Goal: Communication & Community: Answer question/provide support

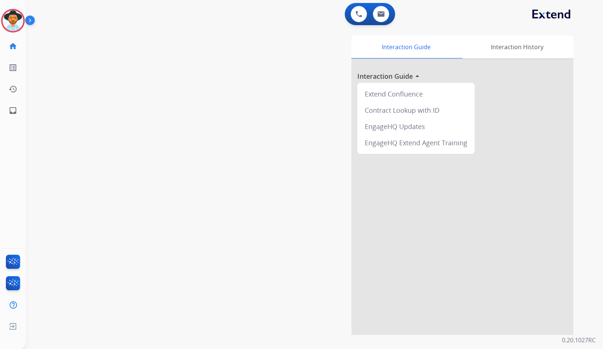
click at [151, 106] on div "swap_horiz Break voice bridge close_fullscreen Connect 3-Way Call merge_type Se…" at bounding box center [305, 181] width 559 height 309
click at [19, 27] on img at bounding box center [13, 20] width 21 height 21
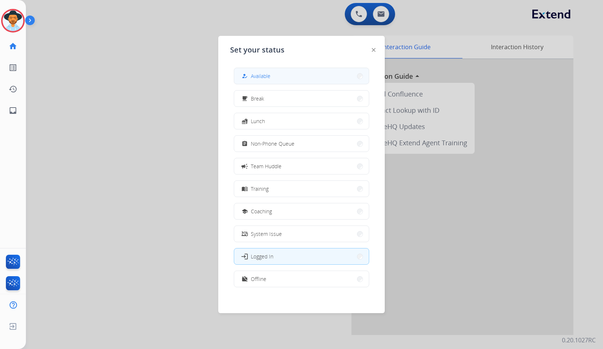
click at [240, 75] on button "how_to_reg Available" at bounding box center [301, 76] width 135 height 16
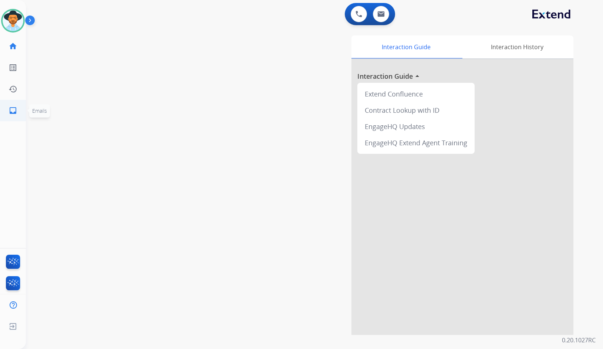
click at [6, 114] on link "inbox Emails" at bounding box center [13, 110] width 21 height 21
select select "**********"
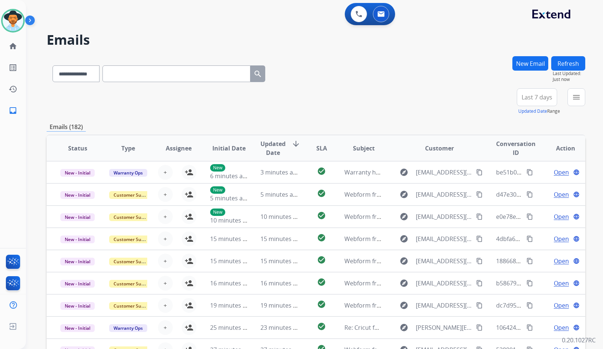
click at [577, 102] on button "menu" at bounding box center [576, 97] width 18 height 18
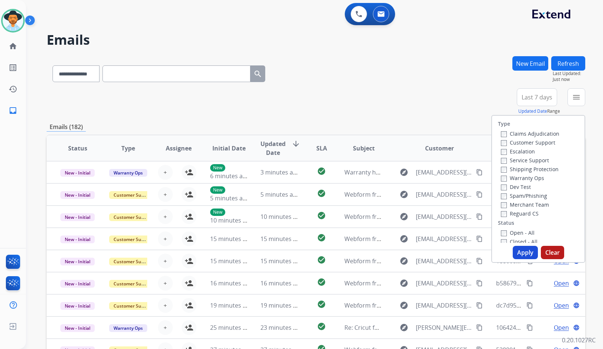
click at [540, 142] on label "Customer Support" at bounding box center [528, 142] width 54 height 7
click at [538, 170] on label "Shipping Protection" at bounding box center [530, 169] width 58 height 7
click at [526, 213] on label "Reguard CS" at bounding box center [520, 213] width 38 height 7
click at [523, 236] on label "Open - All" at bounding box center [518, 232] width 34 height 7
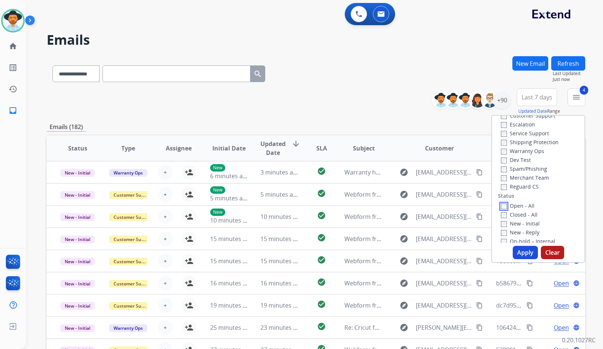
scroll to position [74, 0]
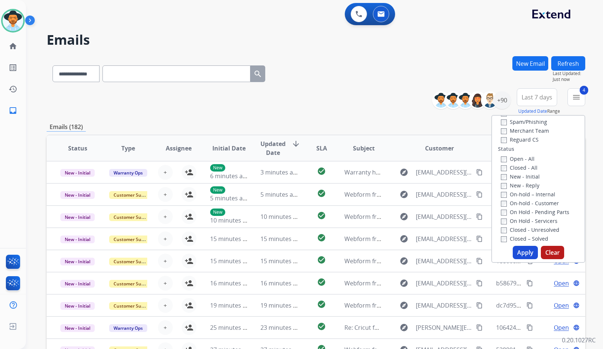
click at [537, 224] on label "On Hold - Servicers" at bounding box center [529, 221] width 57 height 7
click at [537, 211] on label "On Hold - Pending Parts" at bounding box center [535, 212] width 68 height 7
click at [539, 201] on label "On-hold - Customer" at bounding box center [530, 203] width 58 height 7
click at [539, 194] on label "On-hold – Internal" at bounding box center [528, 194] width 54 height 7
click at [525, 186] on label "New - Reply" at bounding box center [520, 185] width 38 height 7
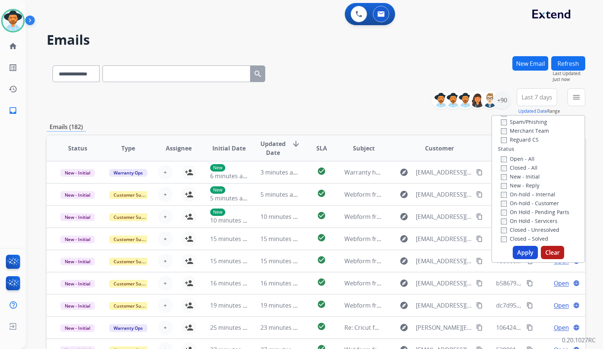
click at [522, 174] on label "New - Initial" at bounding box center [520, 176] width 39 height 7
click at [531, 256] on button "Apply" at bounding box center [525, 252] width 25 height 13
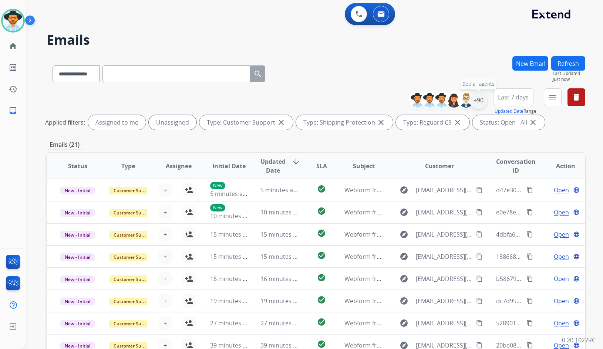
click at [479, 101] on div "+90" at bounding box center [478, 100] width 18 height 18
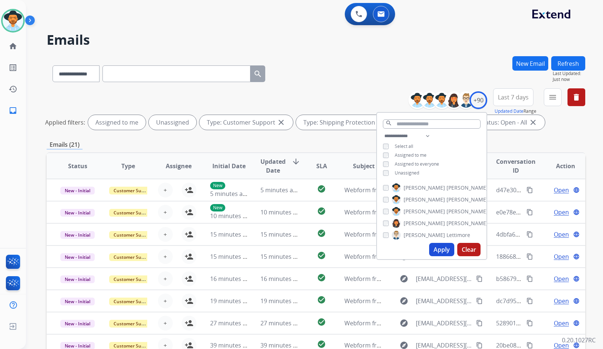
click at [412, 174] on span "Unassigned" at bounding box center [407, 173] width 24 height 6
click at [417, 211] on span "Amanda" at bounding box center [424, 211] width 41 height 7
click at [442, 250] on button "Apply" at bounding box center [441, 249] width 25 height 13
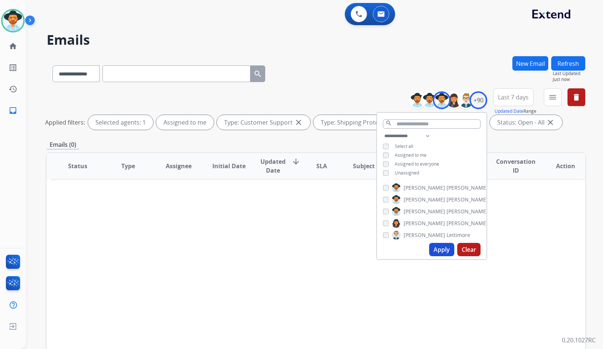
click at [284, 219] on div "Status Type Assignee Initial Date Updated Date arrow_downward SLA Subject Custo…" at bounding box center [316, 276] width 539 height 248
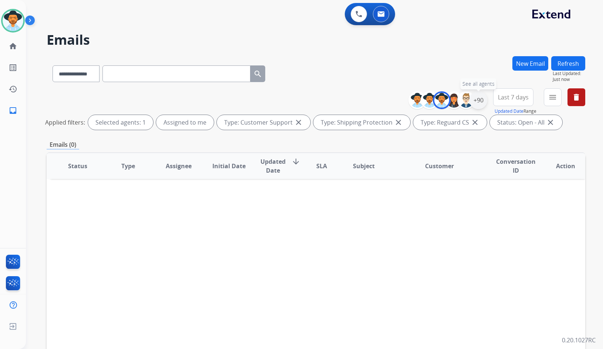
click at [476, 100] on div "+90" at bounding box center [478, 100] width 18 height 18
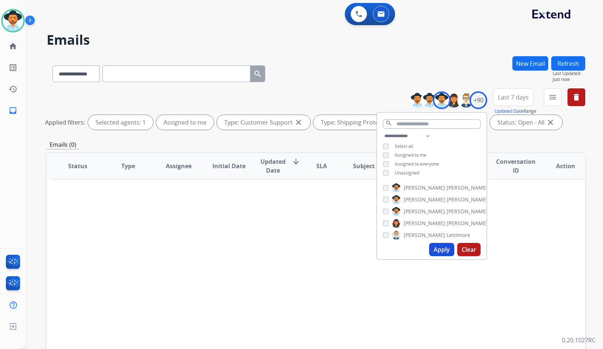
click at [412, 155] on span "Assigned to me" at bounding box center [411, 155] width 32 height 6
click at [408, 172] on span "Unassigned" at bounding box center [407, 173] width 24 height 6
click at [445, 249] on button "Apply" at bounding box center [441, 249] width 25 height 13
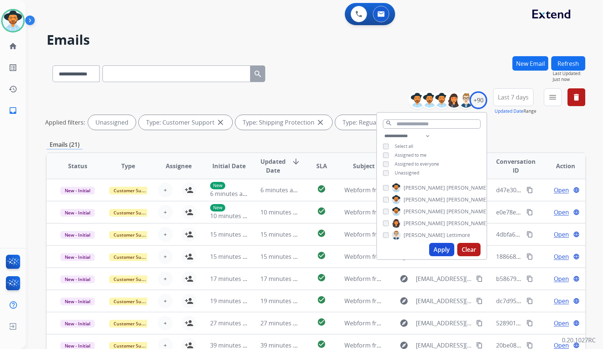
click at [522, 141] on div "Emails (21)" at bounding box center [316, 144] width 539 height 9
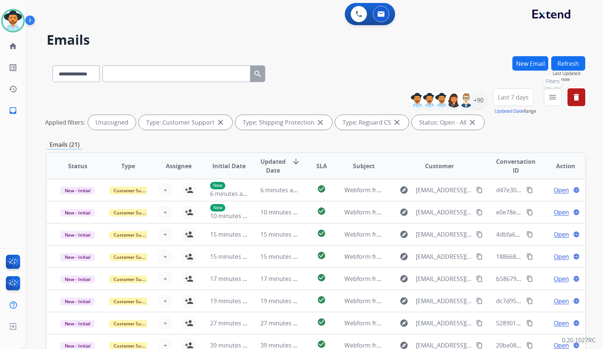
click at [556, 103] on button "menu Filters" at bounding box center [553, 97] width 18 height 18
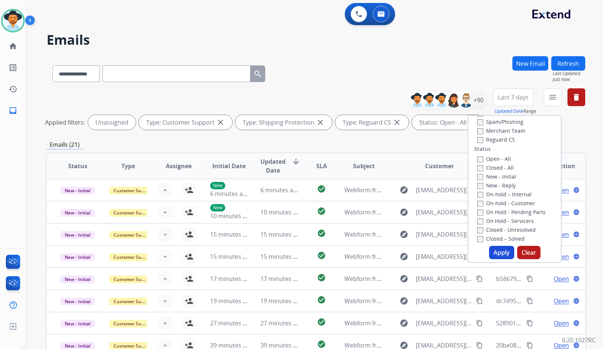
click at [581, 132] on div "**********" at bounding box center [316, 110] width 539 height 44
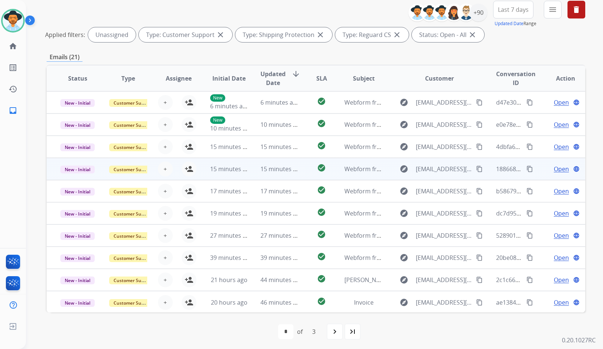
scroll to position [90, 0]
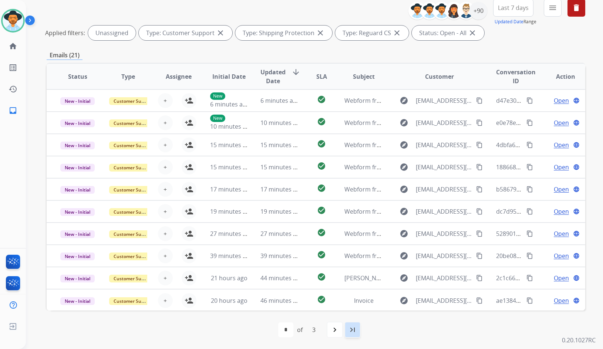
click at [353, 331] on mat-icon "last_page" at bounding box center [352, 330] width 9 height 9
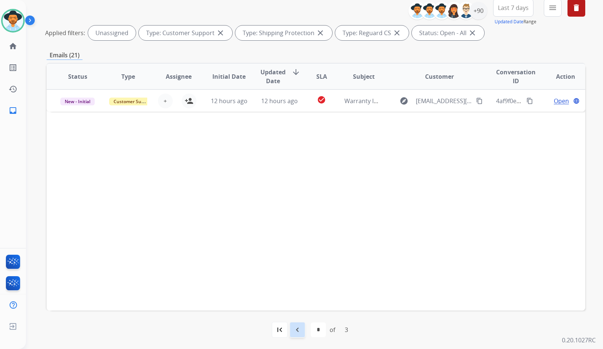
click at [302, 329] on div "navigate_before" at bounding box center [297, 330] width 16 height 16
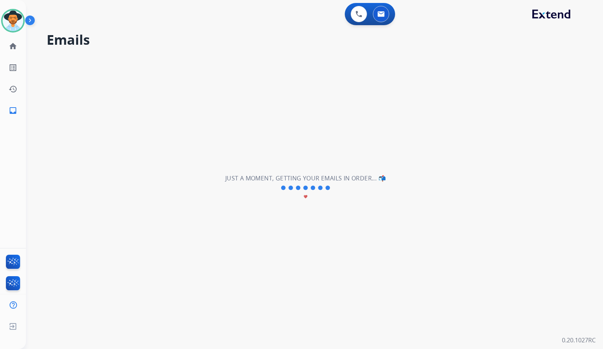
click at [302, 329] on div "**********" at bounding box center [305, 188] width 559 height 323
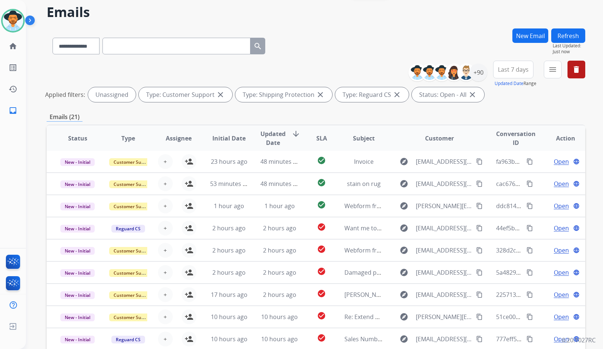
scroll to position [74, 0]
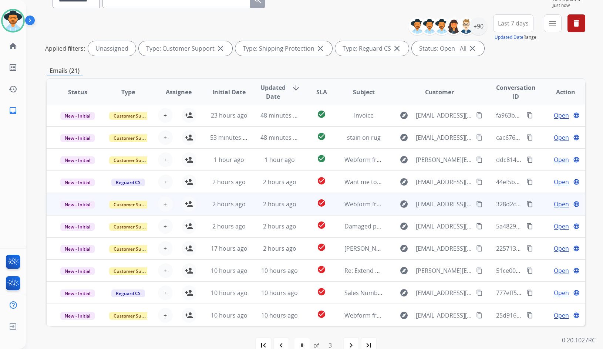
click at [540, 207] on td "Open language" at bounding box center [560, 204] width 51 height 22
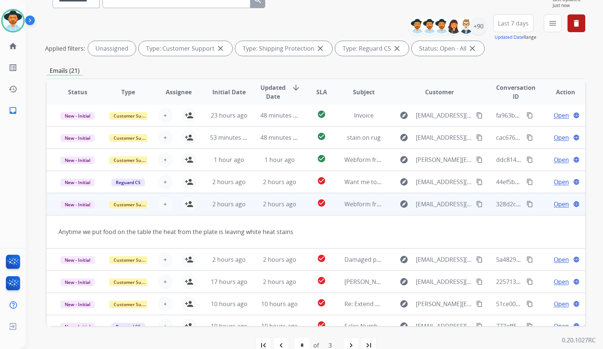
scroll to position [34, 0]
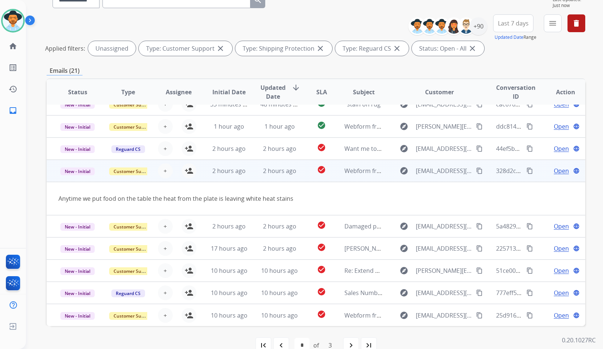
click at [536, 170] on td "Open language" at bounding box center [560, 171] width 51 height 22
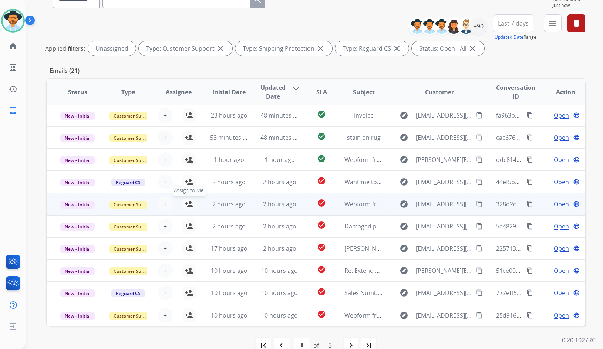
click at [188, 208] on mat-icon "person_add" at bounding box center [189, 204] width 9 height 9
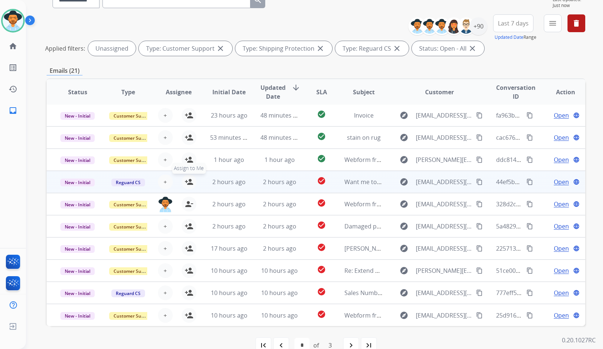
click at [189, 179] on mat-icon "person_add" at bounding box center [189, 182] width 9 height 9
click at [189, 179] on mat-icon "person_remove" at bounding box center [189, 182] width 9 height 9
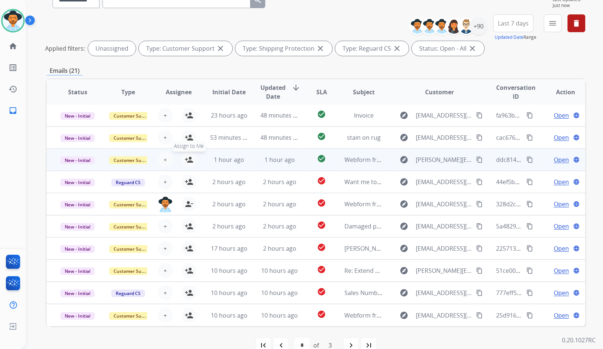
click at [191, 157] on mat-icon "person_add" at bounding box center [189, 159] width 9 height 9
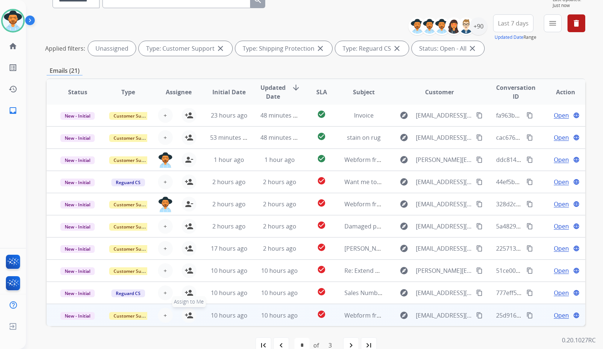
click at [188, 316] on mat-icon "person_add" at bounding box center [189, 315] width 9 height 9
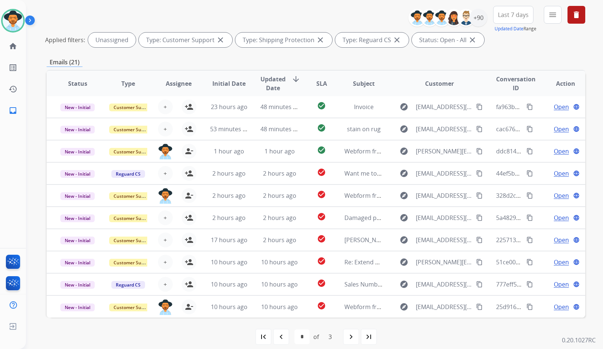
scroll to position [90, 0]
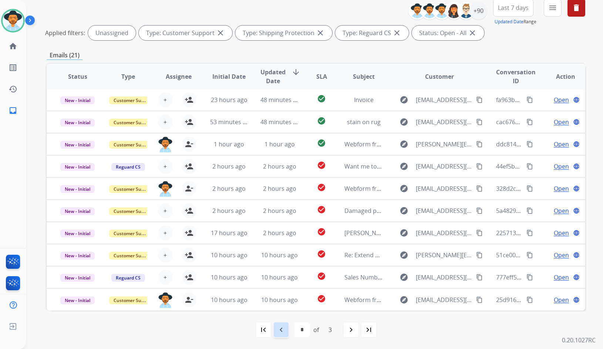
click at [283, 332] on mat-icon "navigate_before" at bounding box center [281, 330] width 9 height 9
select select "*"
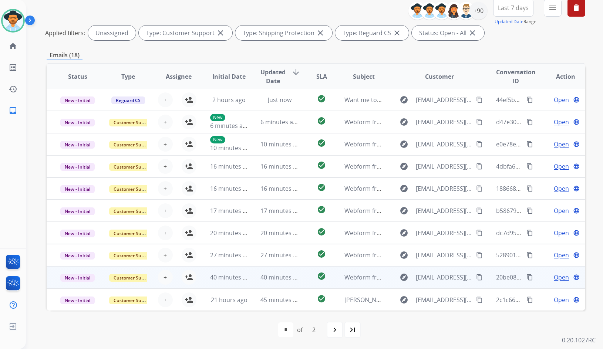
click at [538, 277] on td "Open language" at bounding box center [560, 277] width 51 height 22
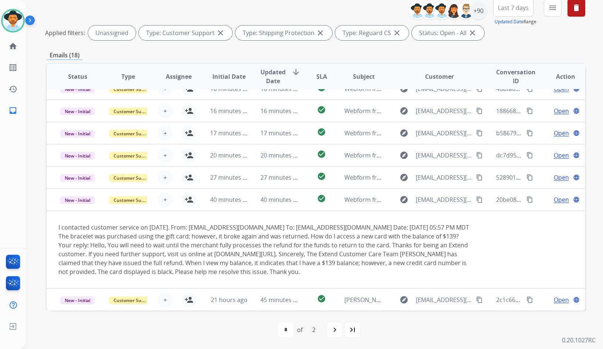
scroll to position [4, 0]
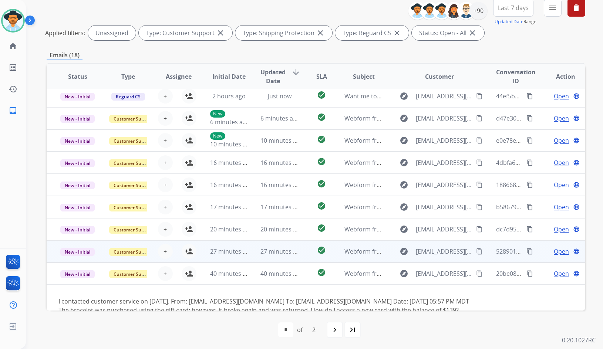
click at [540, 255] on td "Open language" at bounding box center [560, 251] width 51 height 22
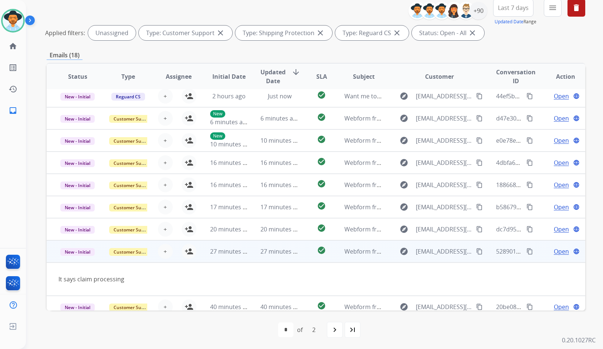
scroll to position [34, 0]
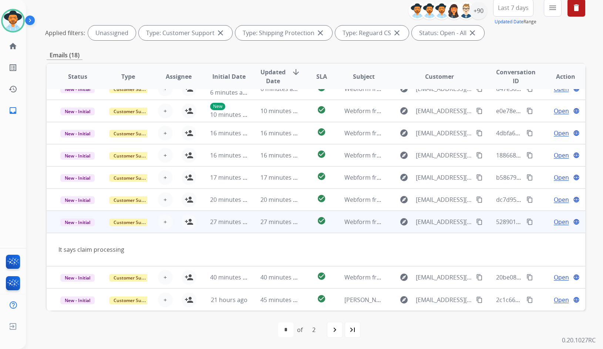
click at [538, 218] on td "Open language" at bounding box center [560, 222] width 51 height 22
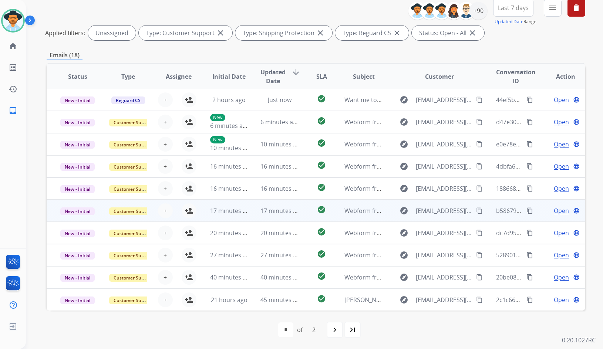
click at [537, 213] on td "Open language" at bounding box center [560, 211] width 51 height 22
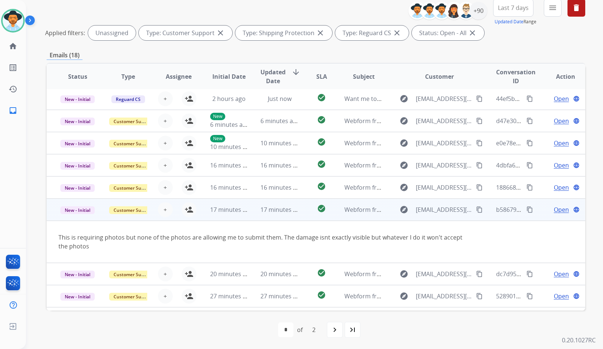
scroll to position [0, 0]
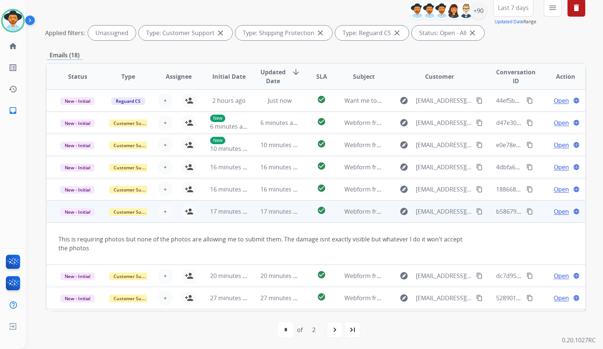
click at [539, 213] on td "Open language" at bounding box center [560, 211] width 51 height 22
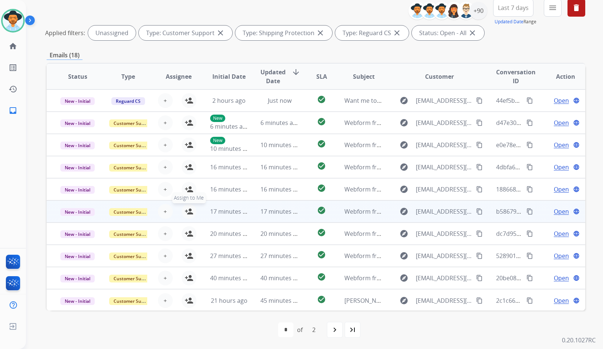
click at [182, 215] on button "person_add Assign to Me" at bounding box center [189, 211] width 15 height 15
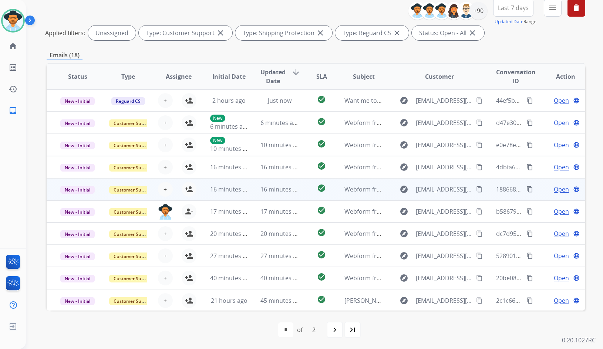
click at [539, 188] on td "Open language" at bounding box center [560, 189] width 51 height 22
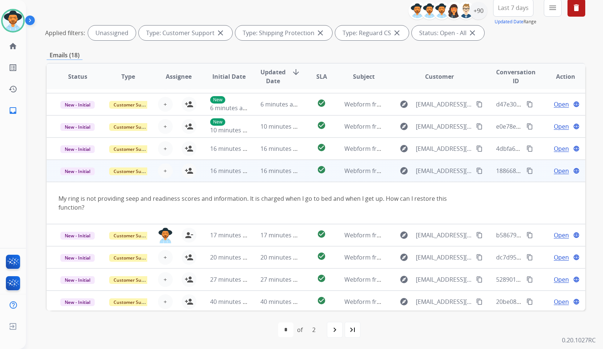
scroll to position [6, 0]
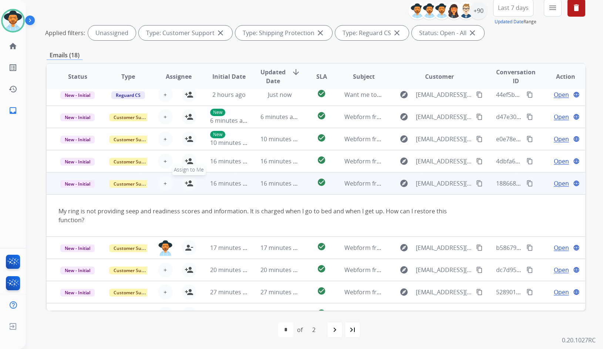
click at [185, 188] on button "person_add Assign to Me" at bounding box center [189, 183] width 15 height 15
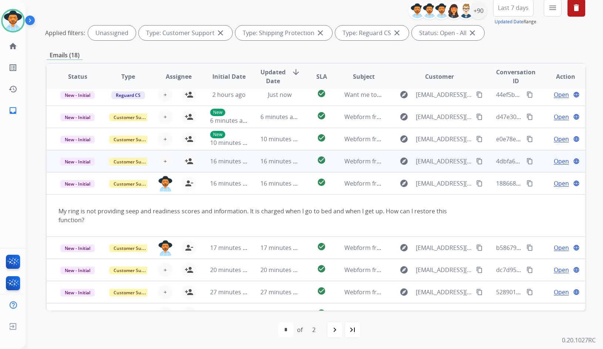
click at [546, 164] on div "Open language" at bounding box center [565, 161] width 38 height 9
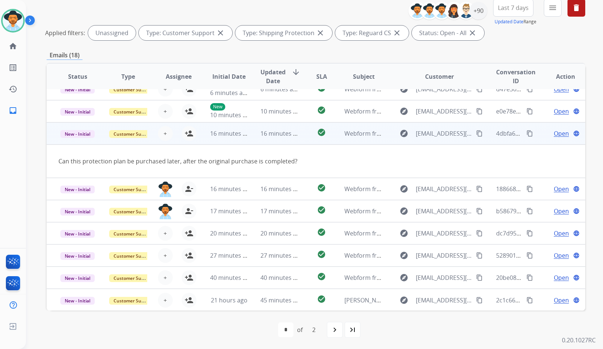
scroll to position [34, 0]
click at [189, 137] on mat-icon "person_add" at bounding box center [189, 133] width 9 height 9
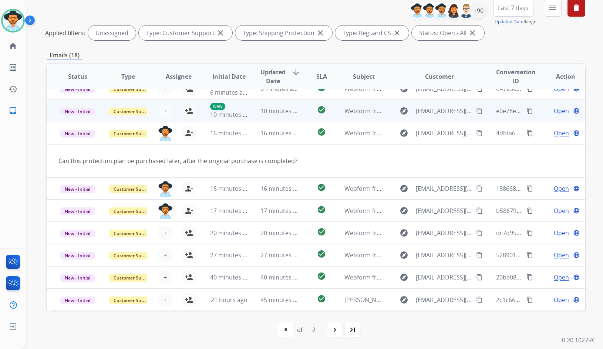
click at [535, 108] on td "Open language" at bounding box center [560, 111] width 51 height 22
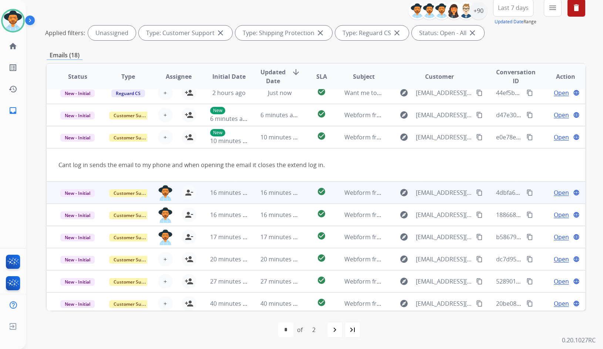
scroll to position [0, 0]
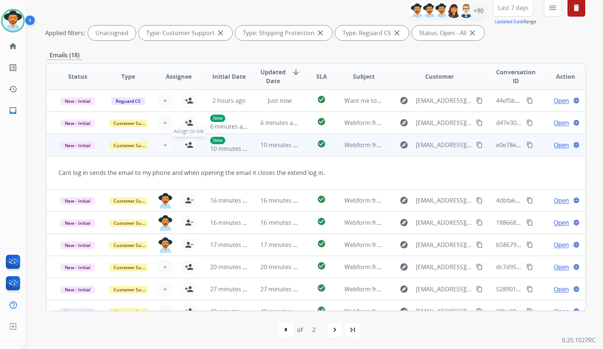
click at [192, 148] on button "person_add Assign to Me" at bounding box center [189, 145] width 15 height 15
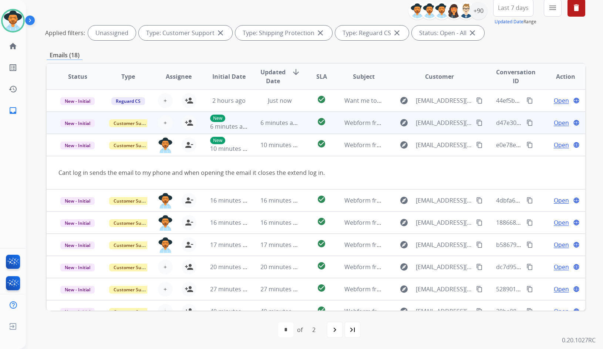
click at [536, 119] on td "Open language" at bounding box center [560, 123] width 51 height 22
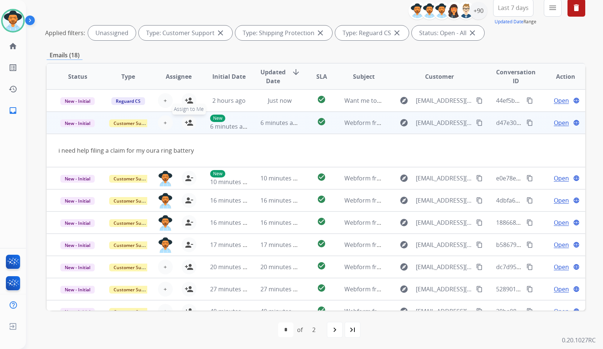
click at [190, 125] on mat-icon "person_add" at bounding box center [189, 122] width 9 height 9
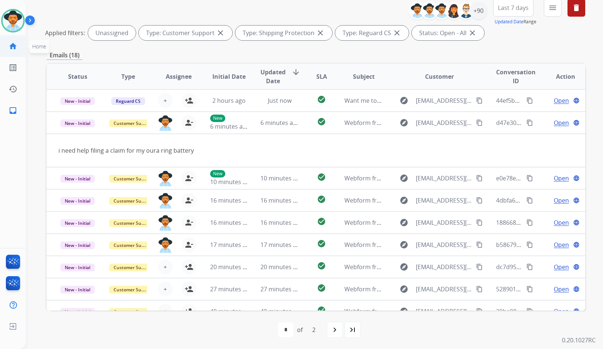
click at [15, 49] on mat-icon "home" at bounding box center [13, 46] width 9 height 9
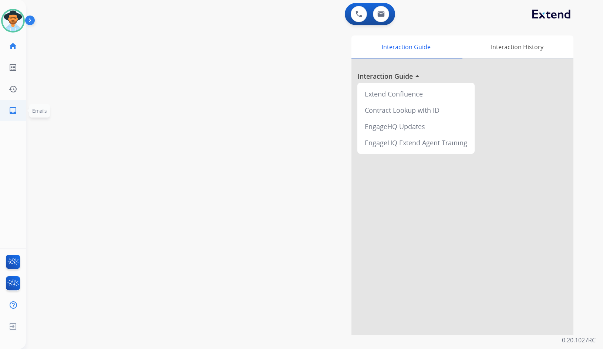
click at [16, 110] on mat-icon "inbox" at bounding box center [13, 110] width 9 height 9
select select "**********"
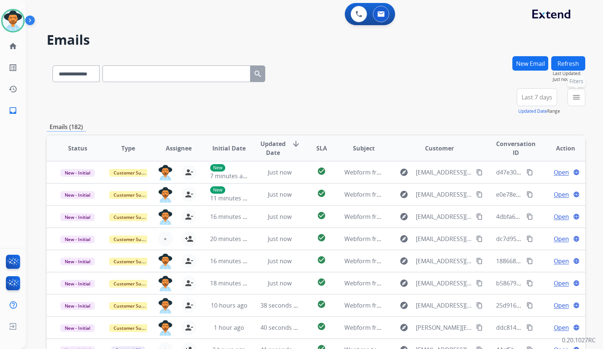
click at [576, 99] on mat-icon "menu" at bounding box center [576, 97] width 9 height 9
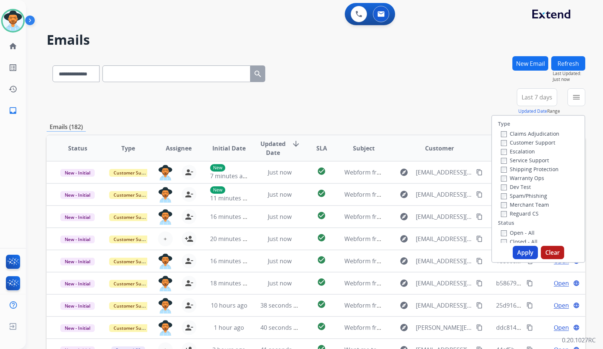
click at [548, 145] on label "Customer Support" at bounding box center [528, 142] width 54 height 7
click at [539, 169] on label "Shipping Protection" at bounding box center [530, 169] width 58 height 7
click at [530, 212] on label "Reguard CS" at bounding box center [520, 213] width 38 height 7
click at [512, 232] on label "Open - All" at bounding box center [518, 232] width 34 height 7
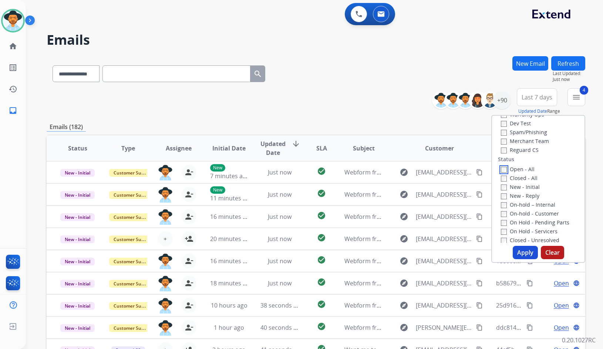
scroll to position [74, 0]
click at [530, 218] on label "On Hold - Servicers" at bounding box center [529, 221] width 57 height 7
click at [531, 210] on label "On Hold - Pending Parts" at bounding box center [535, 212] width 68 height 7
click at [531, 205] on label "On-hold - Customer" at bounding box center [530, 203] width 58 height 7
click at [531, 197] on label "On-hold – Internal" at bounding box center [528, 194] width 54 height 7
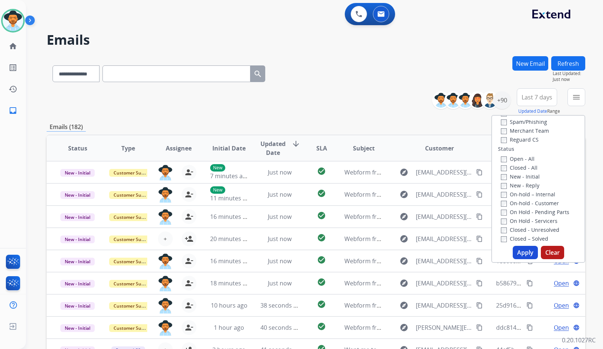
click at [530, 189] on div "New - Reply" at bounding box center [540, 185] width 78 height 9
click at [529, 185] on label "New - Reply" at bounding box center [520, 185] width 38 height 7
click at [528, 177] on label "New - Initial" at bounding box center [520, 176] width 39 height 7
click at [524, 256] on button "Apply" at bounding box center [525, 252] width 25 height 13
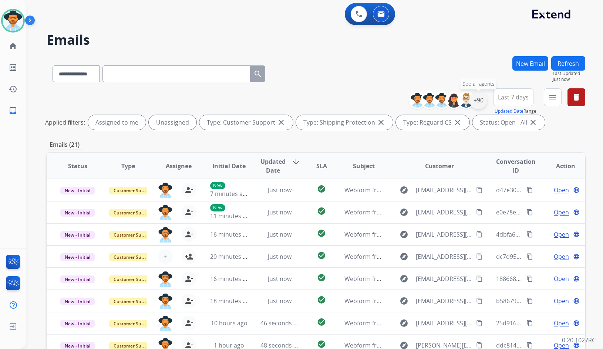
click at [478, 97] on div "+90" at bounding box center [478, 100] width 18 height 18
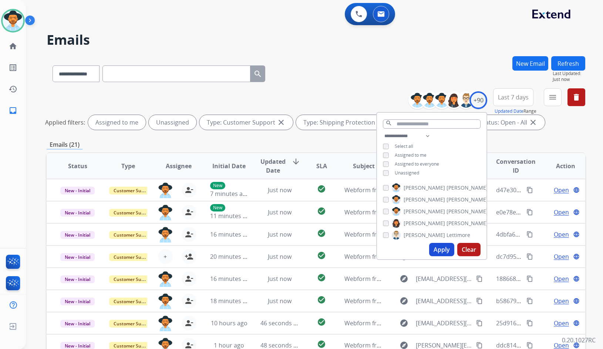
click at [409, 171] on span "Unassigned" at bounding box center [407, 173] width 24 height 6
click at [423, 214] on label "Amanda Baez" at bounding box center [440, 211] width 96 height 9
click at [443, 249] on button "Apply" at bounding box center [441, 249] width 25 height 13
click at [286, 146] on div "Emails (8)" at bounding box center [316, 144] width 539 height 9
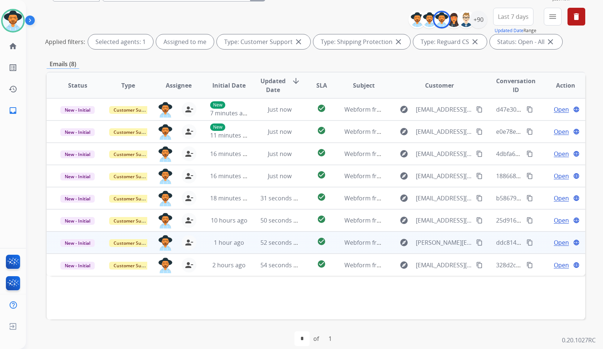
scroll to position [16, 0]
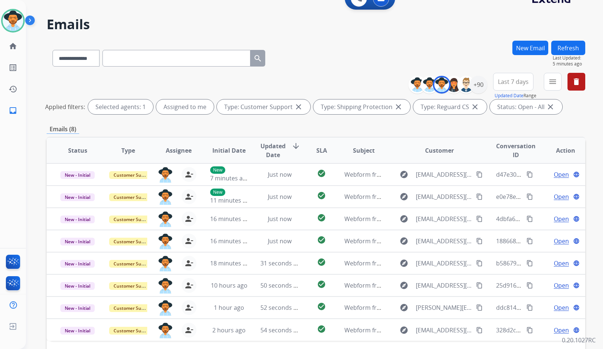
click at [327, 70] on div "**********" at bounding box center [316, 57] width 539 height 32
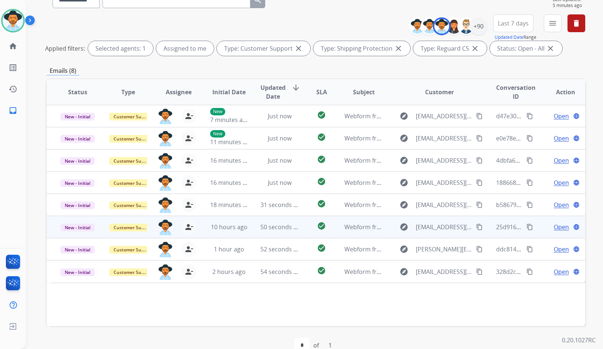
scroll to position [90, 0]
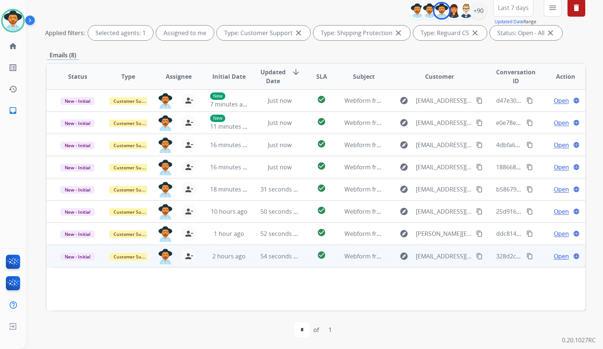
click at [556, 255] on span "Open" at bounding box center [561, 256] width 15 height 9
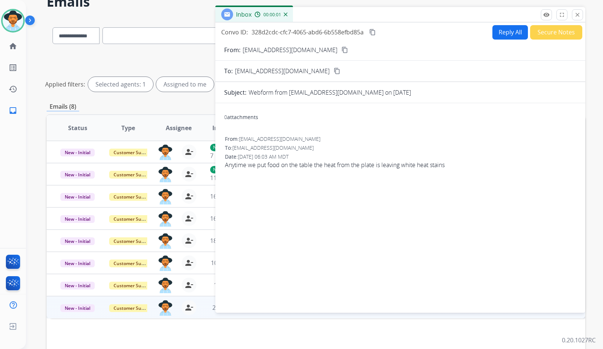
scroll to position [16, 0]
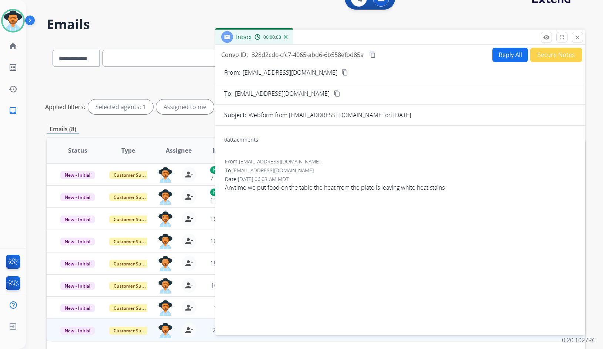
click at [341, 72] on mat-icon "content_copy" at bounding box center [344, 72] width 7 height 7
click at [246, 188] on span "Anytime we put food on the table the heat from the plate is leaving white heat …" at bounding box center [400, 187] width 351 height 9
copy app-emails-table "Anytime we put food on the table the heat from the plate is leaving white heat …"
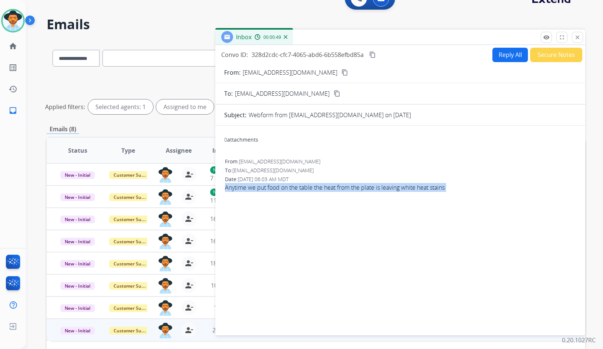
click at [373, 53] on mat-icon "content_copy" at bounding box center [372, 54] width 7 height 7
drag, startPoint x: 391, startPoint y: 175, endPoint x: 399, endPoint y: 169, distance: 9.5
click at [391, 175] on div "From: Shonda_baby_08@yahoo.com To: support@extend.com Date: 10/02/2025 - 06:03 …" at bounding box center [400, 177] width 352 height 41
click at [498, 52] on button "Reply All" at bounding box center [510, 55] width 36 height 14
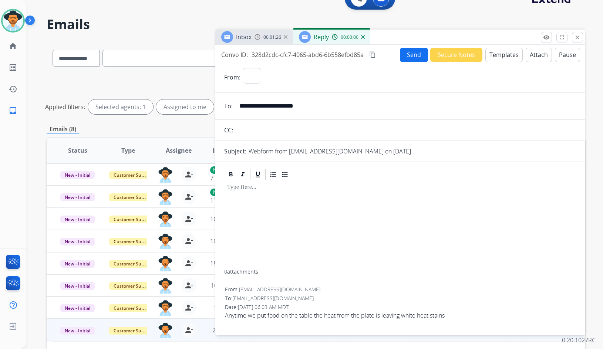
select select "**********"
click at [505, 56] on button "Templates" at bounding box center [503, 55] width 37 height 14
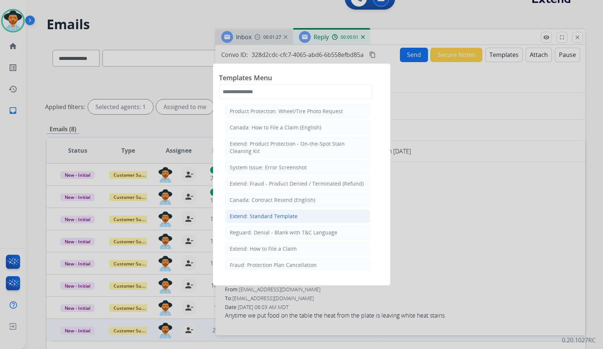
click at [272, 212] on li "Extend: Standard Template" at bounding box center [297, 216] width 145 height 14
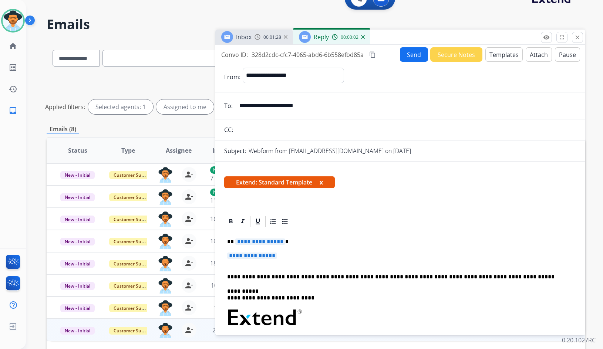
click at [257, 243] on span "**********" at bounding box center [260, 242] width 50 height 6
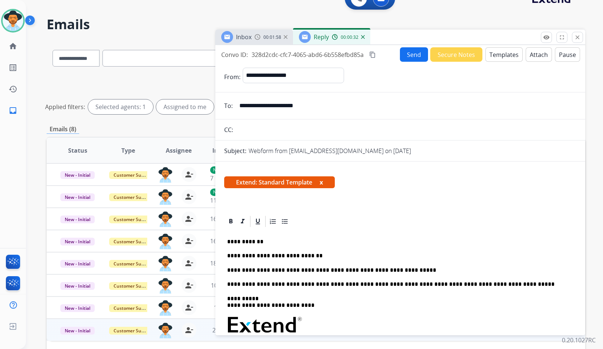
click at [413, 59] on button "Send" at bounding box center [414, 54] width 28 height 14
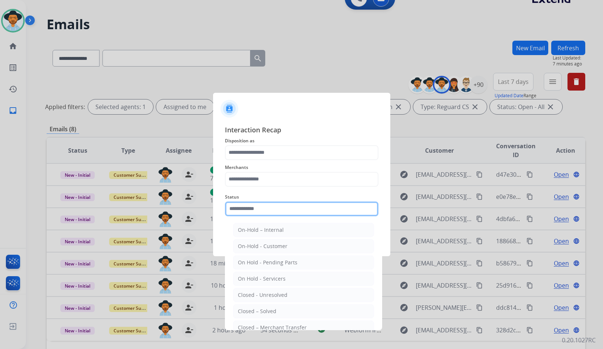
click at [269, 209] on input "text" at bounding box center [302, 209] width 154 height 15
click at [263, 309] on div "Closed – Solved" at bounding box center [257, 311] width 38 height 7
type input "**********"
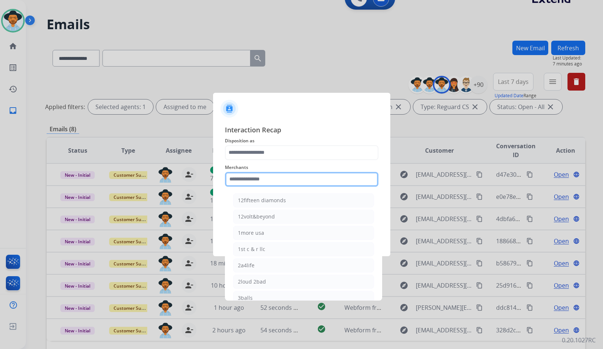
click at [264, 182] on input "text" at bounding box center [302, 179] width 154 height 15
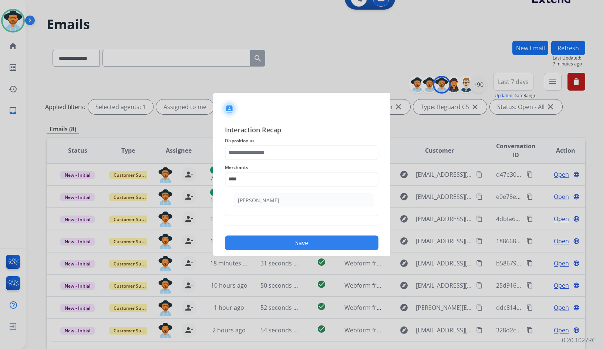
drag, startPoint x: 252, startPoint y: 200, endPoint x: 259, endPoint y: 160, distance: 40.7
click at [253, 198] on div "Ashley - Reguard" at bounding box center [258, 200] width 41 height 7
type input "**********"
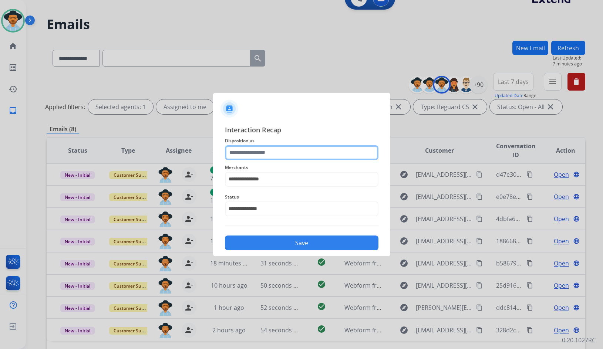
click at [259, 152] on input "text" at bounding box center [302, 152] width 154 height 15
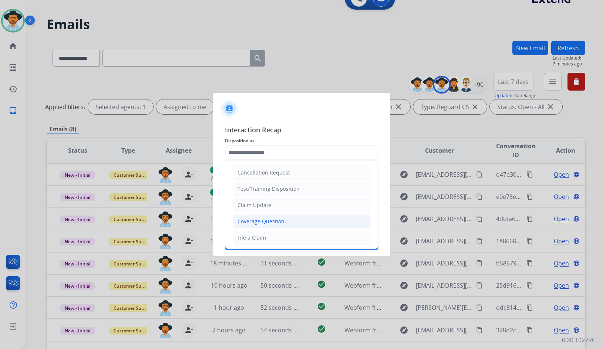
click at [259, 224] on div "Coverage Question" at bounding box center [260, 221] width 47 height 7
type input "**********"
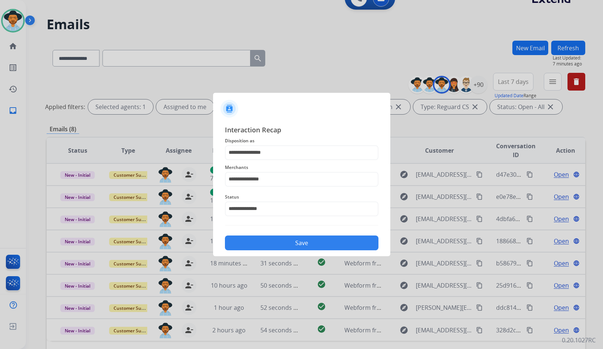
click at [263, 245] on button "Save" at bounding box center [302, 243] width 154 height 15
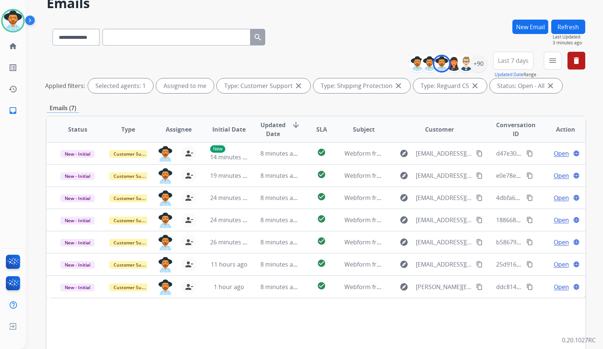
scroll to position [37, 0]
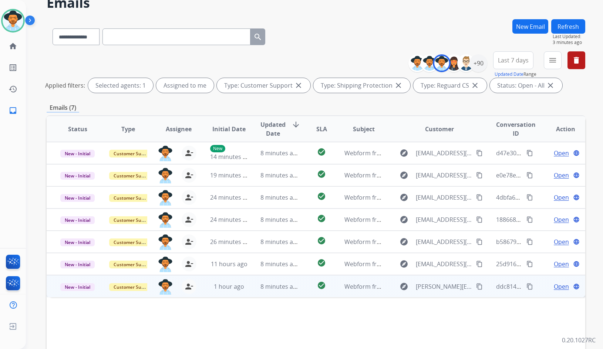
click at [558, 286] on span "Open" at bounding box center [561, 286] width 15 height 9
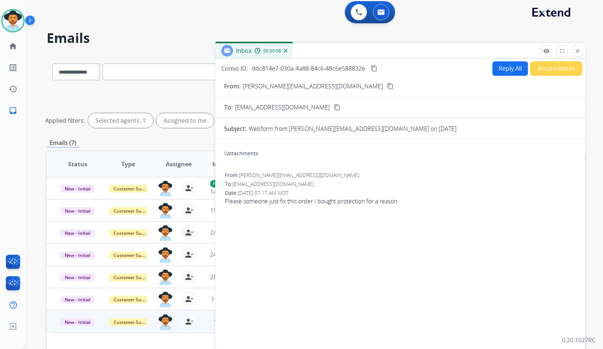
scroll to position [0, 0]
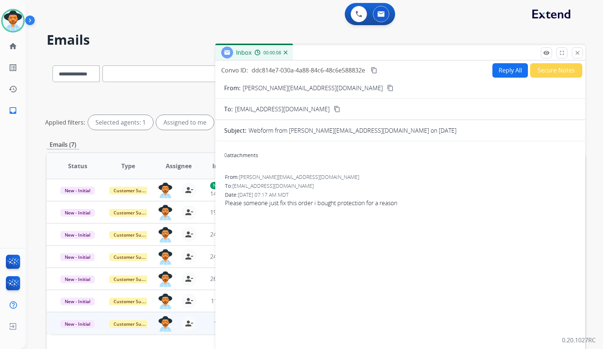
click at [387, 89] on mat-icon "content_copy" at bounding box center [390, 88] width 7 height 7
click at [319, 209] on div "From: michael@cksalesandservice.com To: support@extend.com Date: 10/02/2025 - 0…" at bounding box center [400, 193] width 352 height 41
click at [320, 205] on span "Please someone just fix this order i bought protection for a reason" at bounding box center [400, 203] width 351 height 9
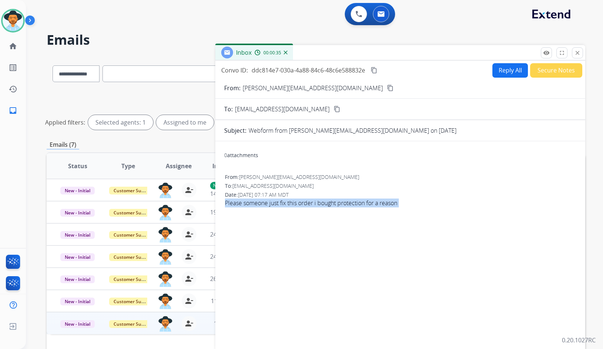
click at [320, 205] on span "Please someone just fix this order i bought protection for a reason" at bounding box center [400, 203] width 351 height 9
copy app-emails-table "Please someone just fix this order i bought protection for a reason remove_red_…"
click at [373, 74] on button "content_copy" at bounding box center [374, 70] width 9 height 9
click at [504, 67] on button "Reply All" at bounding box center [510, 70] width 36 height 14
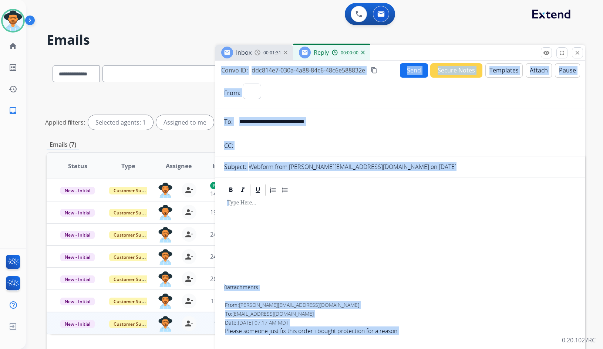
select select "**********"
click at [509, 71] on button "Templates" at bounding box center [503, 70] width 37 height 14
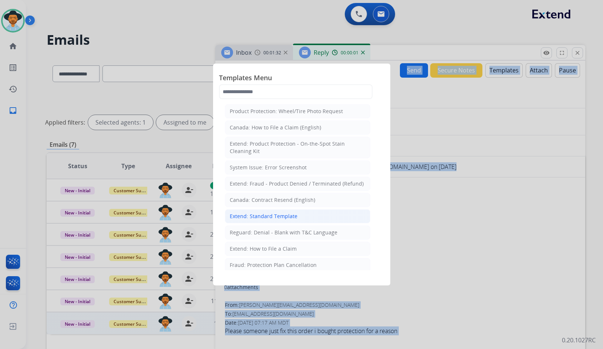
click at [264, 219] on div "Extend: Standard Template" at bounding box center [264, 216] width 68 height 7
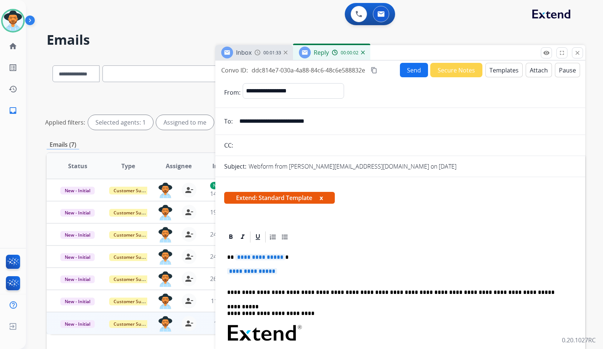
click at [259, 256] on span "**********" at bounding box center [260, 257] width 50 height 6
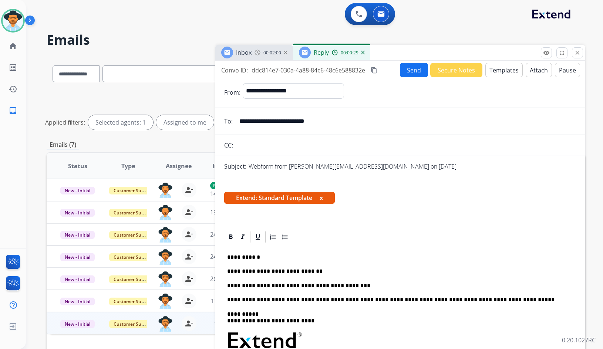
click at [403, 68] on button "Send" at bounding box center [414, 70] width 28 height 14
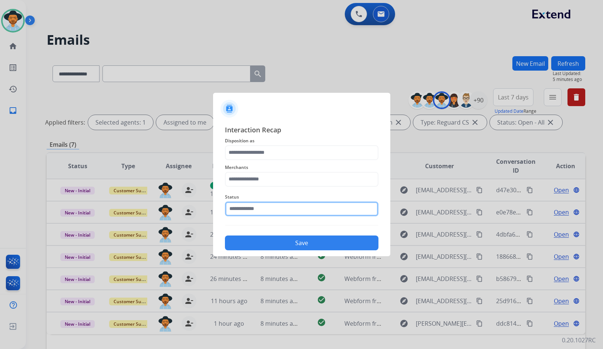
click at [258, 207] on input "text" at bounding box center [302, 209] width 154 height 15
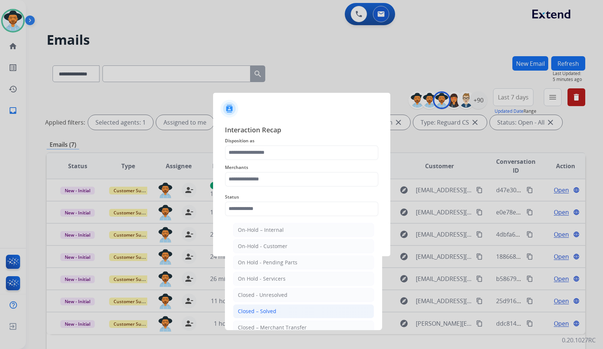
click at [260, 305] on li "Closed – Solved" at bounding box center [303, 311] width 141 height 14
type input "**********"
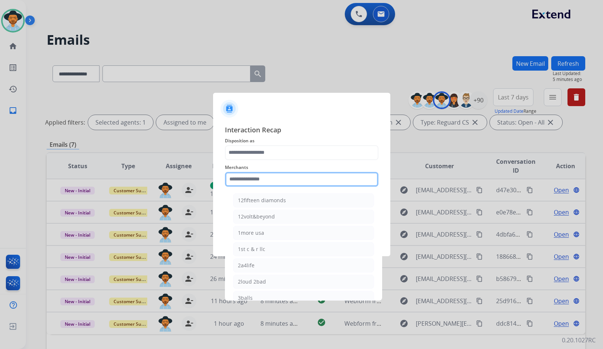
click at [250, 177] on input "text" at bounding box center [302, 179] width 154 height 15
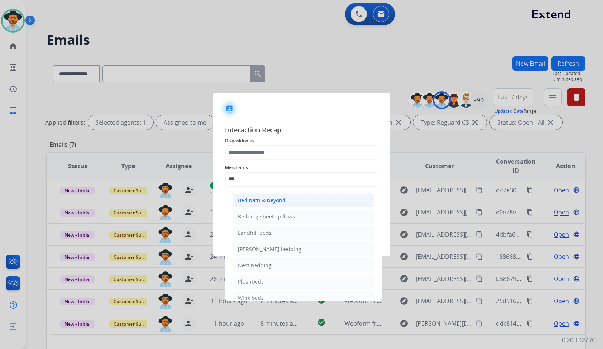
click at [255, 195] on li "Bed bath & beyond" at bounding box center [303, 200] width 141 height 14
type input "**********"
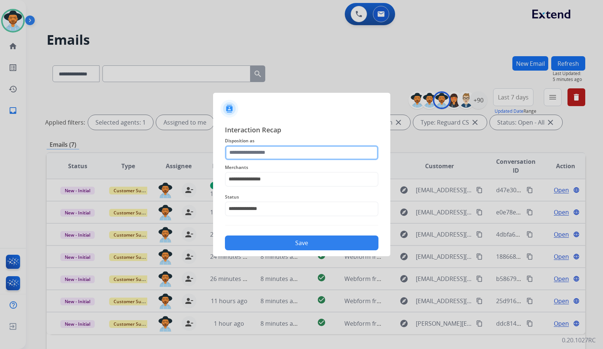
click at [260, 154] on input "text" at bounding box center [302, 152] width 154 height 15
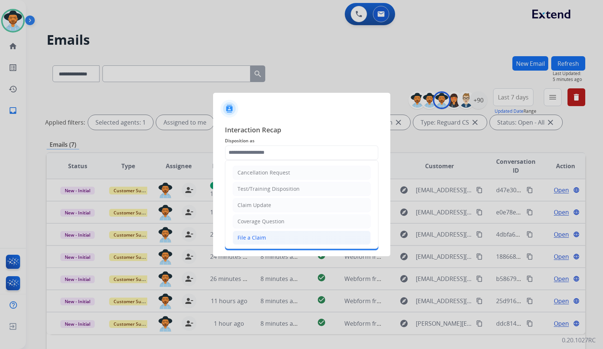
click at [264, 238] on div "File a Claim" at bounding box center [251, 237] width 28 height 7
type input "**********"
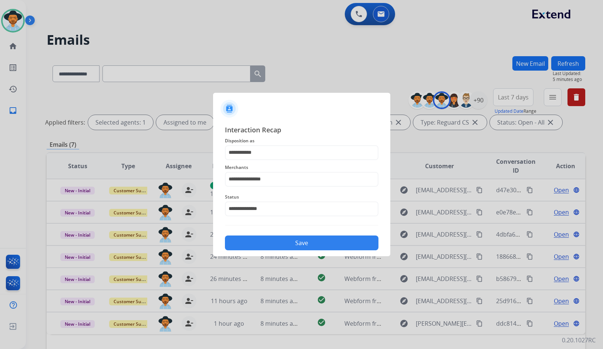
click at [277, 249] on button "Save" at bounding box center [302, 243] width 154 height 15
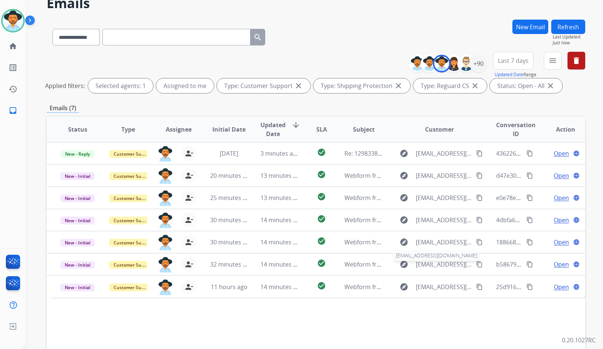
scroll to position [37, 0]
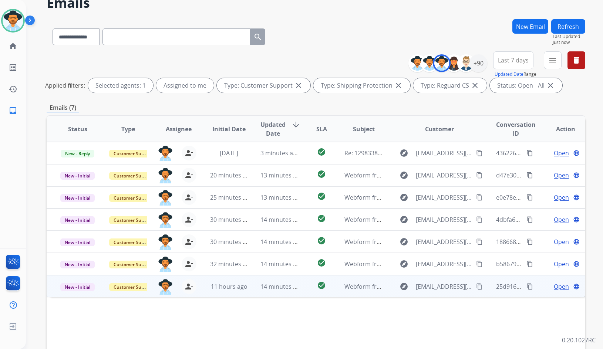
click at [555, 284] on span "Open" at bounding box center [561, 286] width 15 height 9
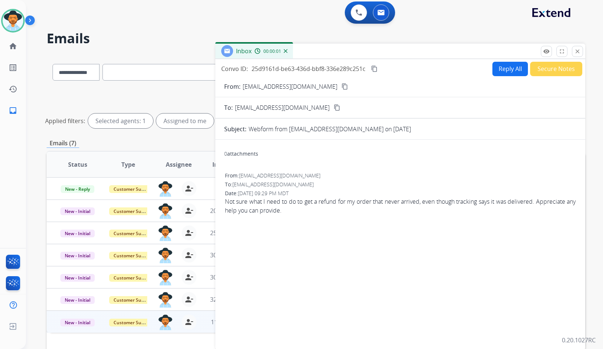
scroll to position [0, 0]
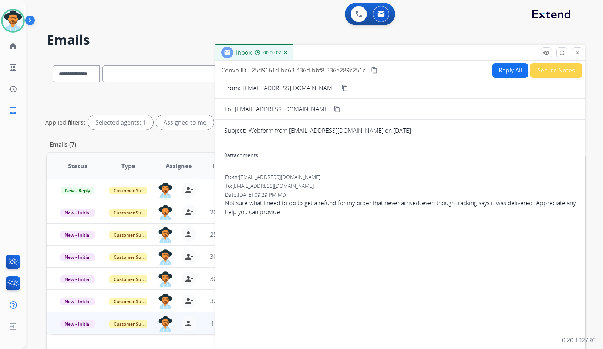
click at [340, 87] on button "content_copy" at bounding box center [344, 88] width 9 height 9
click at [262, 218] on div "From: imabzygal@yahoo.com To: support@extend.com Date: 10/01/2025 - 09:29 PM MD…" at bounding box center [400, 198] width 352 height 50
click at [262, 209] on span "Not sure what I need to do to get a refund for my order that never arrived, eve…" at bounding box center [400, 208] width 351 height 18
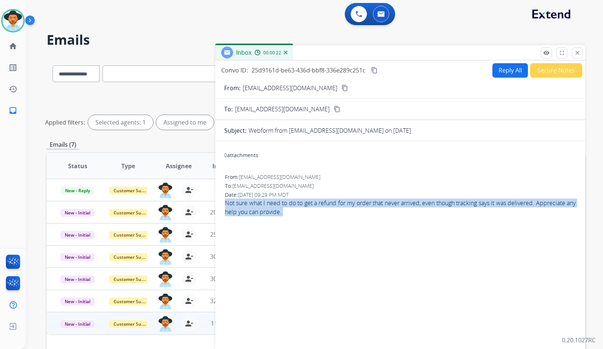
click at [262, 209] on span "Not sure what I need to do to get a refund for my order that never arrived, eve…" at bounding box center [400, 208] width 351 height 18
copy app-emails-table "Not sure what I need to do to get a refund for my order that never arrived, eve…"
click at [374, 73] on mat-icon "content_copy" at bounding box center [374, 70] width 7 height 7
click at [501, 71] on button "Reply All" at bounding box center [510, 70] width 36 height 14
select select "**********"
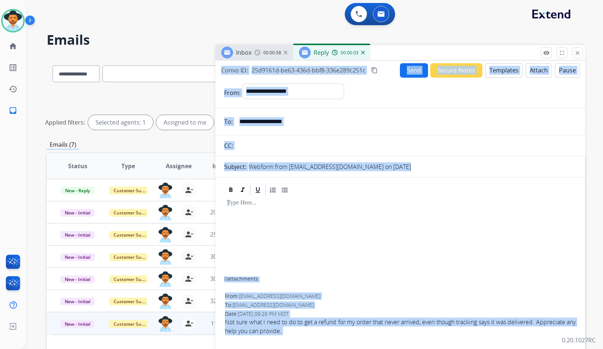
click at [466, 199] on div at bounding box center [400, 237] width 352 height 80
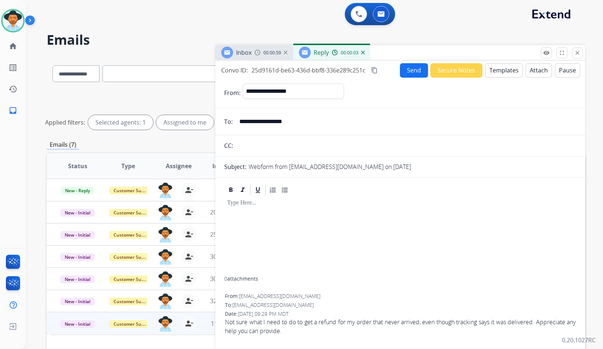
click at [497, 75] on button "Templates" at bounding box center [503, 70] width 37 height 14
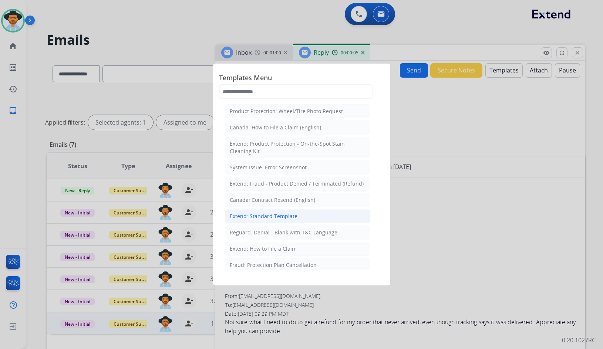
click at [288, 215] on div "Extend: Standard Template" at bounding box center [264, 216] width 68 height 7
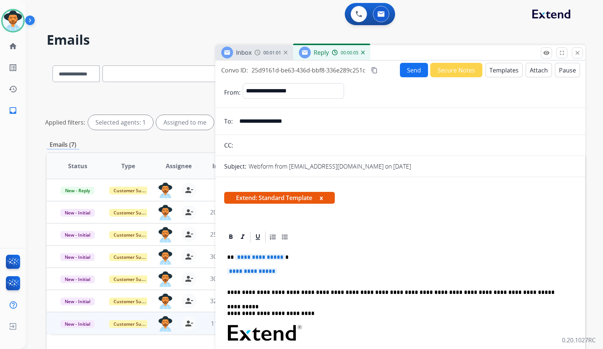
click at [272, 258] on span "**********" at bounding box center [260, 257] width 50 height 6
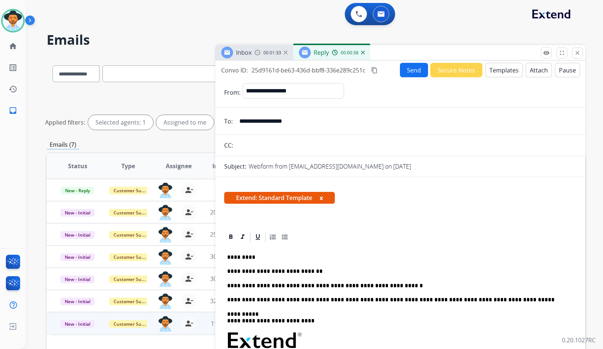
click at [400, 74] on button "Send" at bounding box center [414, 70] width 28 height 14
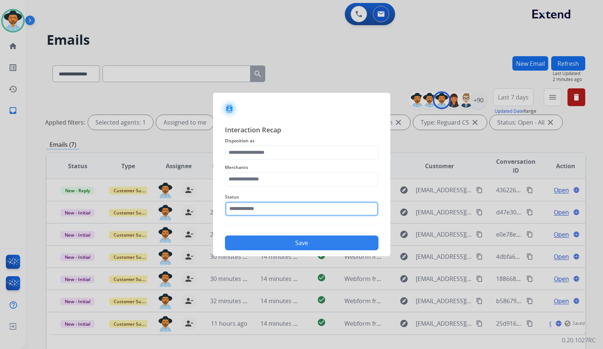
click at [263, 214] on input "text" at bounding box center [302, 209] width 154 height 15
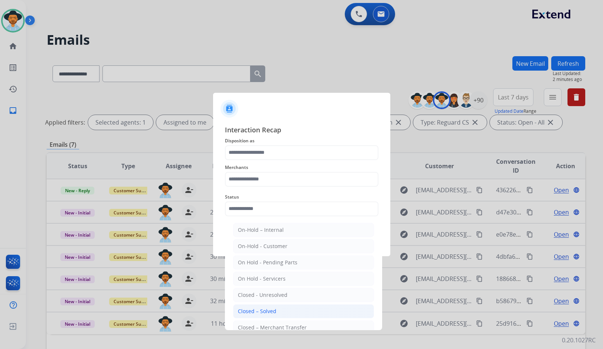
click at [269, 310] on div "Closed – Solved" at bounding box center [257, 311] width 38 height 7
type input "**********"
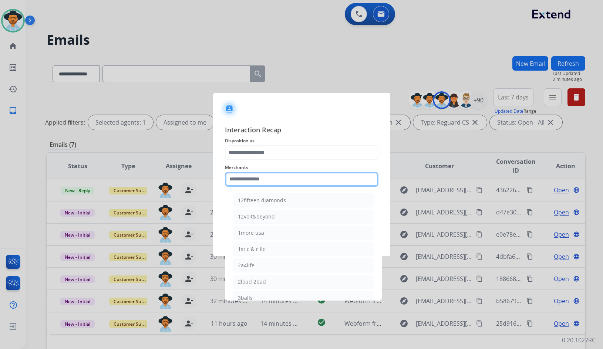
click at [293, 182] on input "text" at bounding box center [302, 179] width 154 height 15
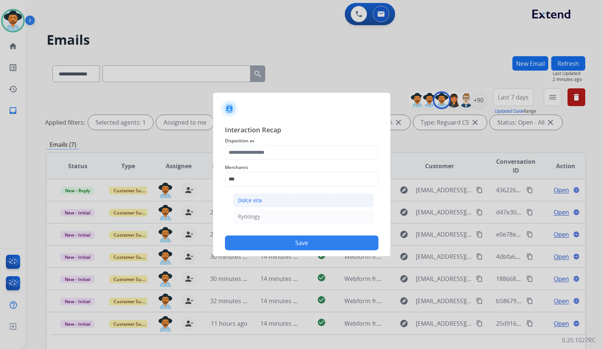
click at [285, 200] on li "Dolce vita" at bounding box center [303, 200] width 141 height 14
type input "**********"
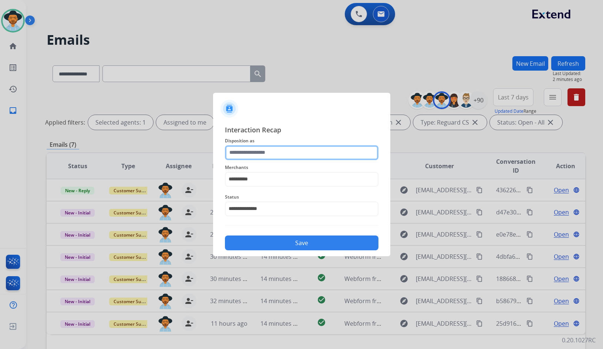
click at [276, 150] on input "text" at bounding box center [302, 152] width 154 height 15
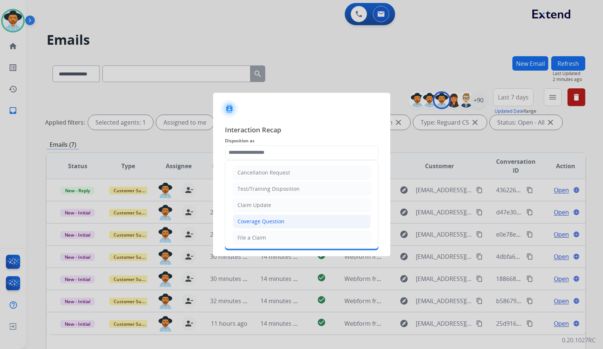
click at [268, 221] on div "Coverage Question" at bounding box center [260, 221] width 47 height 7
type input "**********"
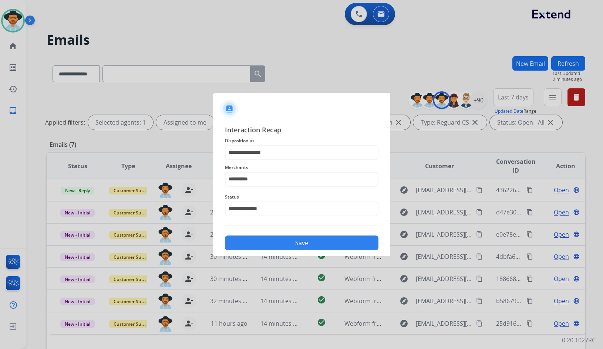
click at [276, 240] on button "Save" at bounding box center [302, 243] width 154 height 15
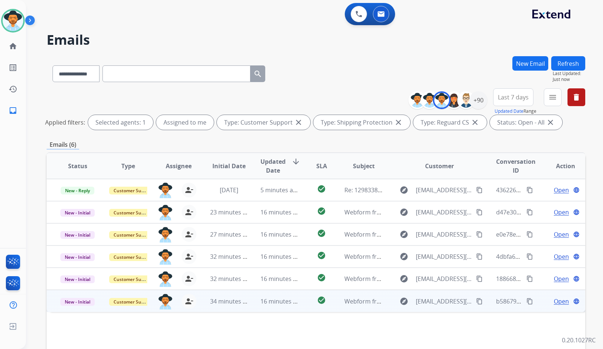
click at [556, 303] on span "Open" at bounding box center [561, 301] width 15 height 9
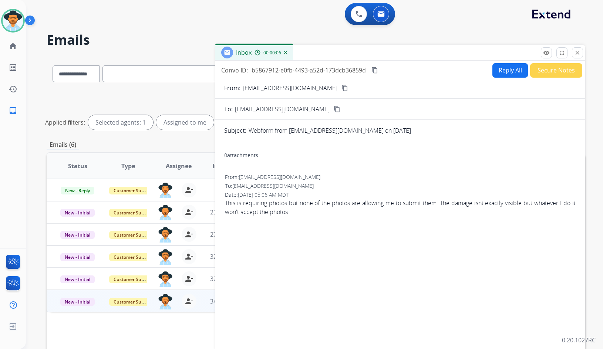
drag, startPoint x: 453, startPoint y: 176, endPoint x: 405, endPoint y: 157, distance: 51.1
click at [426, 166] on div "0 attachments From: shmernick@gmail.com To: support@extend.com Date: 10/02/2025…" at bounding box center [400, 244] width 370 height 195
click at [340, 89] on button "content_copy" at bounding box center [344, 88] width 9 height 9
click at [376, 250] on div "0 attachments From: shmernick@gmail.com To: support@extend.com Date: 10/02/2025…" at bounding box center [400, 244] width 370 height 195
click at [289, 230] on div "0 attachments From: shmernick@gmail.com To: support@extend.com Date: 10/02/2025…" at bounding box center [400, 244] width 370 height 195
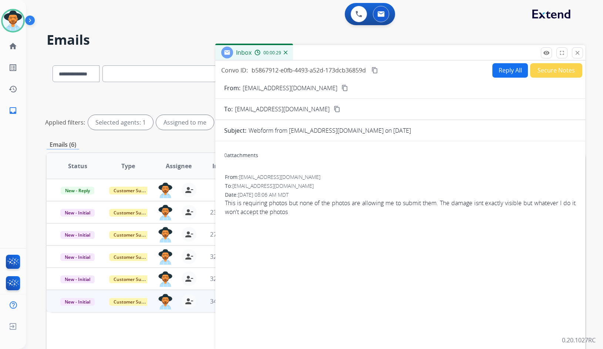
click at [361, 205] on span "This is requiring photos but none of the photos are allowing me to submit them.…" at bounding box center [400, 208] width 351 height 18
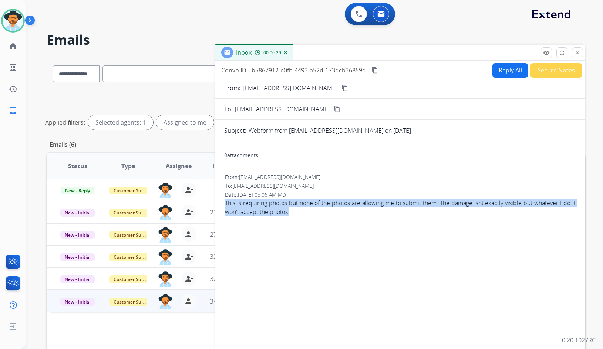
click at [361, 205] on span "This is requiring photos but none of the photos are allowing me to submit them.…" at bounding box center [400, 208] width 351 height 18
copy app-emails-table "This is requiring photos but none of the photos are allowing me to submit them.…"
click at [373, 70] on mat-icon "content_copy" at bounding box center [374, 70] width 7 height 7
click at [512, 54] on div "Inbox 00:01:26" at bounding box center [400, 53] width 370 height 16
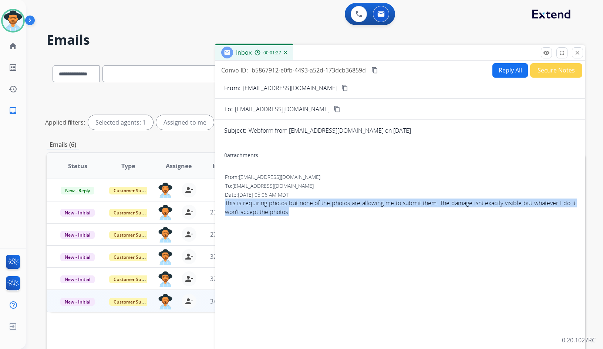
click at [510, 69] on button "Reply All" at bounding box center [510, 70] width 36 height 14
select select "**********"
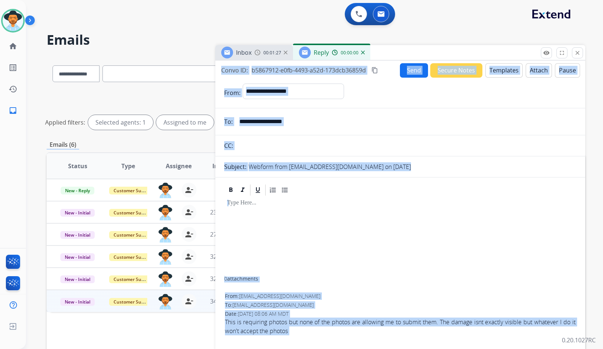
click at [509, 73] on button "Templates" at bounding box center [503, 70] width 37 height 14
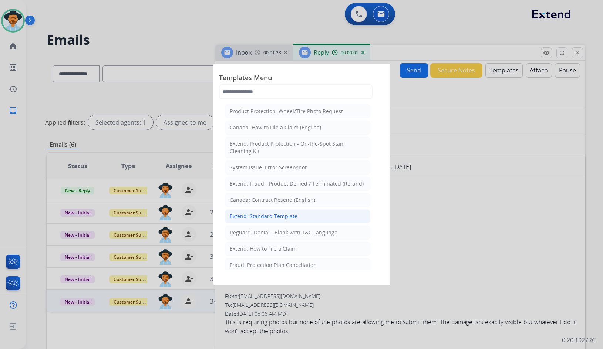
click at [292, 217] on div "Extend: Standard Template" at bounding box center [264, 216] width 68 height 7
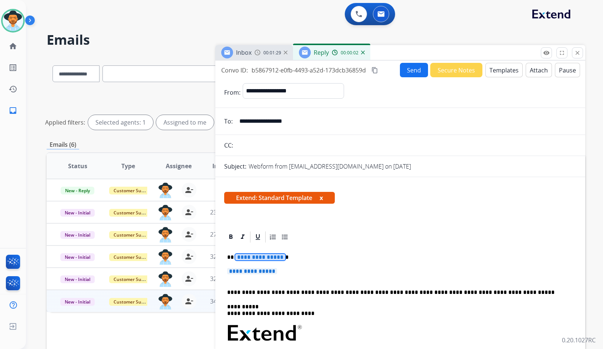
click at [269, 258] on span "**********" at bounding box center [260, 257] width 50 height 6
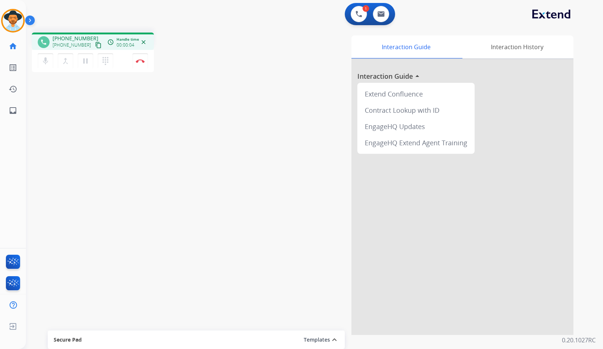
click at [95, 47] on mat-icon "content_copy" at bounding box center [98, 45] width 7 height 7
click at [142, 63] on img at bounding box center [140, 61] width 9 height 4
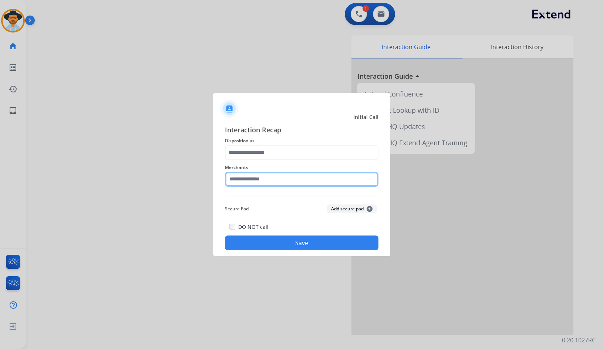
click at [291, 185] on input "text" at bounding box center [302, 179] width 154 height 15
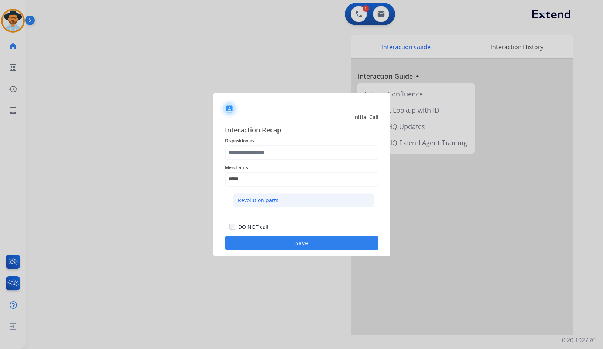
click at [283, 202] on li "Revolution parts" at bounding box center [303, 200] width 141 height 14
type input "**********"
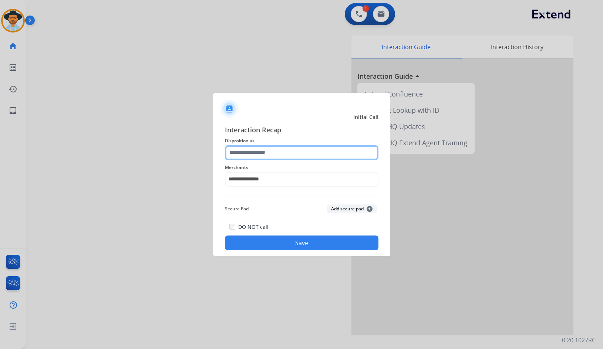
click at [277, 158] on input "text" at bounding box center [302, 152] width 154 height 15
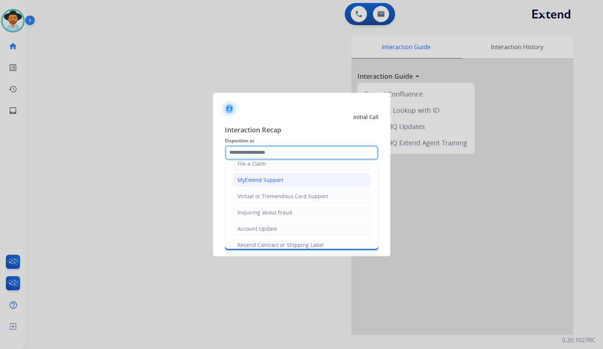
scroll to position [37, 0]
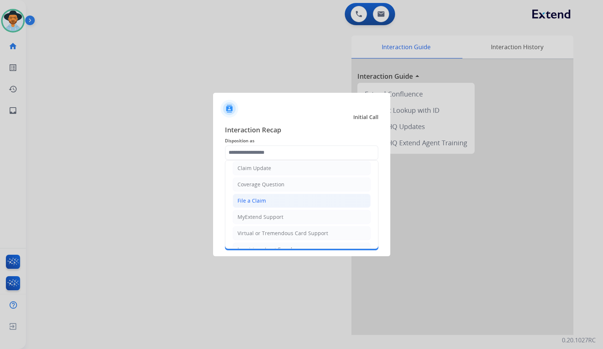
click at [273, 200] on li "File a Claim" at bounding box center [302, 201] width 138 height 14
type input "**********"
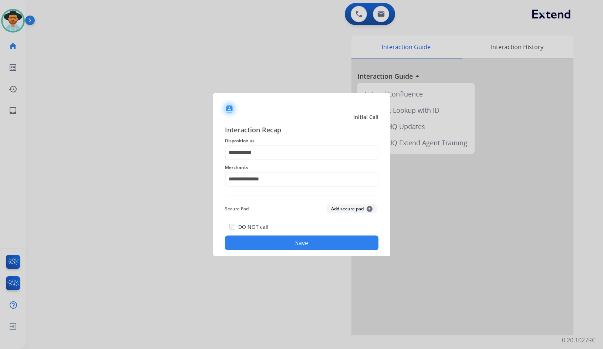
click at [274, 243] on button "Save" at bounding box center [302, 243] width 154 height 15
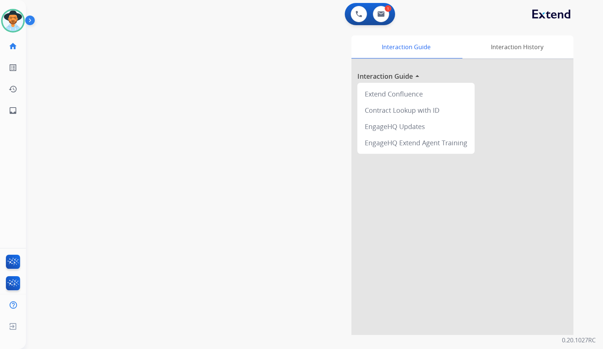
drag, startPoint x: 126, startPoint y: 83, endPoint x: 117, endPoint y: 96, distance: 15.9
click at [124, 86] on div "swap_horiz Break voice bridge close_fullscreen Connect 3-Way Call merge_type Se…" at bounding box center [305, 181] width 559 height 309
click at [22, 108] on link "inbox Emails" at bounding box center [13, 110] width 21 height 21
select select "**********"
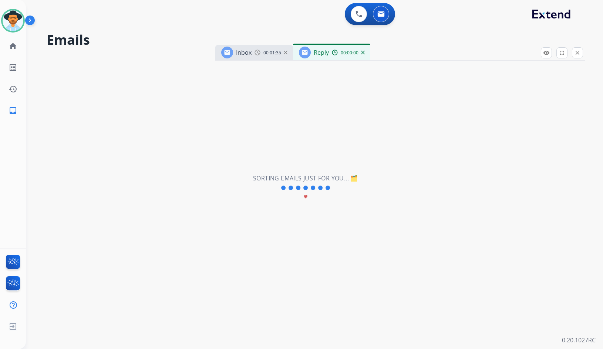
select select "**********"
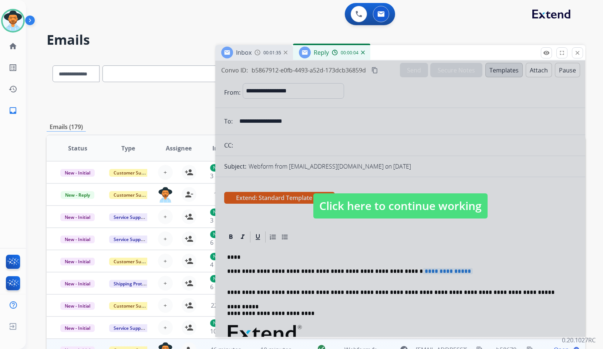
click at [392, 211] on span "Click here to continue working" at bounding box center [400, 205] width 174 height 25
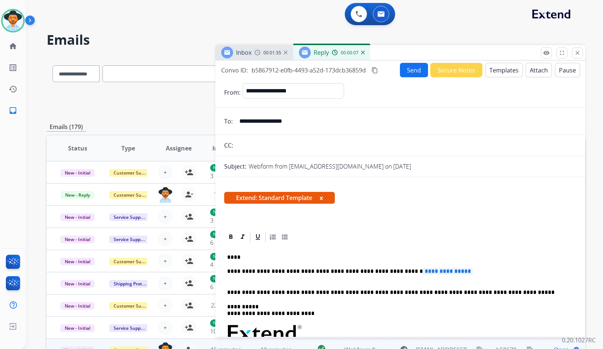
click at [361, 54] on img at bounding box center [363, 53] width 4 height 4
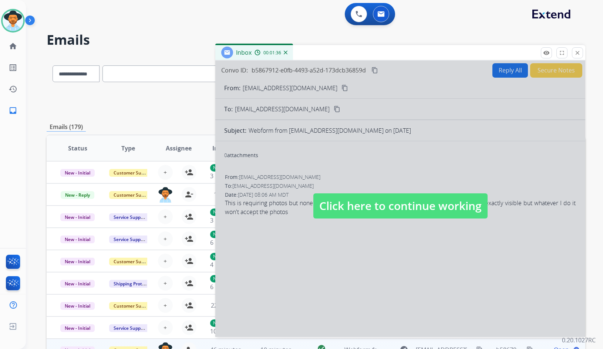
click at [365, 210] on span "Click here to continue working" at bounding box center [400, 205] width 174 height 25
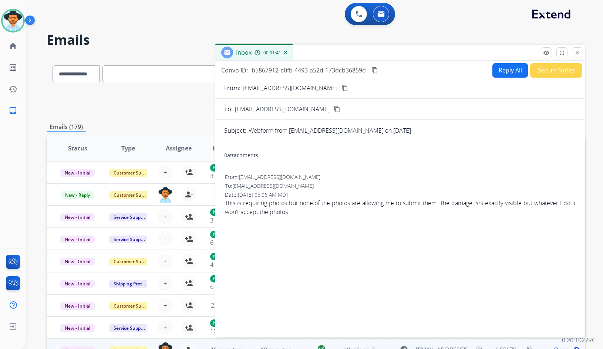
click at [510, 65] on button "Reply All" at bounding box center [510, 70] width 36 height 14
select select "**********"
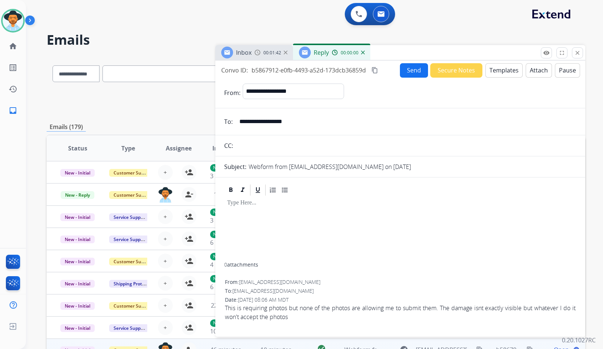
click at [496, 71] on button "Templates" at bounding box center [503, 70] width 37 height 14
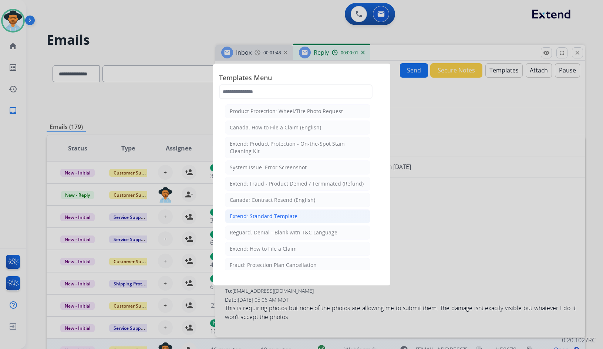
click at [284, 214] on div "Extend: Standard Template" at bounding box center [264, 216] width 68 height 7
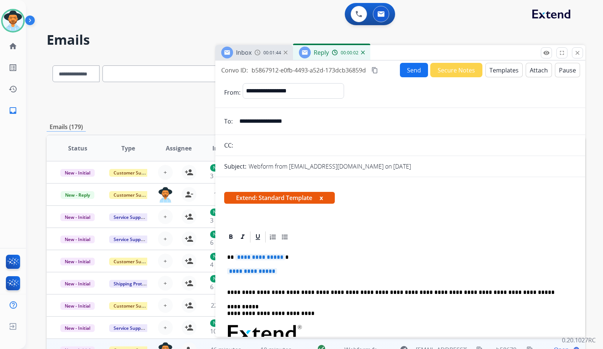
click at [274, 260] on span "**********" at bounding box center [260, 257] width 50 height 6
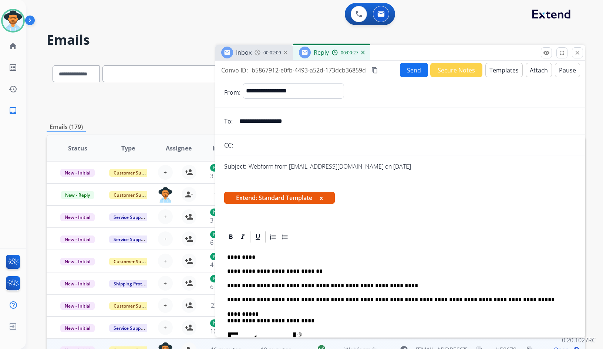
click at [414, 69] on button "Send" at bounding box center [414, 70] width 28 height 14
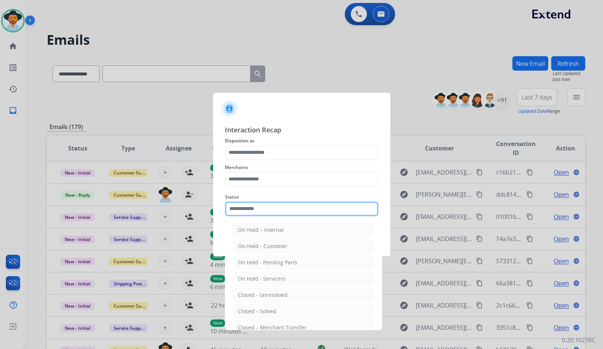
click at [264, 211] on input "text" at bounding box center [302, 209] width 154 height 15
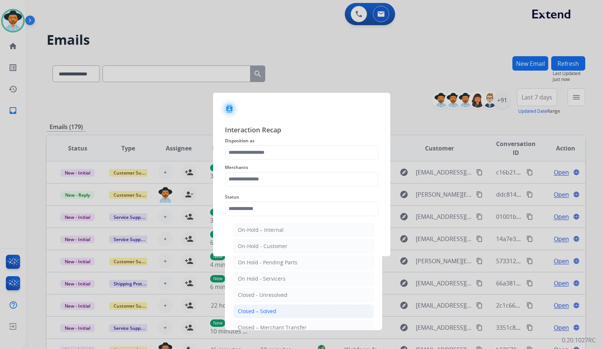
drag, startPoint x: 262, startPoint y: 307, endPoint x: 268, endPoint y: 209, distance: 97.8
click at [262, 307] on li "Closed – Solved" at bounding box center [303, 311] width 141 height 14
type input "**********"
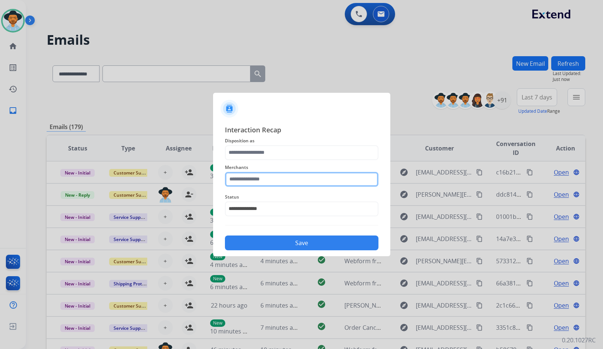
click at [267, 185] on input "text" at bounding box center [302, 179] width 154 height 15
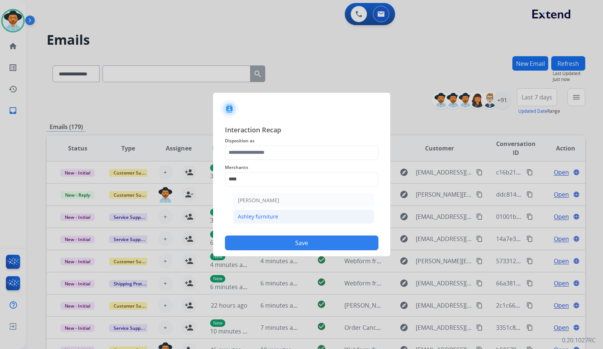
click at [276, 213] on div "Ashley furniture" at bounding box center [258, 216] width 40 height 7
type input "**********"
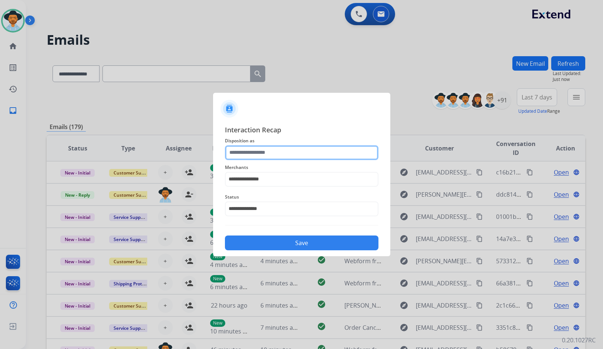
click at [266, 160] on div at bounding box center [302, 152] width 154 height 15
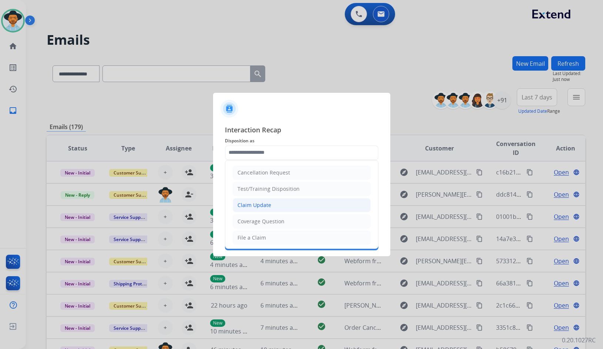
click at [271, 207] on li "Claim Update" at bounding box center [302, 205] width 138 height 14
type input "**********"
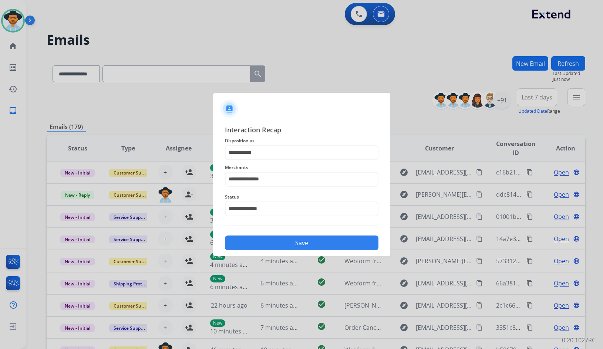
click at [274, 240] on button "Save" at bounding box center [302, 243] width 154 height 15
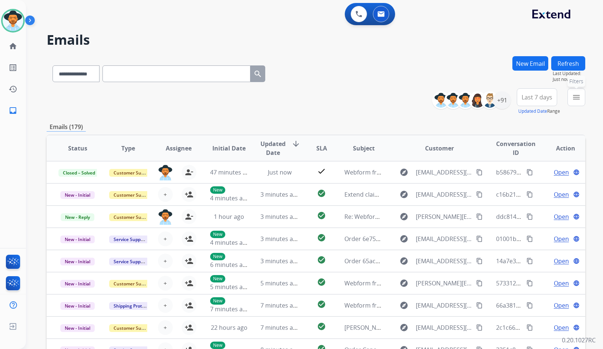
click at [579, 100] on mat-icon "menu" at bounding box center [576, 97] width 9 height 9
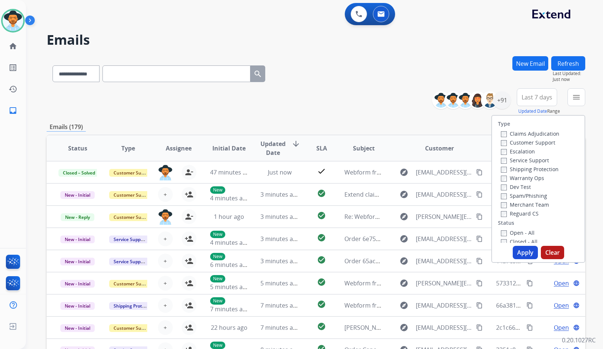
click at [528, 145] on label "Customer Support" at bounding box center [528, 142] width 54 height 7
click at [533, 170] on label "Shipping Protection" at bounding box center [530, 169] width 58 height 7
click at [521, 216] on label "Reguard CS" at bounding box center [520, 213] width 38 height 7
click at [521, 230] on label "Open - All" at bounding box center [518, 232] width 34 height 7
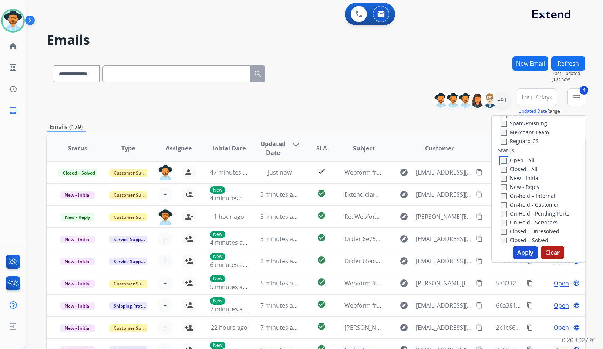
scroll to position [74, 0]
click at [527, 219] on label "On Hold - Servicers" at bounding box center [529, 221] width 57 height 7
click at [528, 212] on label "On Hold - Pending Parts" at bounding box center [535, 212] width 68 height 7
click at [528, 203] on label "On-hold - Customer" at bounding box center [530, 203] width 58 height 7
click at [528, 192] on label "On-hold – Internal" at bounding box center [528, 194] width 54 height 7
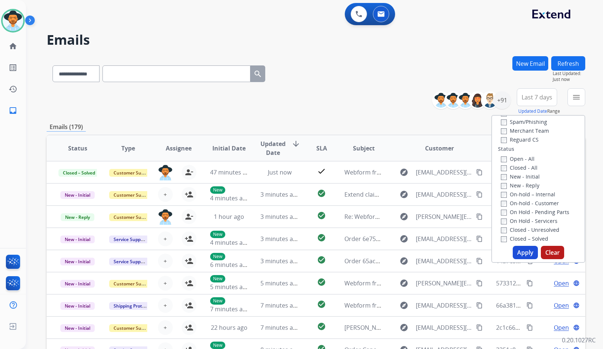
click at [520, 182] on label "New - Reply" at bounding box center [520, 185] width 38 height 7
click at [519, 176] on label "New - Initial" at bounding box center [520, 176] width 39 height 7
click at [524, 253] on button "Apply" at bounding box center [525, 252] width 25 height 13
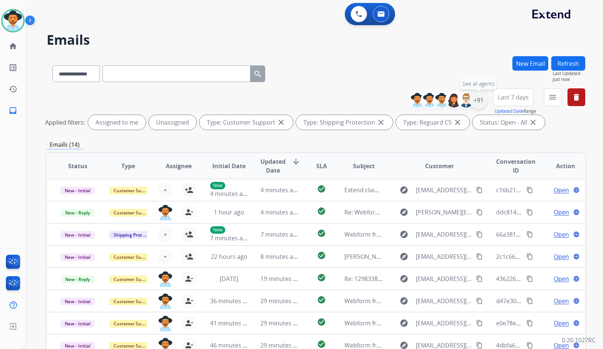
click at [481, 97] on div "+91" at bounding box center [478, 100] width 18 height 18
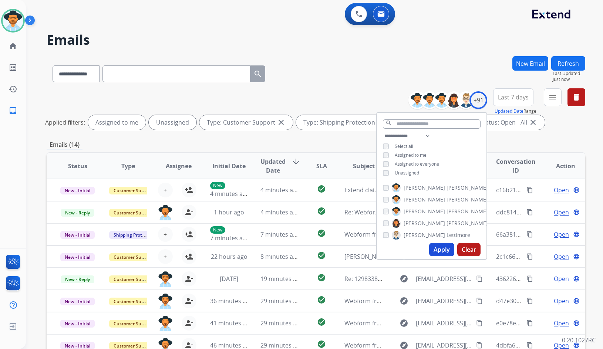
click at [413, 171] on span "Unassigned" at bounding box center [407, 173] width 24 height 6
click at [415, 211] on span "Amanda" at bounding box center [424, 211] width 41 height 7
click at [442, 257] on div "Apply Clear" at bounding box center [431, 249] width 109 height 19
click at [442, 253] on button "Apply" at bounding box center [441, 249] width 25 height 13
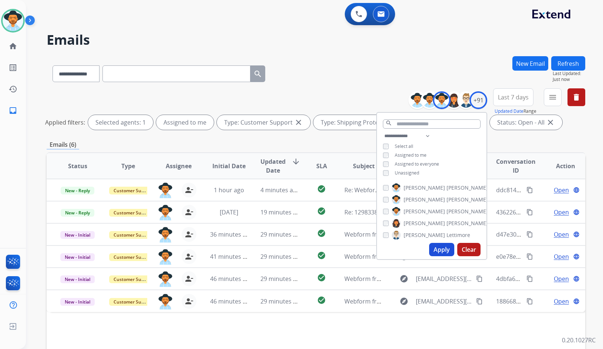
click at [342, 92] on div "**********" at bounding box center [316, 110] width 539 height 44
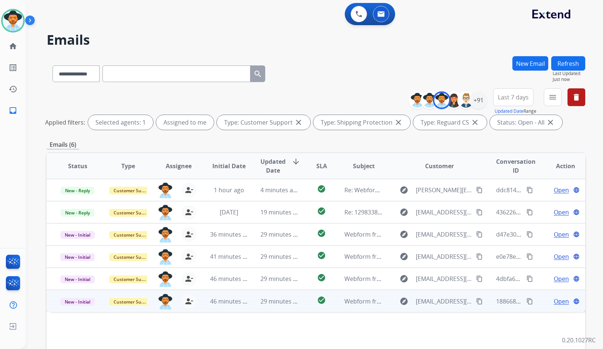
click at [554, 303] on span "Open" at bounding box center [561, 301] width 15 height 9
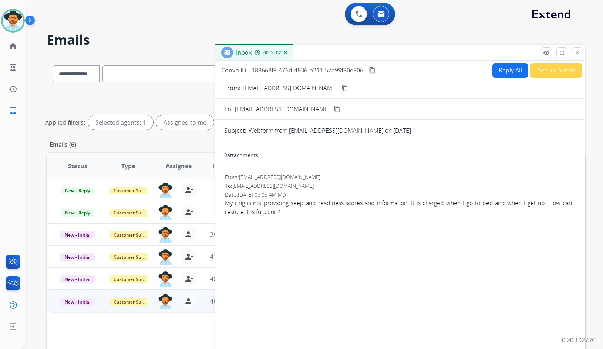
click at [341, 87] on mat-icon "content_copy" at bounding box center [344, 88] width 7 height 7
click at [415, 201] on span "My ring is not providing seep and readiness scores and information. It is charg…" at bounding box center [400, 208] width 351 height 18
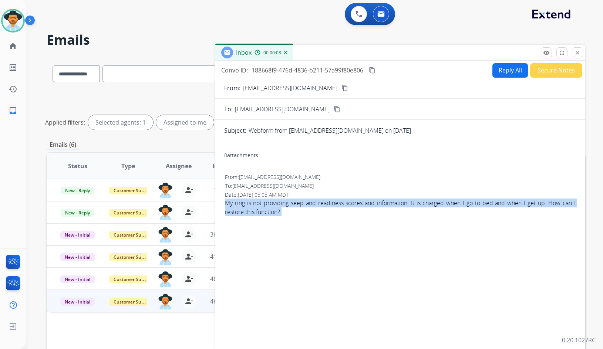
click at [415, 201] on span "My ring is not providing seep and readiness scores and information. It is charg…" at bounding box center [400, 208] width 351 height 18
copy app-emails-table "My ring is not providing seep and readiness scores and information. It is charg…"
click at [372, 73] on mat-icon "content_copy" at bounding box center [372, 70] width 7 height 7
click at [502, 69] on button "Reply All" at bounding box center [510, 70] width 36 height 14
select select "**********"
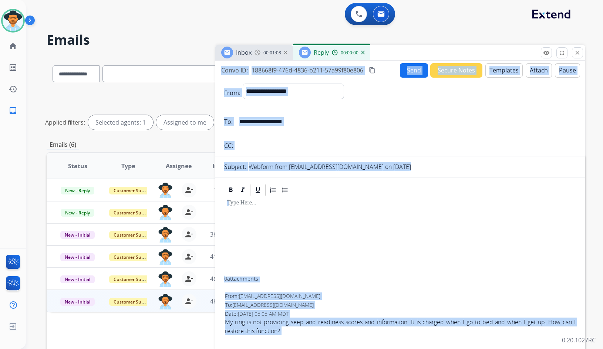
click at [502, 73] on button "Templates" at bounding box center [503, 70] width 37 height 14
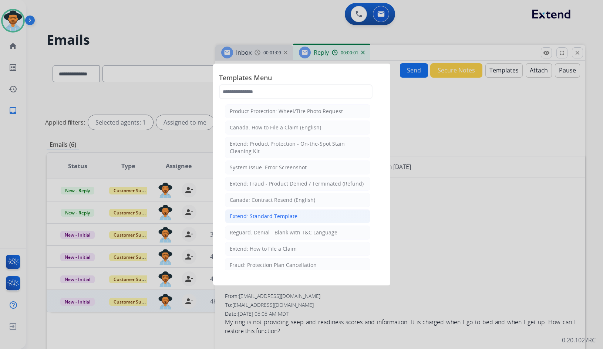
click at [299, 216] on li "Extend: Standard Template" at bounding box center [297, 216] width 145 height 14
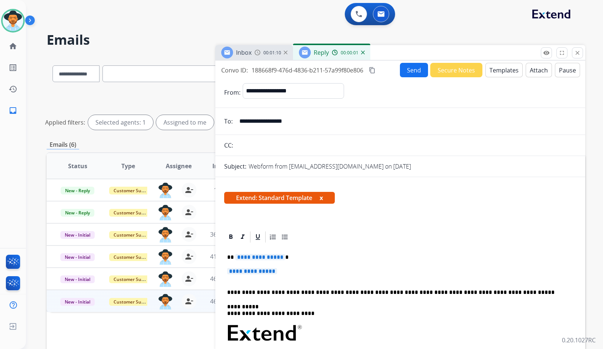
click at [263, 256] on span "**********" at bounding box center [260, 257] width 50 height 6
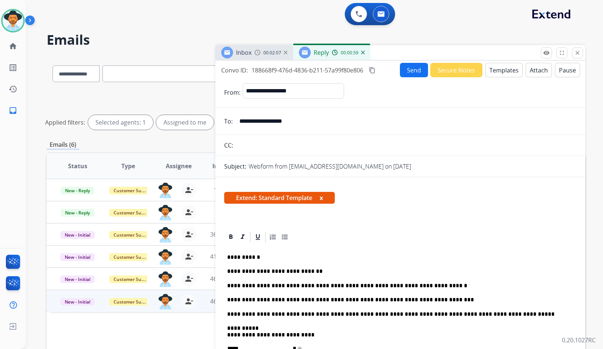
click at [413, 76] on button "Send" at bounding box center [414, 70] width 28 height 14
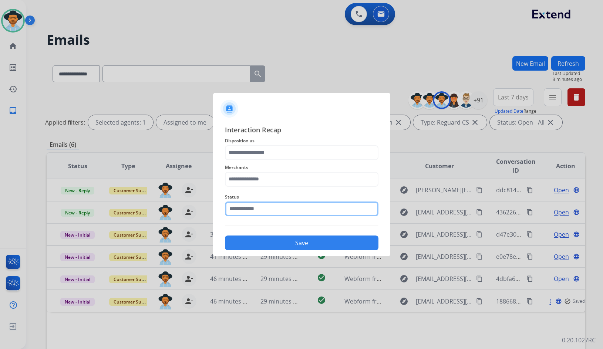
click at [269, 209] on input "text" at bounding box center [302, 209] width 154 height 15
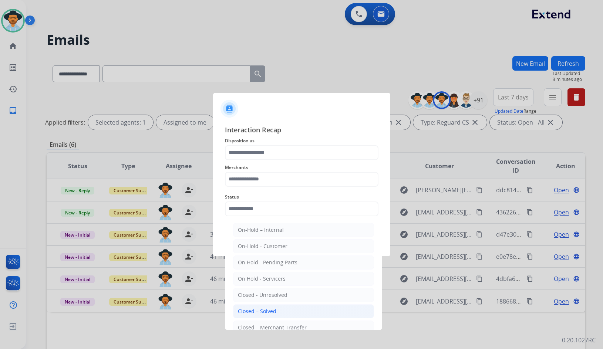
click at [280, 307] on li "Closed – Solved" at bounding box center [303, 311] width 141 height 14
type input "**********"
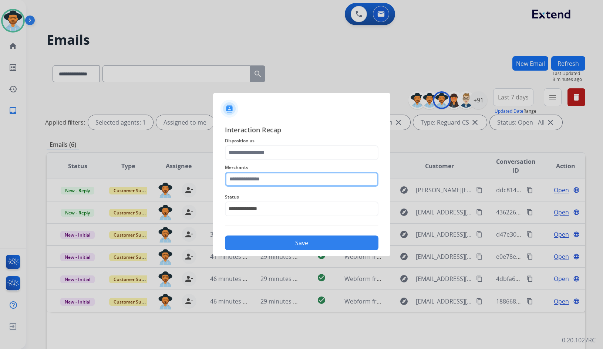
click at [257, 177] on input "text" at bounding box center [302, 179] width 154 height 15
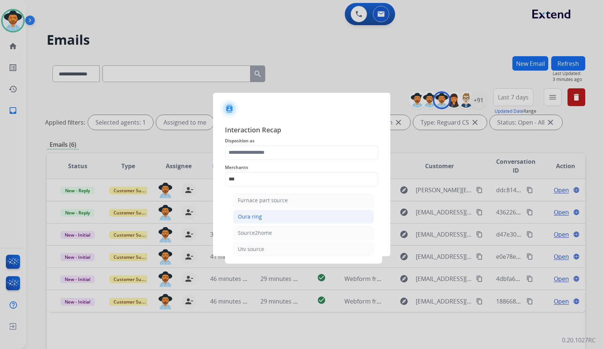
click at [282, 217] on li "Oura ring" at bounding box center [303, 217] width 141 height 14
type input "*********"
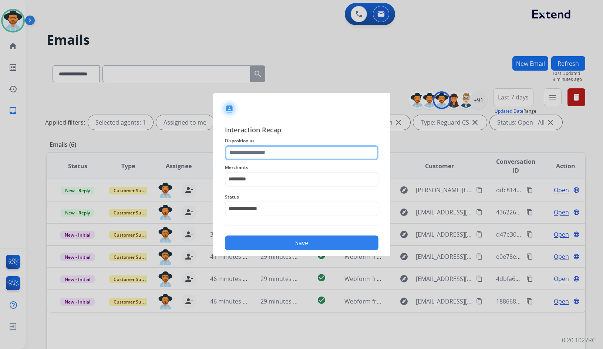
click at [266, 149] on input "text" at bounding box center [302, 152] width 154 height 15
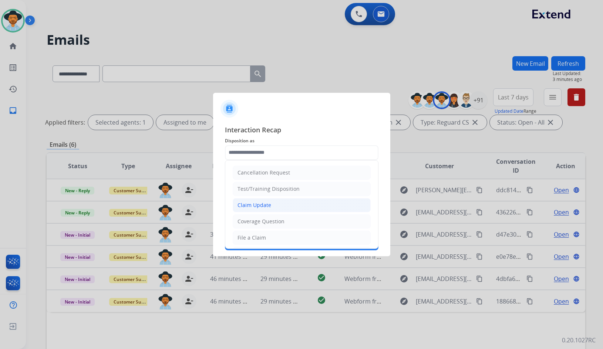
click at [268, 204] on div "Claim Update" at bounding box center [254, 205] width 34 height 7
type input "**********"
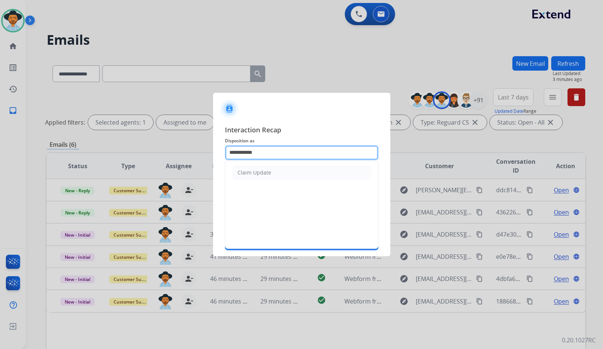
drag, startPoint x: 271, startPoint y: 150, endPoint x: 206, endPoint y: 138, distance: 65.7
click at [0, 138] on app-contact-recap-modal "**********" at bounding box center [0, 174] width 0 height 349
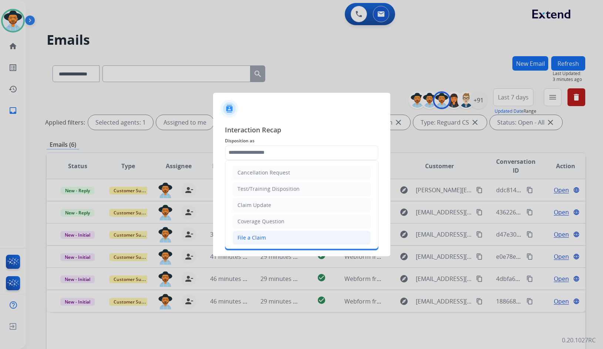
click at [282, 231] on li "File a Claim" at bounding box center [302, 238] width 138 height 14
type input "**********"
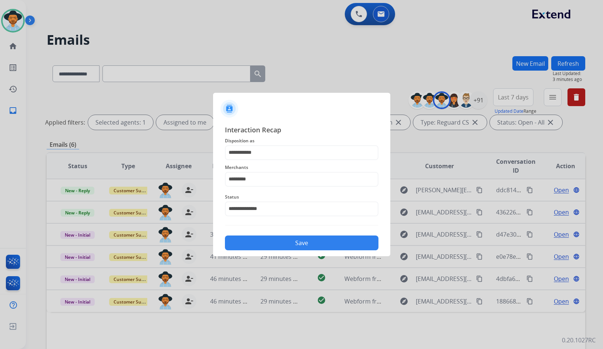
click at [282, 247] on button "Save" at bounding box center [302, 243] width 154 height 15
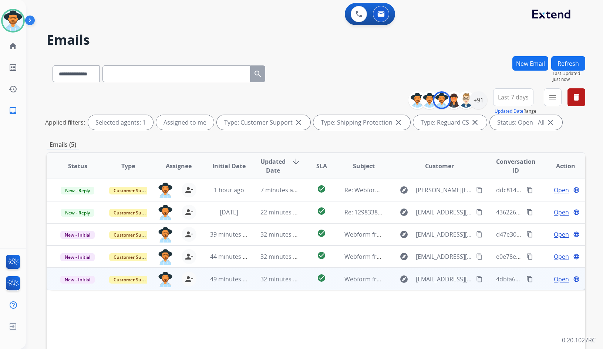
click at [555, 280] on span "Open" at bounding box center [561, 279] width 15 height 9
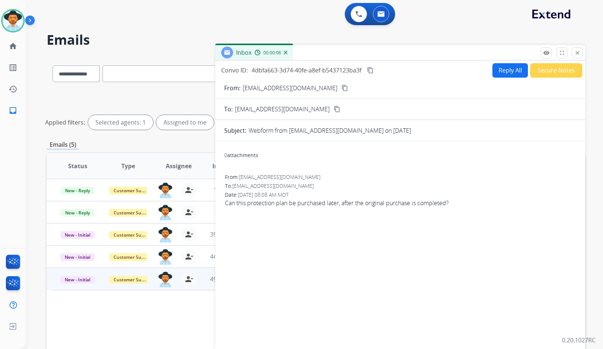
click at [340, 91] on button "content_copy" at bounding box center [344, 88] width 9 height 9
click at [510, 70] on button "Reply All" at bounding box center [510, 70] width 36 height 14
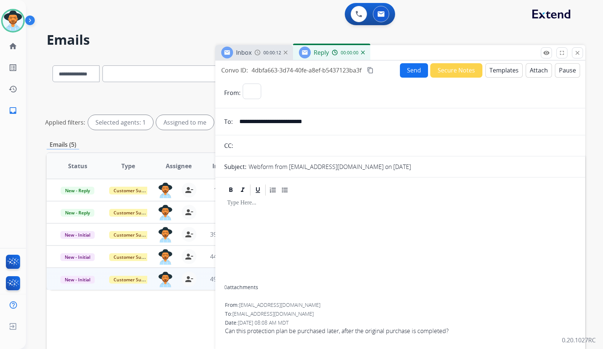
click at [510, 67] on button "Templates" at bounding box center [503, 70] width 37 height 14
select select "**********"
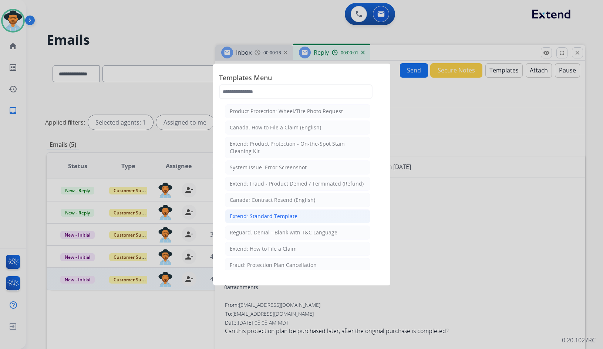
click at [300, 217] on li "Extend: Standard Template" at bounding box center [297, 216] width 145 height 14
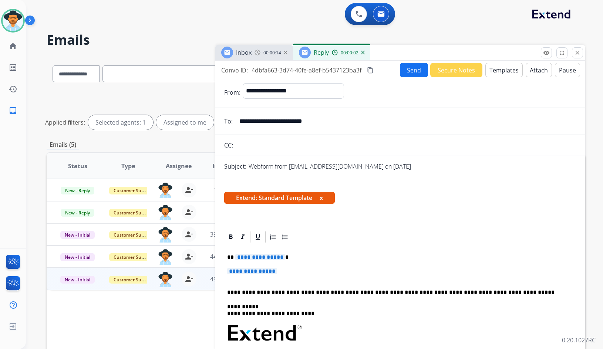
click at [263, 260] on span "**********" at bounding box center [260, 257] width 50 height 6
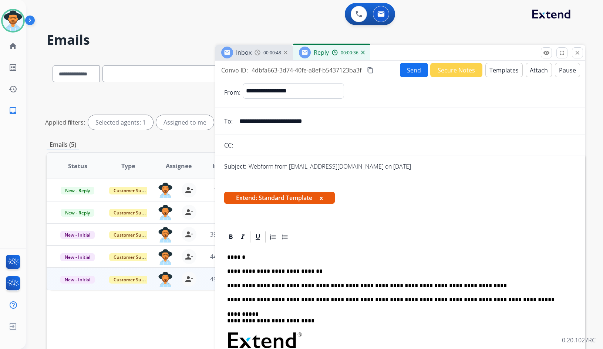
click at [417, 75] on button "Send" at bounding box center [414, 70] width 28 height 14
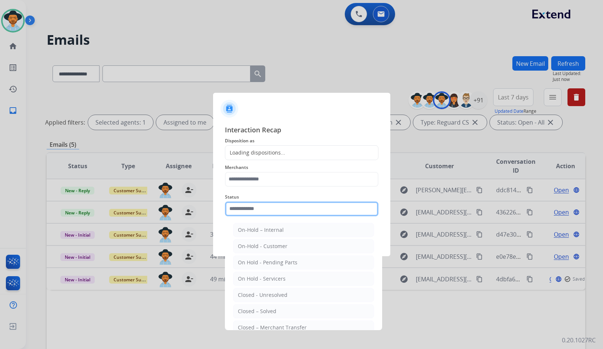
click at [251, 210] on input "text" at bounding box center [302, 209] width 154 height 15
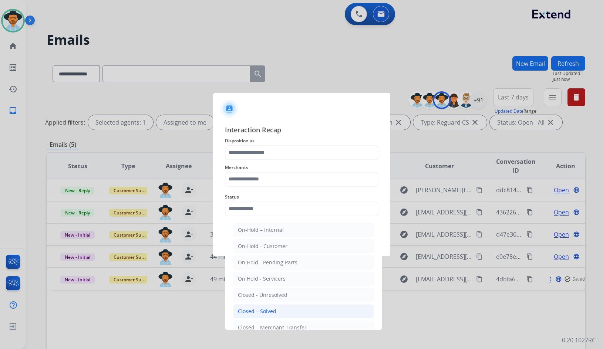
click at [262, 311] on div "Closed – Solved" at bounding box center [257, 311] width 38 height 7
type input "**********"
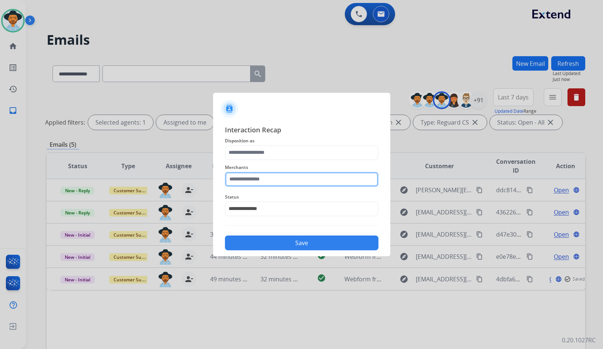
click at [277, 181] on input "text" at bounding box center [302, 179] width 154 height 15
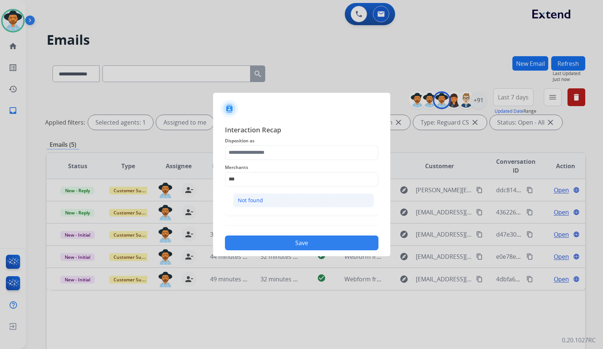
click at [267, 201] on li "Not found" at bounding box center [303, 200] width 141 height 14
type input "*********"
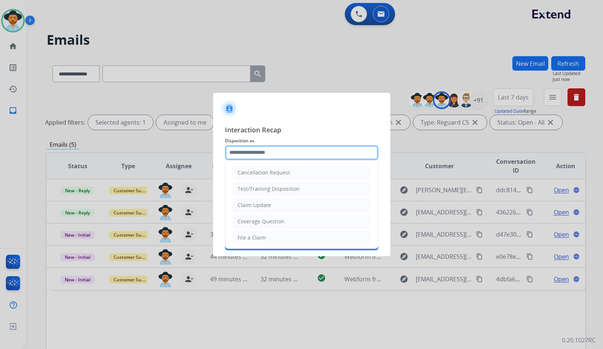
click at [272, 152] on input "text" at bounding box center [302, 152] width 154 height 15
click at [270, 221] on div "Coverage Question" at bounding box center [260, 221] width 47 height 7
type input "**********"
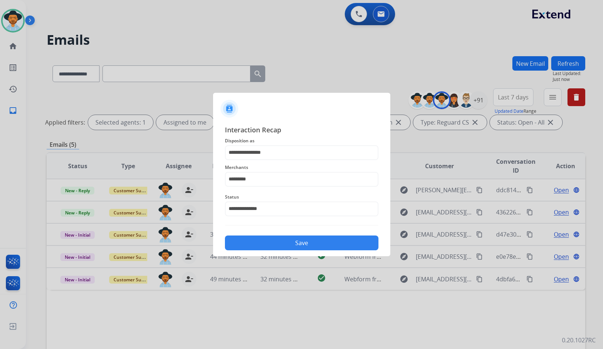
click at [277, 242] on button "Save" at bounding box center [302, 243] width 154 height 15
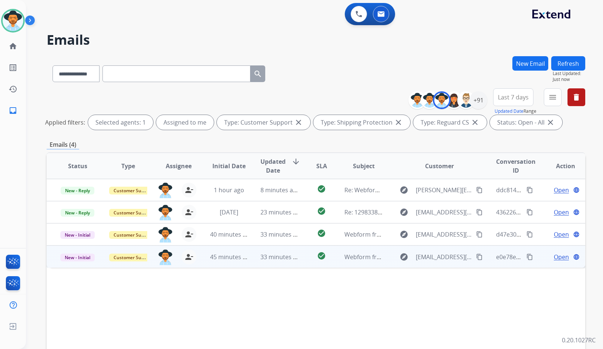
click at [554, 257] on span "Open" at bounding box center [561, 257] width 15 height 9
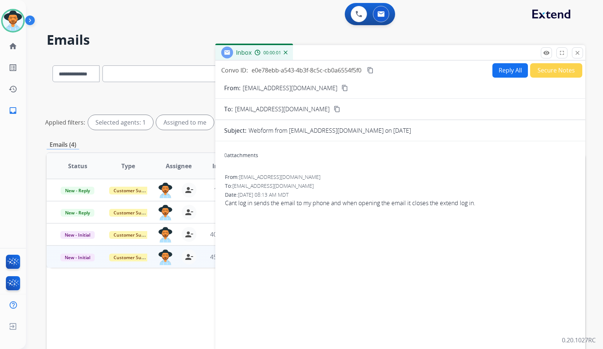
click at [341, 90] on mat-icon "content_copy" at bounding box center [344, 88] width 7 height 7
click at [500, 73] on button "Reply All" at bounding box center [510, 70] width 36 height 14
select select "**********"
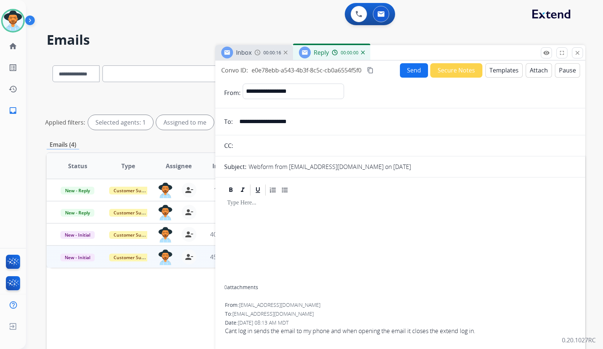
click at [500, 73] on button "Templates" at bounding box center [503, 70] width 37 height 14
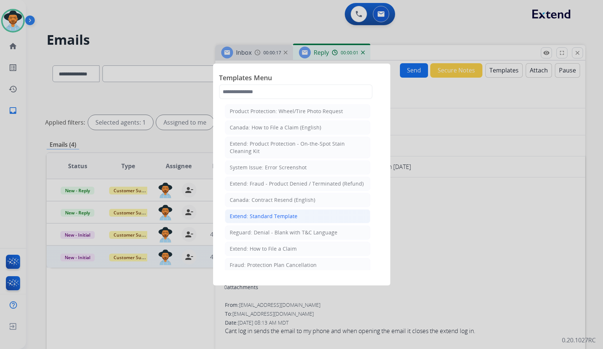
click at [247, 217] on div "Extend: Standard Template" at bounding box center [264, 216] width 68 height 7
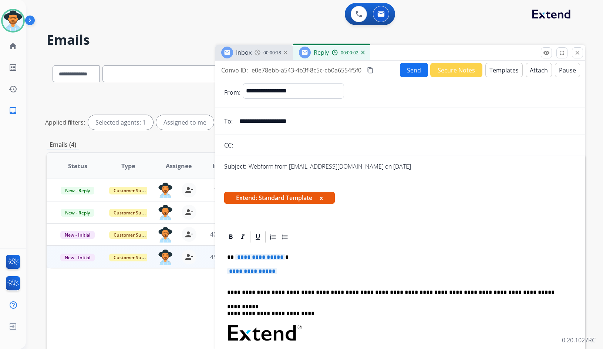
click at [254, 257] on span "**********" at bounding box center [260, 257] width 50 height 6
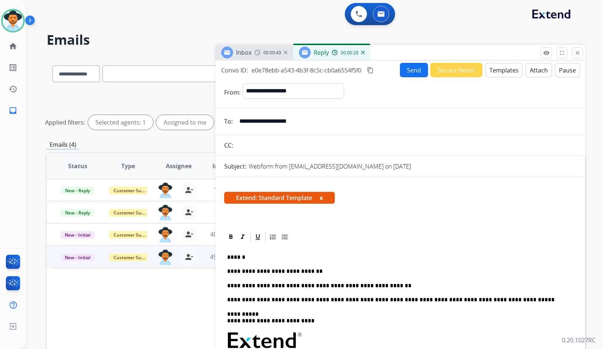
click at [415, 76] on button "Send" at bounding box center [414, 70] width 28 height 14
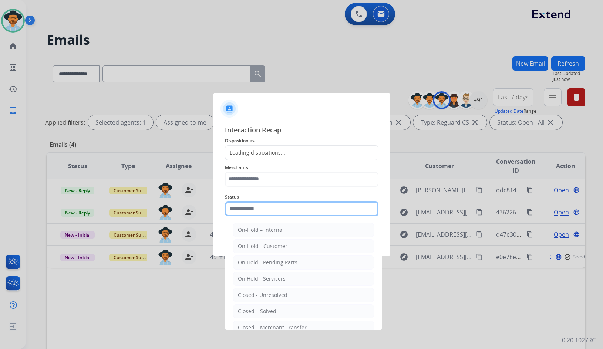
click at [267, 205] on input "text" at bounding box center [302, 209] width 154 height 15
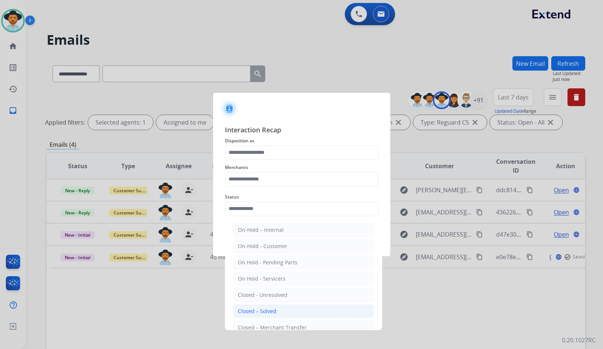
click at [267, 309] on div "Closed – Solved" at bounding box center [257, 311] width 38 height 7
type input "**********"
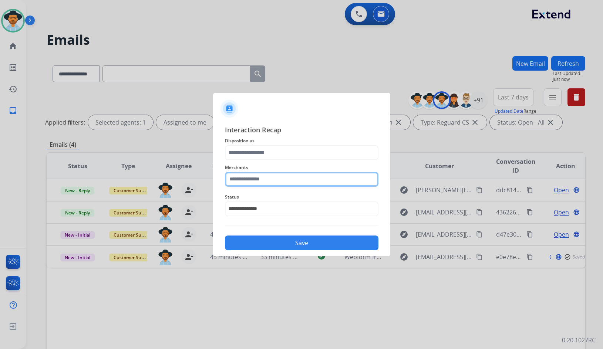
click at [253, 173] on input "text" at bounding box center [302, 179] width 154 height 15
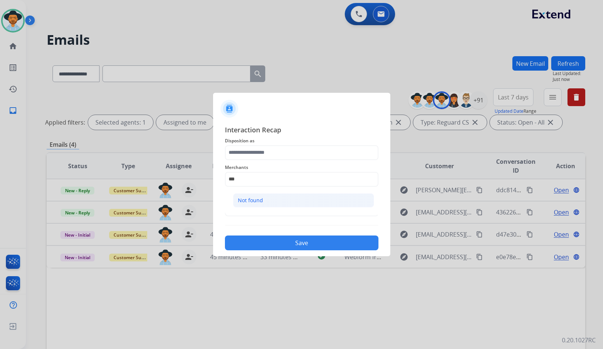
click at [259, 193] on ul "Not found" at bounding box center [303, 202] width 145 height 25
click at [259, 193] on li "Not found" at bounding box center [303, 200] width 141 height 14
type input "*********"
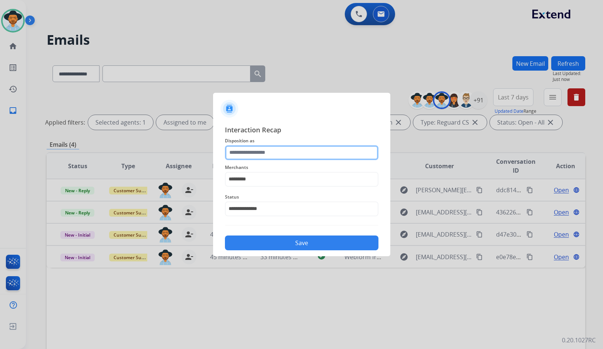
click at [269, 157] on input "text" at bounding box center [302, 152] width 154 height 15
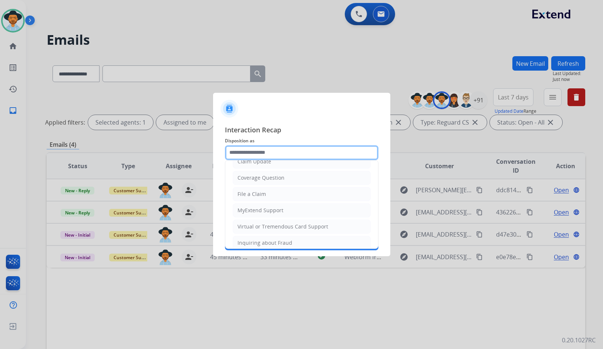
scroll to position [115, 0]
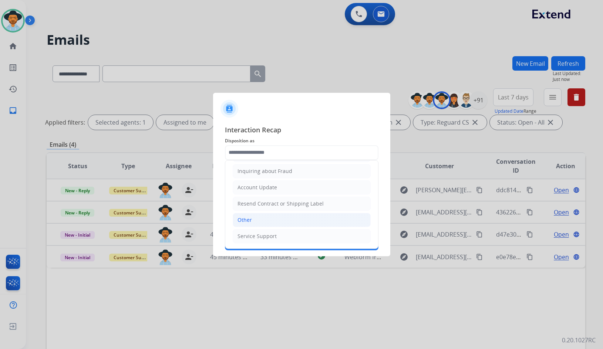
click at [267, 218] on li "Other" at bounding box center [302, 220] width 138 height 14
type input "*****"
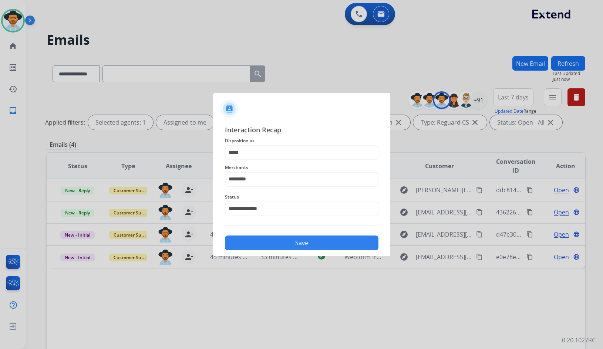
click at [277, 242] on button "Save" at bounding box center [302, 243] width 154 height 15
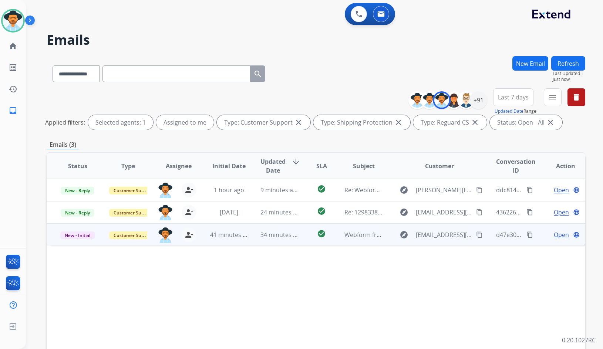
click at [556, 237] on span "Open" at bounding box center [561, 234] width 15 height 9
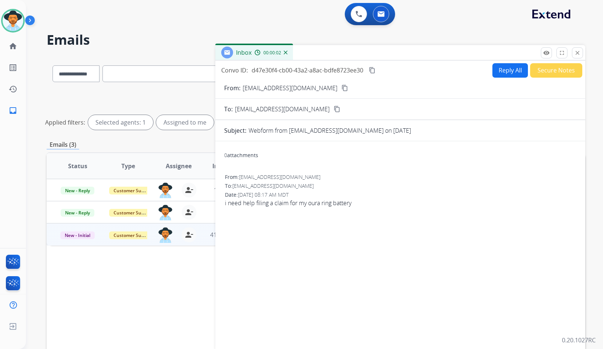
click at [341, 89] on mat-icon "content_copy" at bounding box center [344, 88] width 7 height 7
drag, startPoint x: 256, startPoint y: 203, endPoint x: 370, endPoint y: 204, distance: 113.6
click at [263, 203] on span "i need help filing a claim for my oura ring battery" at bounding box center [400, 203] width 351 height 9
drag, startPoint x: 355, startPoint y: 202, endPoint x: 255, endPoint y: 205, distance: 99.9
click at [255, 205] on span "i need help filing a claim for my oura ring battery" at bounding box center [400, 203] width 351 height 9
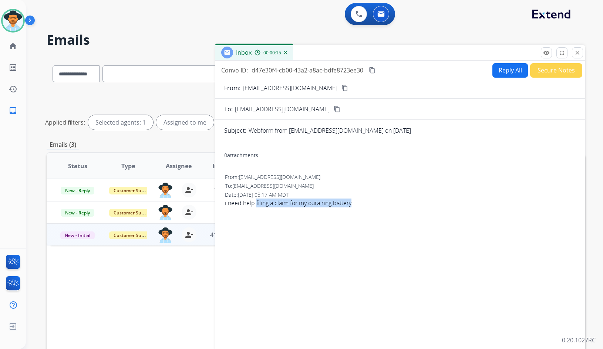
copy span "filing a claim for my oura ring battery"
drag, startPoint x: 372, startPoint y: 70, endPoint x: 263, endPoint y: 118, distance: 118.9
click at [372, 70] on mat-icon "content_copy" at bounding box center [372, 70] width 7 height 7
click at [503, 73] on button "Reply All" at bounding box center [510, 70] width 36 height 14
select select "**********"
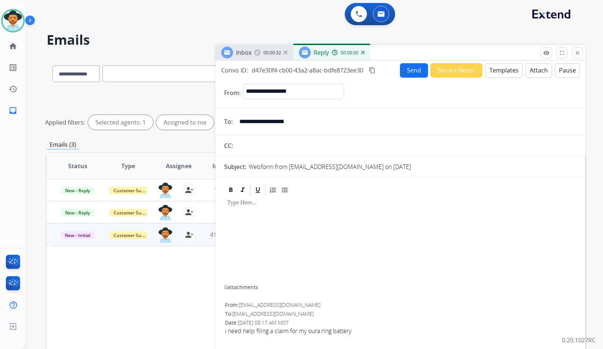
click at [503, 73] on button "Templates" at bounding box center [503, 70] width 37 height 14
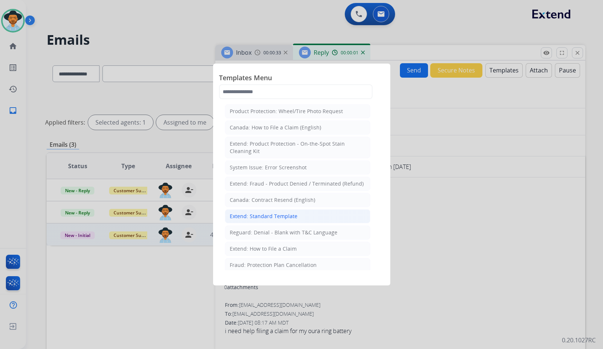
click at [252, 220] on li "Extend: Standard Template" at bounding box center [297, 216] width 145 height 14
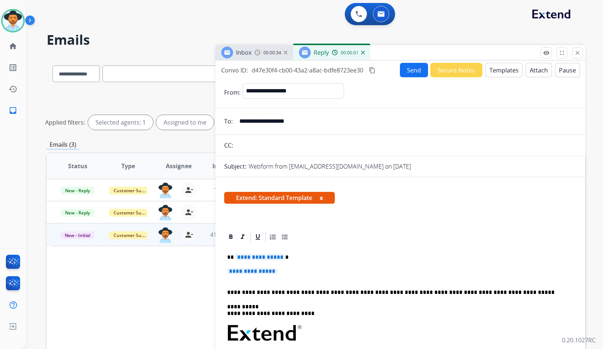
click at [257, 257] on span "**********" at bounding box center [260, 257] width 50 height 6
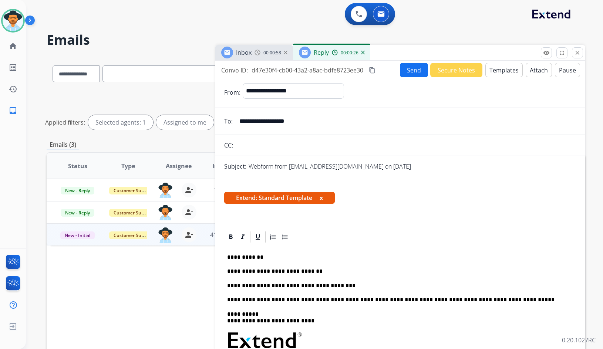
click at [405, 66] on button "Send" at bounding box center [414, 70] width 28 height 14
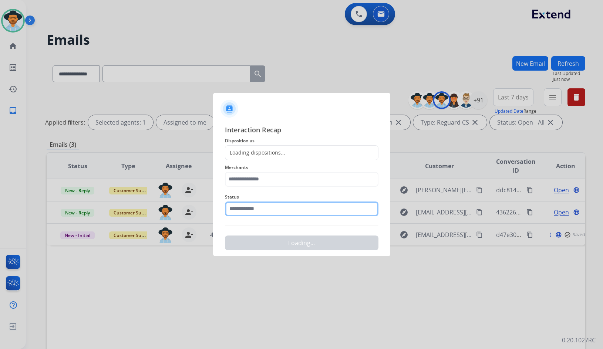
click at [278, 205] on input "text" at bounding box center [302, 209] width 154 height 15
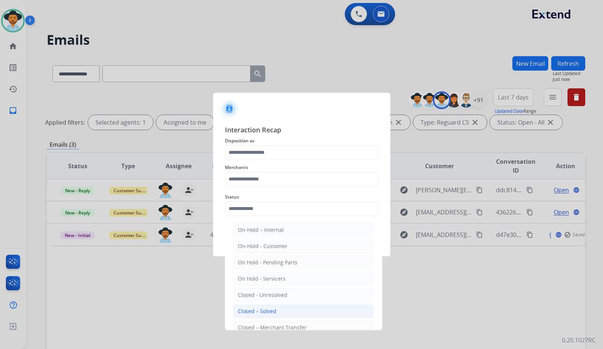
click at [274, 309] on div "Closed – Solved" at bounding box center [257, 311] width 38 height 7
type input "**********"
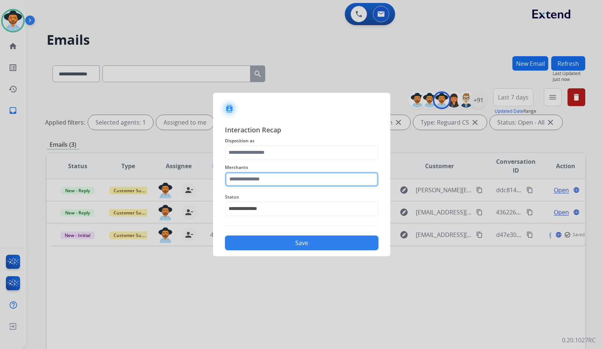
click at [267, 177] on input "text" at bounding box center [302, 179] width 154 height 15
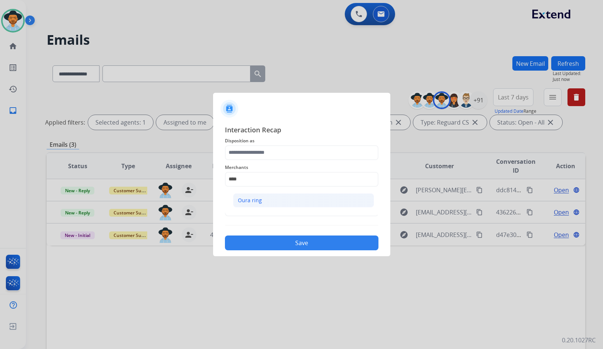
click at [275, 200] on li "Oura ring" at bounding box center [303, 200] width 141 height 14
type input "*********"
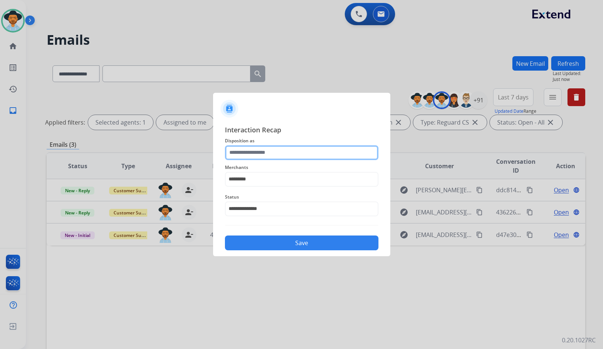
click at [267, 153] on input "text" at bounding box center [302, 152] width 154 height 15
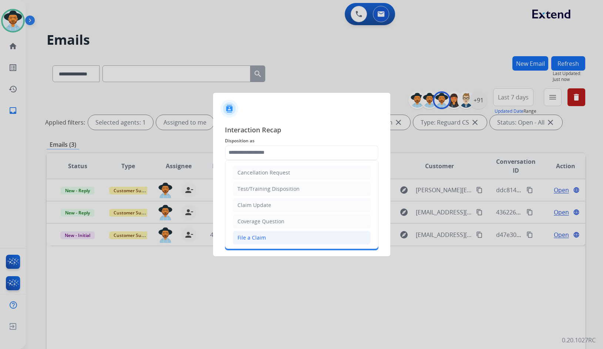
click at [274, 242] on li "File a Claim" at bounding box center [302, 238] width 138 height 14
type input "**********"
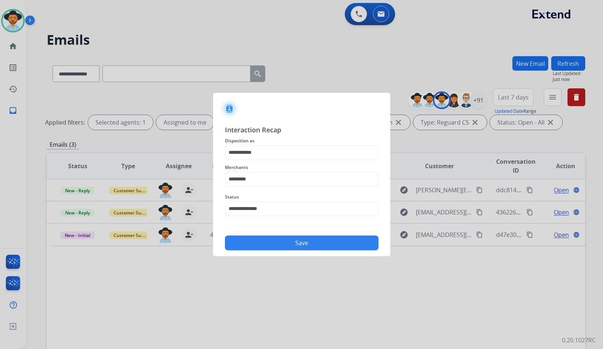
click at [274, 243] on button "Save" at bounding box center [302, 243] width 154 height 15
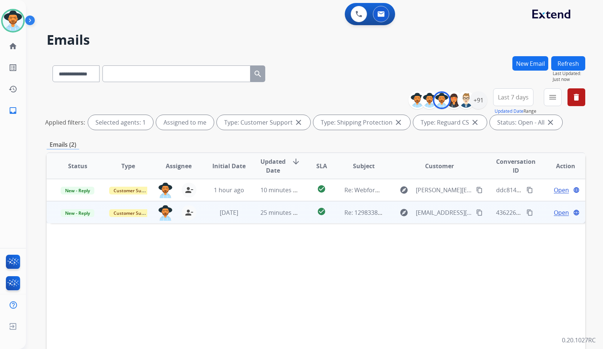
click at [562, 215] on span "Open" at bounding box center [561, 212] width 15 height 9
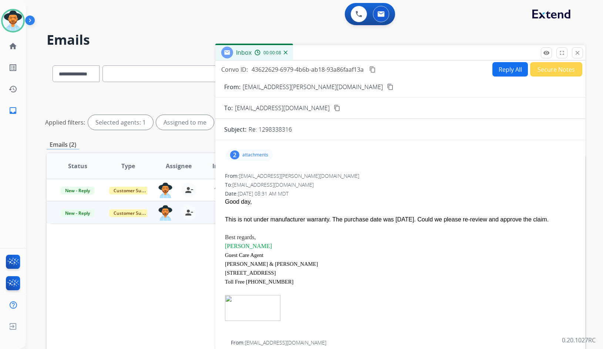
scroll to position [0, 0]
click at [246, 154] on p "attachments" at bounding box center [255, 156] width 26 height 6
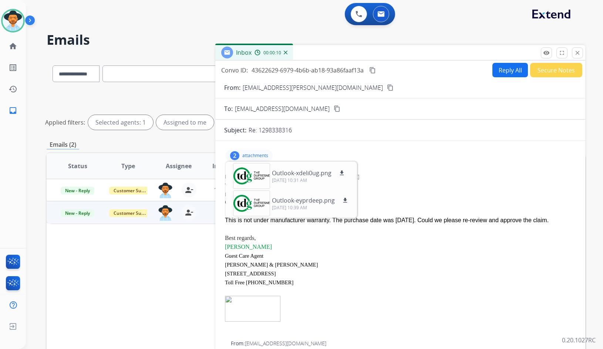
click at [246, 154] on p "attachments" at bounding box center [255, 156] width 26 height 6
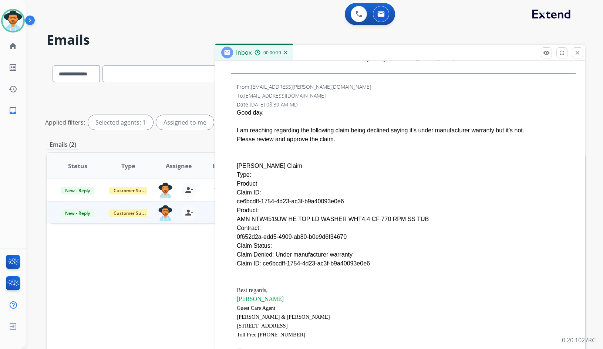
scroll to position [481, 0]
drag, startPoint x: 335, startPoint y: 200, endPoint x: 240, endPoint y: 201, distance: 94.7
click at [235, 202] on div "From: ssapna@dufresne.ca To: support@extend.com Date: 09/24/2025 - 08:39 AM MDT…" at bounding box center [400, 234] width 352 height 307
copy div "ce6bcdff-1754-4d23-ac3f-b9a40093e0e6"
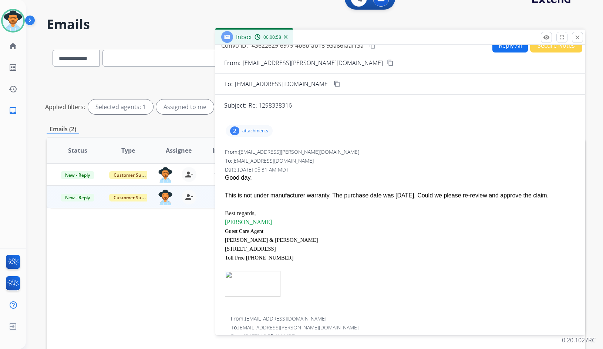
scroll to position [0, 0]
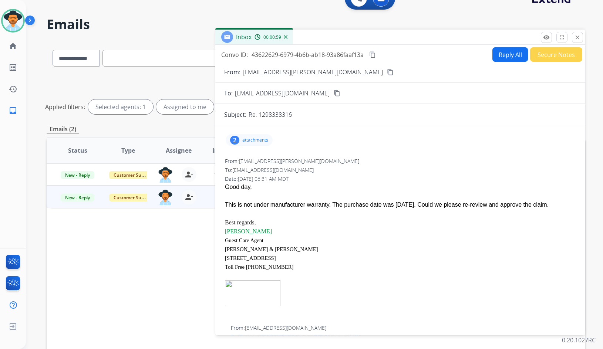
click at [350, 202] on div "This is not under manufacturer warranty. The purchase date was 02/09/2024. Coul…" at bounding box center [400, 204] width 351 height 9
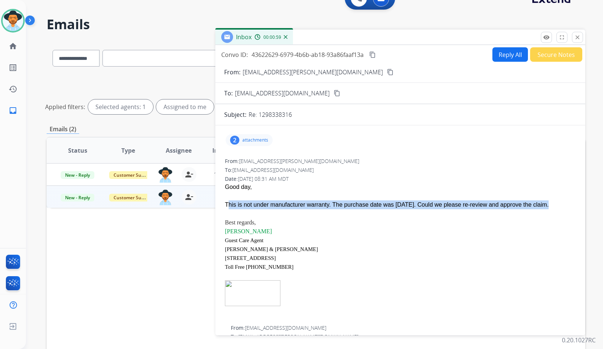
click at [350, 202] on div "This is not under manufacturer warranty. The purchase date was 02/09/2024. Coul…" at bounding box center [400, 204] width 351 height 9
copy span "This is not under manufacturer warranty. The purchase date was 02/09/2024. Coul…"
drag, startPoint x: 374, startPoint y: 52, endPoint x: 329, endPoint y: 77, distance: 51.0
click at [374, 52] on mat-icon "content_copy" at bounding box center [372, 54] width 7 height 7
click at [508, 59] on button "Reply All" at bounding box center [510, 54] width 36 height 14
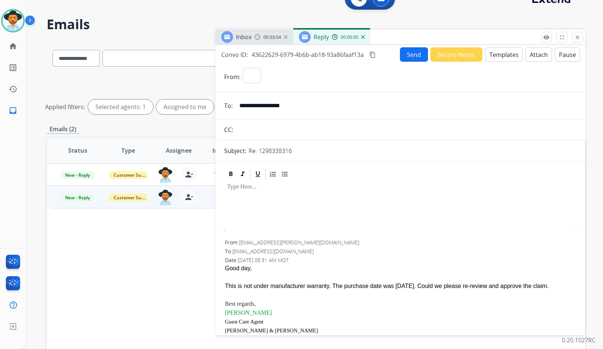
click at [508, 59] on button "Templates" at bounding box center [503, 54] width 37 height 14
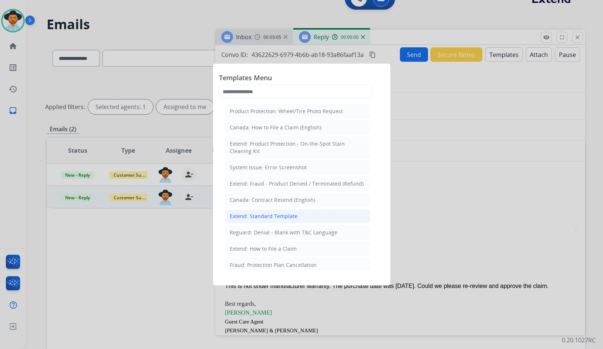
select select "**********"
click at [246, 217] on div "Extend: Standard Template" at bounding box center [264, 216] width 68 height 7
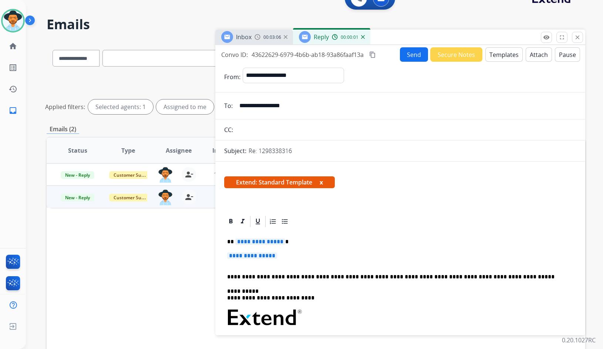
click at [269, 239] on span "**********" at bounding box center [260, 242] width 50 height 6
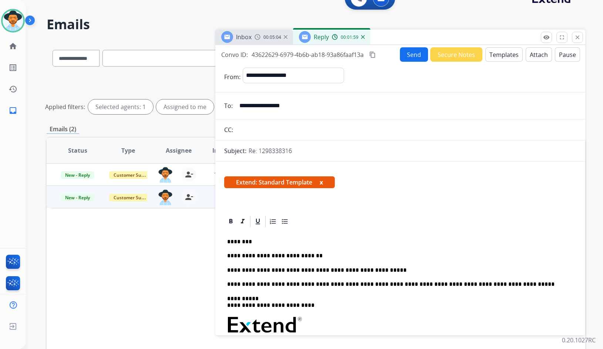
click at [389, 276] on div "**********" at bounding box center [400, 339] width 352 height 222
click at [388, 274] on div "**********" at bounding box center [400, 339] width 352 height 222
click at [383, 267] on p "**********" at bounding box center [397, 270] width 340 height 7
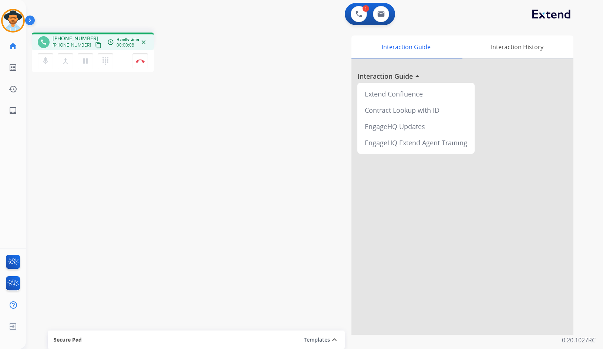
drag, startPoint x: 93, startPoint y: 45, endPoint x: 88, endPoint y: 46, distance: 4.5
click at [95, 45] on mat-icon "content_copy" at bounding box center [98, 45] width 7 height 7
click at [141, 60] on img at bounding box center [140, 61] width 9 height 4
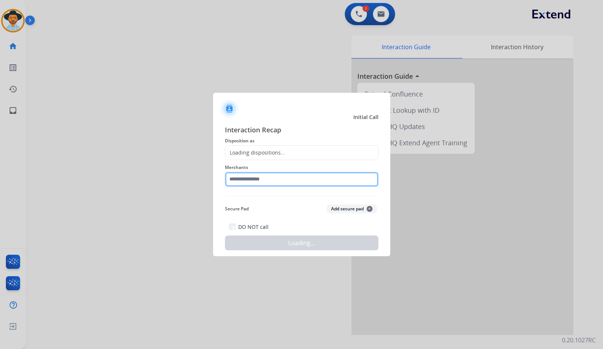
click at [260, 173] on input "text" at bounding box center [302, 179] width 154 height 15
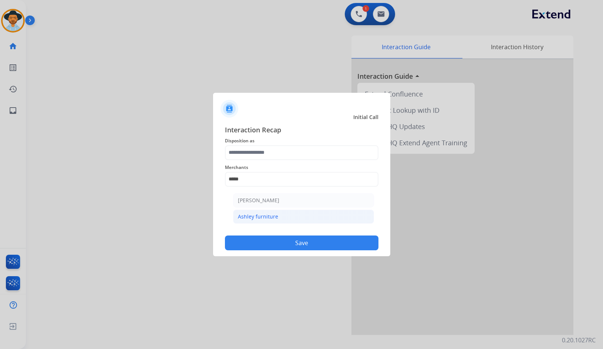
click at [277, 219] on li "Ashley furniture" at bounding box center [303, 217] width 141 height 14
type input "**********"
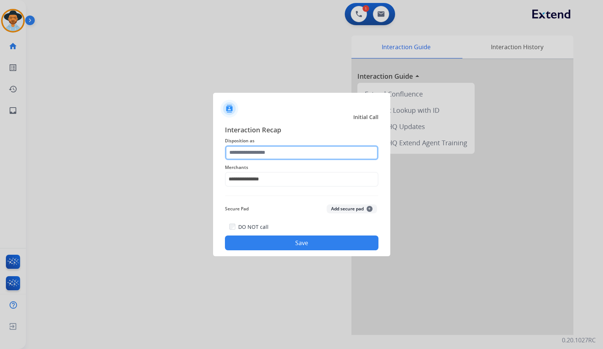
click at [269, 159] on input "text" at bounding box center [302, 152] width 154 height 15
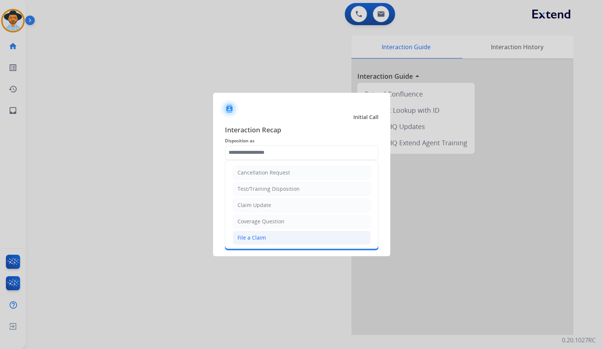
click at [266, 238] on li "File a Claim" at bounding box center [302, 238] width 138 height 14
type input "**********"
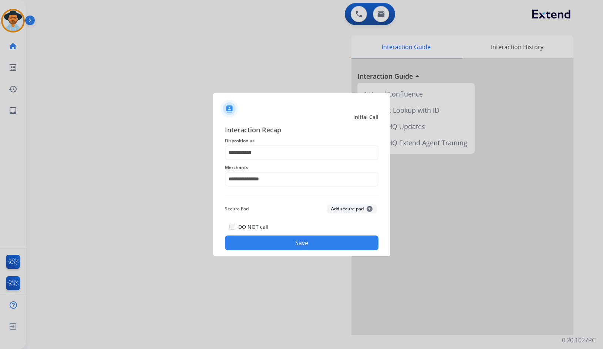
click at [266, 240] on button "Save" at bounding box center [302, 243] width 154 height 15
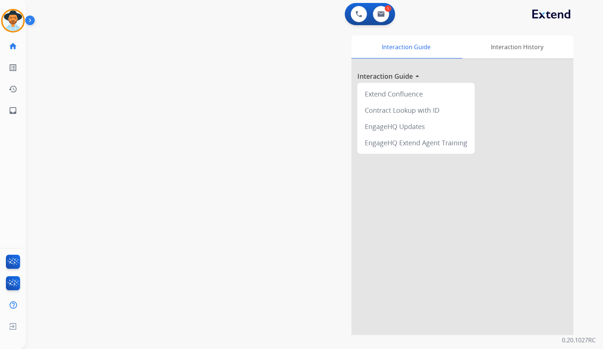
click at [96, 90] on div "swap_horiz Break voice bridge close_fullscreen Connect 3-Way Call merge_type Se…" at bounding box center [305, 181] width 559 height 309
click at [213, 167] on div "swap_horiz Break voice bridge close_fullscreen Connect 3-Way Call merge_type Se…" at bounding box center [305, 181] width 559 height 309
click at [13, 114] on mat-icon "inbox" at bounding box center [13, 110] width 9 height 9
select select "**********"
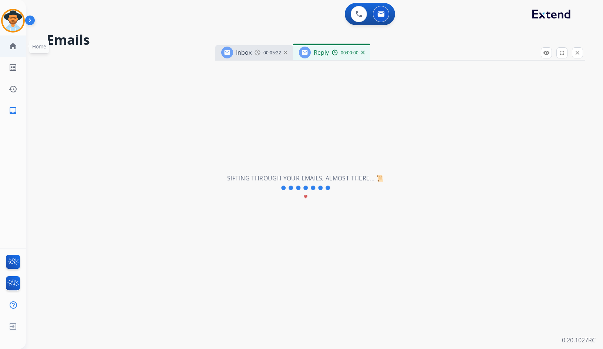
select select "**********"
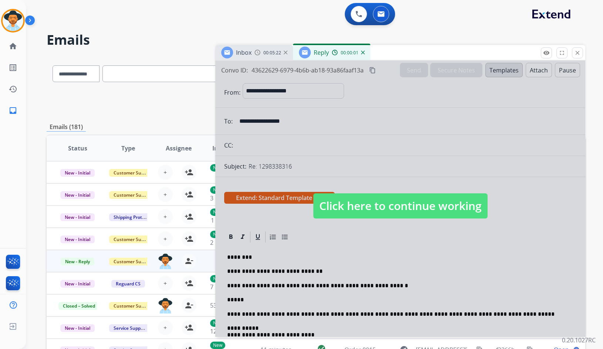
click at [414, 208] on span "Click here to continue working" at bounding box center [400, 205] width 174 height 25
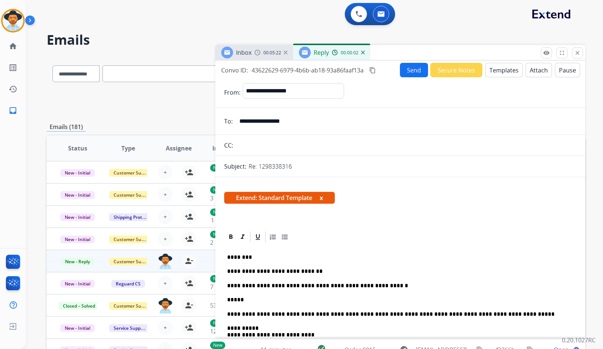
click at [297, 300] on p "*****" at bounding box center [397, 300] width 340 height 7
click at [414, 75] on button "Send" at bounding box center [414, 70] width 28 height 14
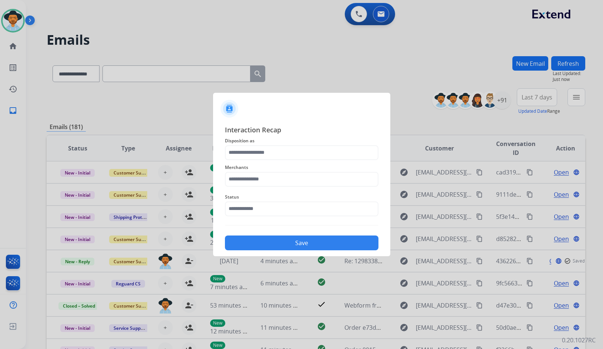
drag, startPoint x: 262, startPoint y: 196, endPoint x: 264, endPoint y: 209, distance: 13.3
click at [262, 196] on span "Status" at bounding box center [302, 197] width 154 height 9
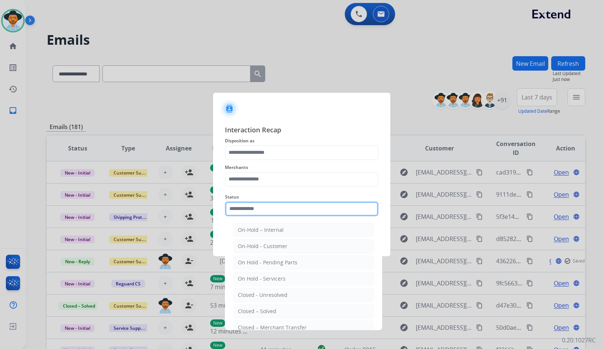
click at [264, 209] on input "text" at bounding box center [302, 209] width 154 height 15
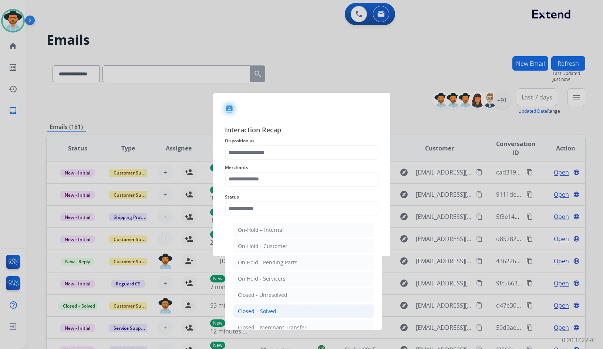
click at [270, 304] on li "Closed – Solved" at bounding box center [303, 311] width 141 height 14
type input "**********"
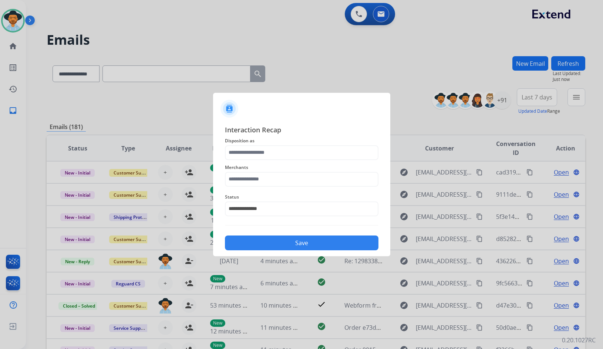
click at [257, 167] on span "Merchants" at bounding box center [302, 167] width 154 height 9
click at [260, 178] on input "text" at bounding box center [302, 179] width 154 height 15
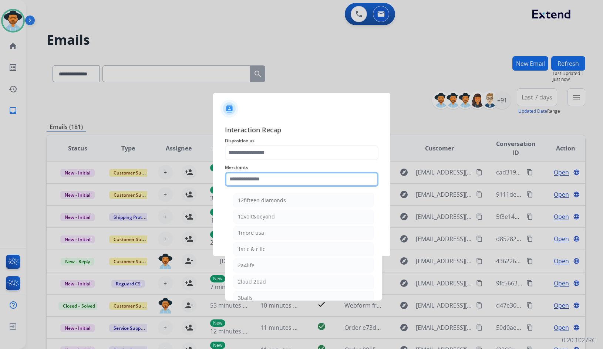
type input "*"
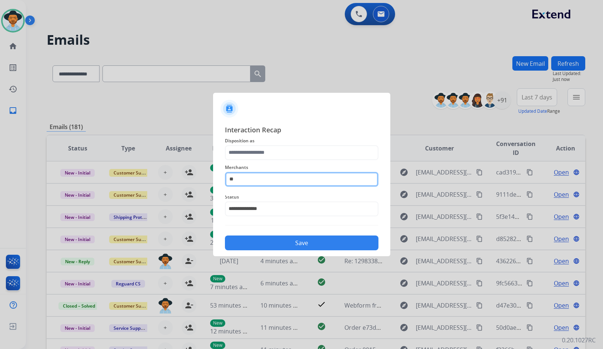
type input "*"
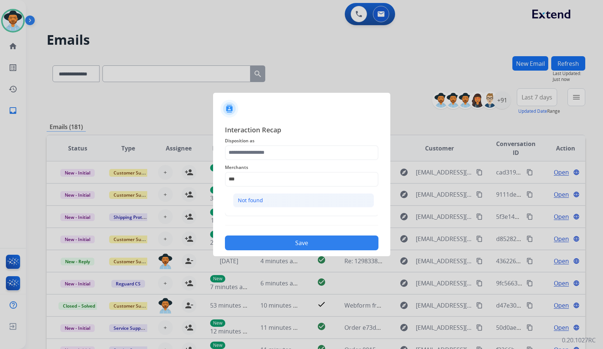
click at [252, 200] on div "Not found" at bounding box center [250, 200] width 25 height 7
type input "*********"
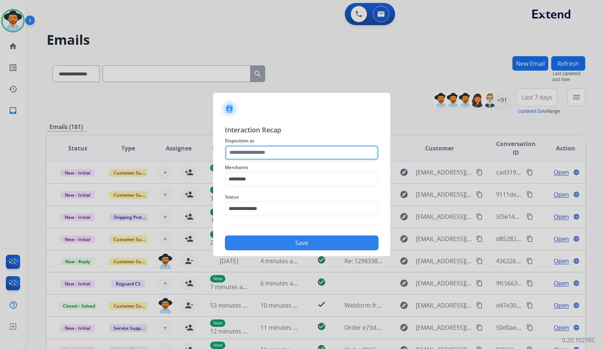
click at [263, 155] on input "text" at bounding box center [302, 152] width 154 height 15
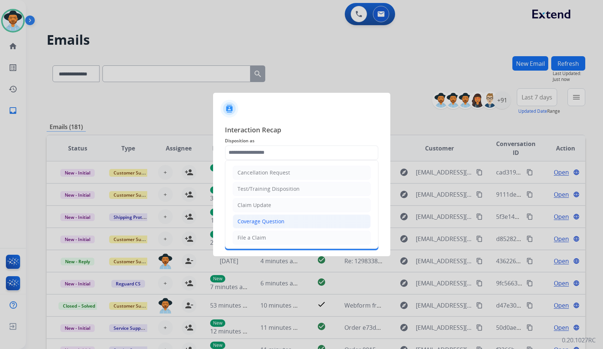
click at [266, 223] on div "Coverage Question" at bounding box center [260, 221] width 47 height 7
type input "**********"
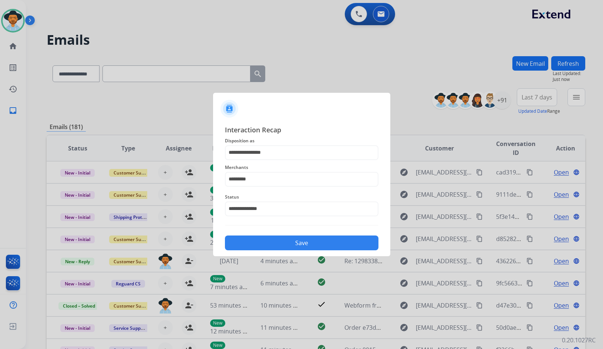
click at [269, 239] on button "Save" at bounding box center [302, 243] width 154 height 15
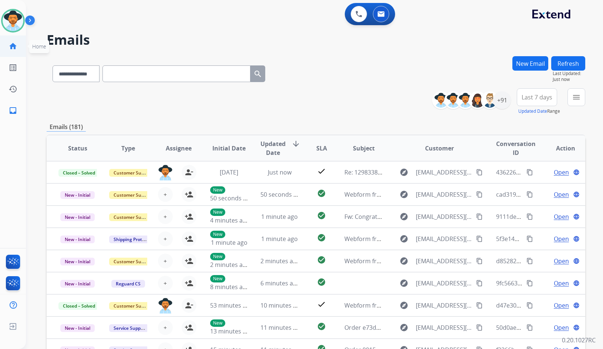
click at [6, 42] on link "home Home" at bounding box center [13, 46] width 21 height 21
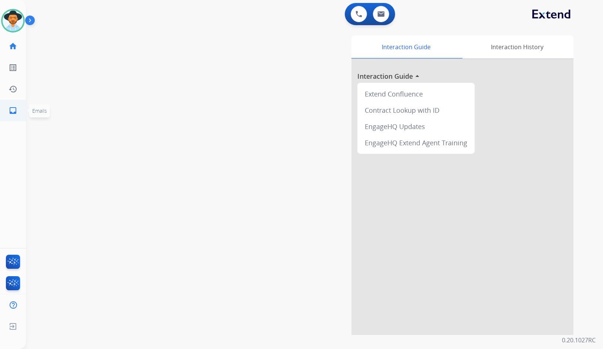
click at [8, 117] on link "inbox Emails" at bounding box center [13, 110] width 21 height 21
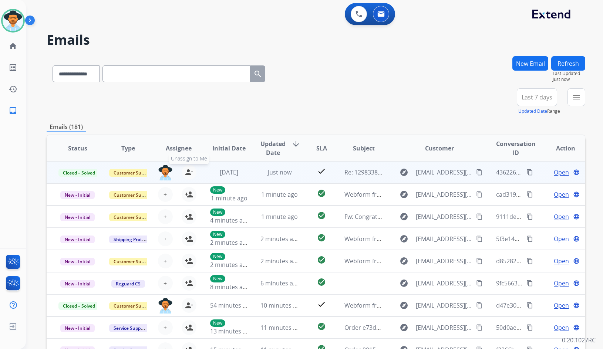
click at [185, 170] on mat-icon "person_remove" at bounding box center [189, 172] width 9 height 9
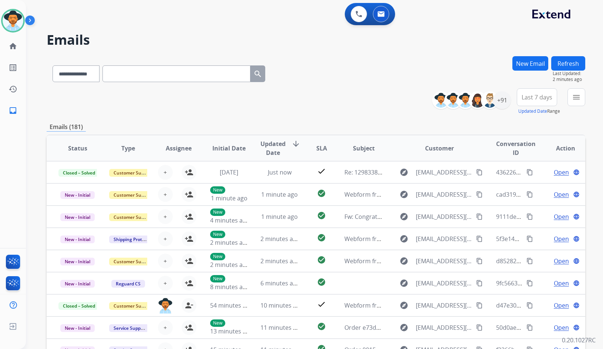
click at [241, 109] on div "**********" at bounding box center [316, 101] width 539 height 27
click at [574, 96] on mat-icon "menu" at bounding box center [576, 97] width 9 height 9
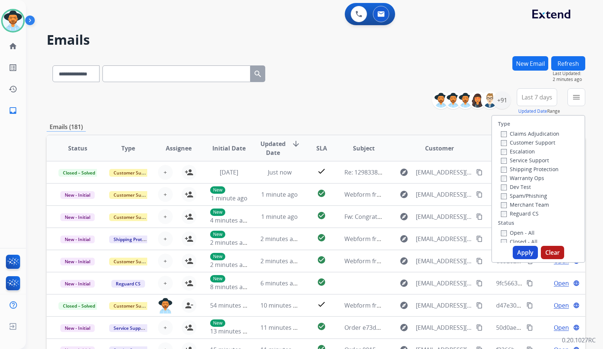
click at [543, 144] on label "Customer Support" at bounding box center [528, 142] width 54 height 7
click at [544, 168] on label "Shipping Protection" at bounding box center [530, 169] width 58 height 7
click at [532, 215] on label "Reguard CS" at bounding box center [520, 213] width 38 height 7
click at [530, 233] on div "Open - All" at bounding box center [540, 232] width 78 height 9
click at [518, 229] on div "Open - All" at bounding box center [540, 232] width 78 height 9
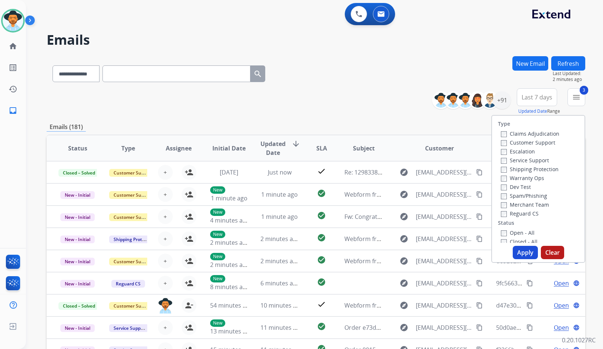
click at [519, 233] on label "Open - All" at bounding box center [518, 232] width 34 height 7
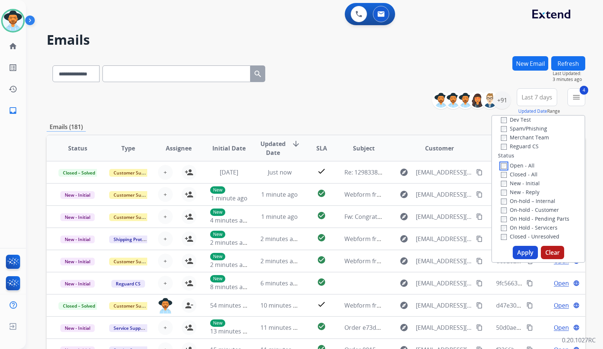
scroll to position [74, 0]
click at [519, 219] on label "On Hold - Servicers" at bounding box center [529, 221] width 57 height 7
click at [519, 213] on label "On Hold - Pending Parts" at bounding box center [535, 212] width 68 height 7
click at [519, 204] on label "On-hold - Customer" at bounding box center [530, 203] width 58 height 7
click at [520, 195] on label "On-hold – Internal" at bounding box center [528, 194] width 54 height 7
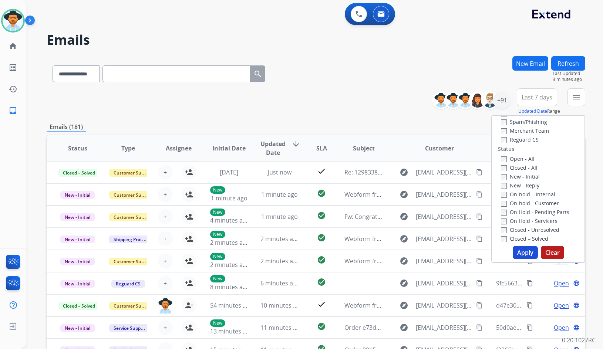
click at [520, 188] on label "New - Reply" at bounding box center [520, 185] width 38 height 7
click at [520, 177] on label "New - Initial" at bounding box center [520, 176] width 39 height 7
click at [528, 255] on button "Apply" at bounding box center [525, 252] width 25 height 13
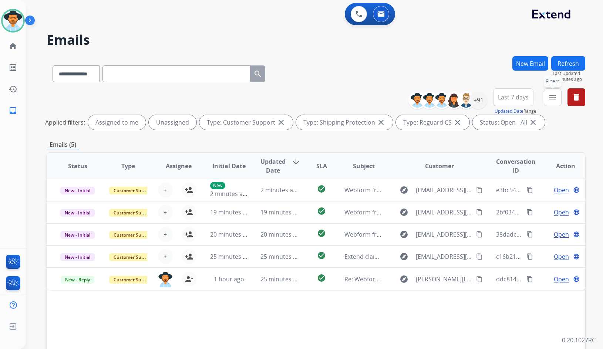
click at [553, 102] on button "menu Filters" at bounding box center [553, 97] width 18 height 18
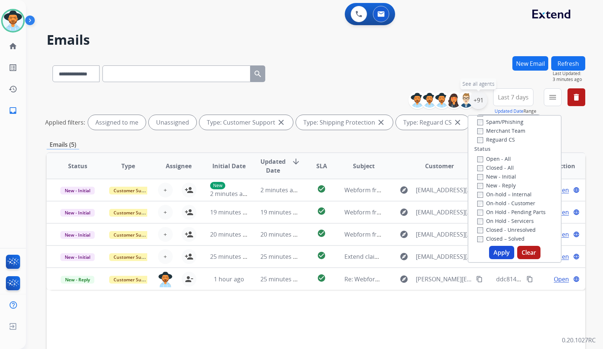
click at [474, 97] on div "+91" at bounding box center [478, 100] width 18 height 18
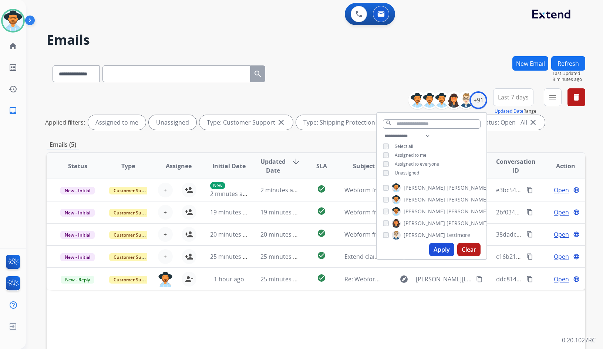
drag, startPoint x: 402, startPoint y: 176, endPoint x: 404, endPoint y: 172, distance: 4.6
click at [402, 175] on div "**********" at bounding box center [431, 155] width 109 height 47
click at [404, 172] on span "Unassigned" at bounding box center [407, 173] width 24 height 6
click at [418, 212] on span "Amanda" at bounding box center [424, 211] width 41 height 7
click at [436, 250] on button "Apply" at bounding box center [441, 249] width 25 height 13
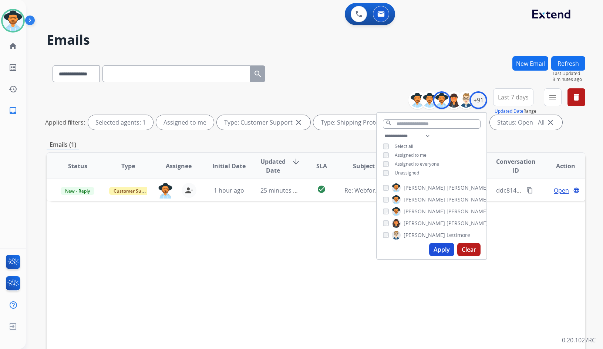
click at [267, 279] on div "Status Type Assignee Initial Date Updated Date arrow_downward SLA Subject Custo…" at bounding box center [316, 276] width 539 height 248
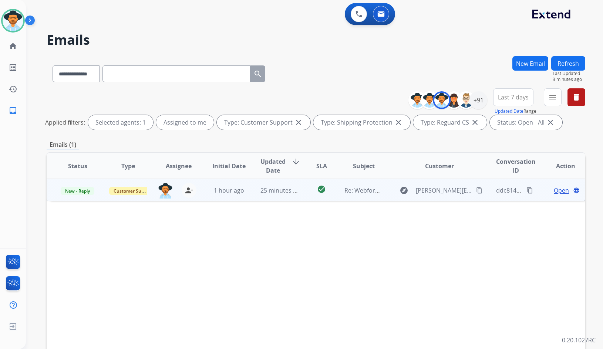
click at [556, 188] on span "Open" at bounding box center [561, 190] width 15 height 9
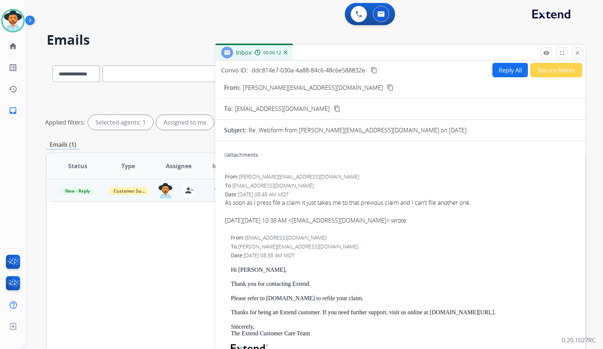
click at [387, 89] on mat-icon "content_copy" at bounding box center [390, 87] width 7 height 7
click at [287, 205] on div "As soon as I press file a claim it just takes me to that previous claim and I c…" at bounding box center [400, 202] width 351 height 9
click at [375, 73] on mat-icon "content_copy" at bounding box center [374, 70] width 7 height 7
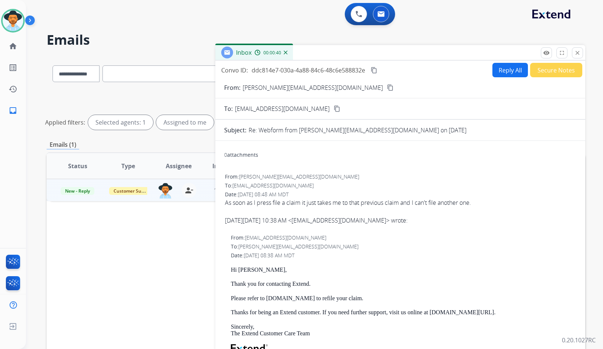
click at [498, 76] on button "Reply All" at bounding box center [510, 70] width 36 height 14
select select "**********"
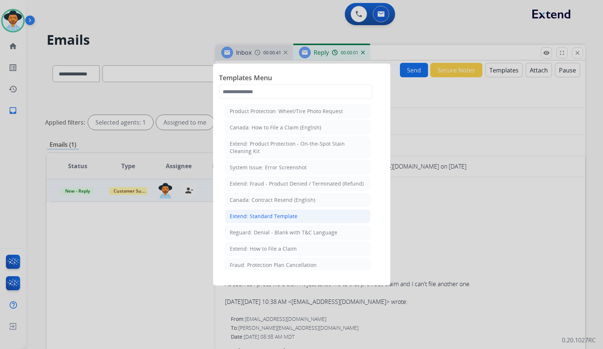
click at [282, 213] on div "Extend: Standard Template" at bounding box center [264, 216] width 68 height 7
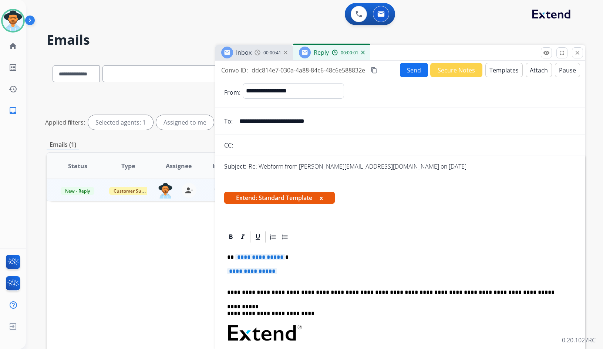
click at [255, 257] on span "**********" at bounding box center [260, 257] width 50 height 6
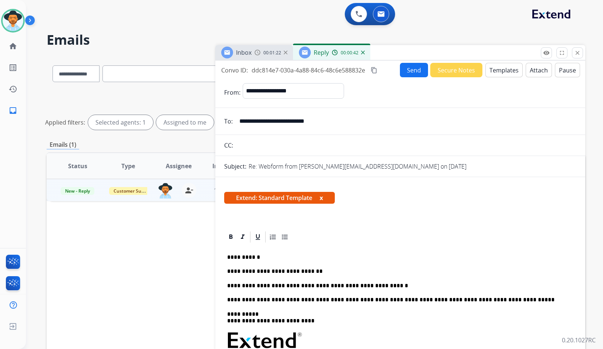
click at [410, 73] on button "Send" at bounding box center [414, 70] width 28 height 14
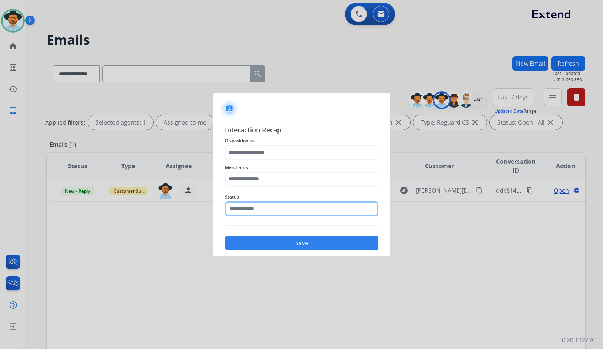
click at [291, 212] on input "text" at bounding box center [302, 209] width 154 height 15
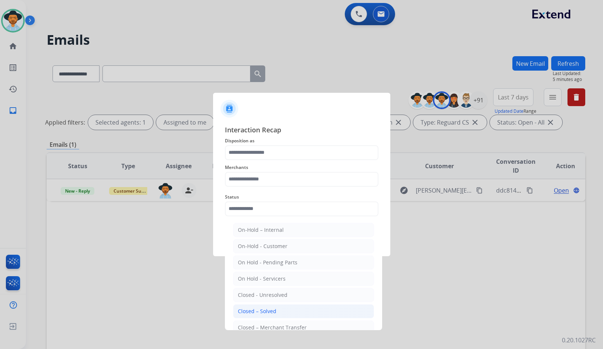
drag, startPoint x: 276, startPoint y: 310, endPoint x: 262, endPoint y: 174, distance: 137.3
click at [276, 311] on li "Closed – Solved" at bounding box center [303, 311] width 141 height 14
type input "**********"
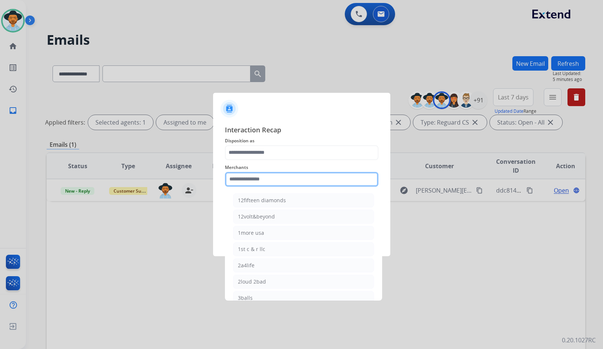
click at [261, 179] on input "text" at bounding box center [302, 179] width 154 height 15
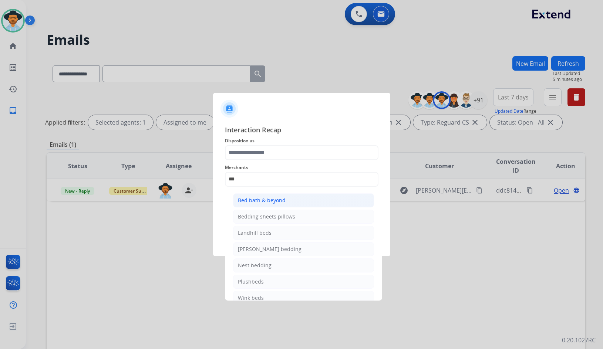
click at [252, 199] on div "Bed bath & beyond" at bounding box center [262, 200] width 48 height 7
type input "**********"
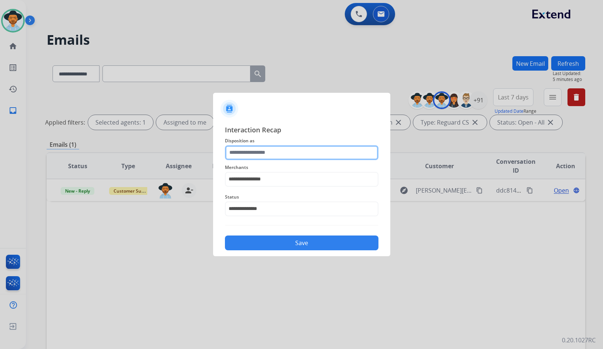
click at [258, 147] on input "text" at bounding box center [302, 152] width 154 height 15
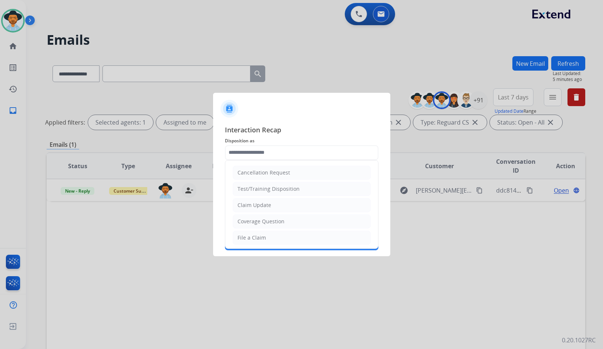
click at [256, 236] on div "File a Claim" at bounding box center [251, 237] width 28 height 7
type input "**********"
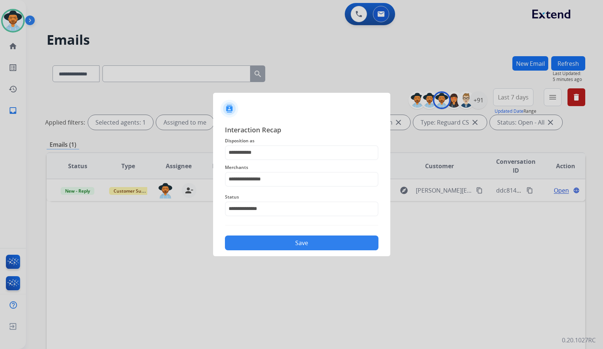
click at [258, 246] on button "Save" at bounding box center [302, 243] width 154 height 15
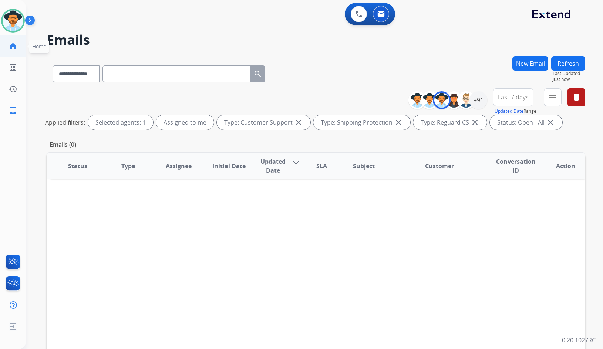
click at [16, 45] on mat-icon "home" at bounding box center [13, 46] width 9 height 9
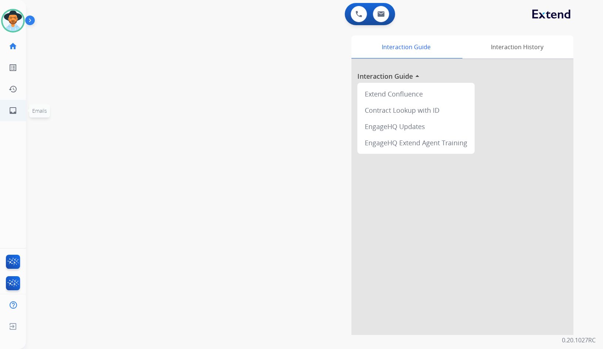
click at [23, 124] on div "Amanda Available Edit Avatar Agent: Amanda Routing Profile: Extend_Training CS …" at bounding box center [13, 174] width 26 height 349
click at [4, 107] on link "inbox Emails" at bounding box center [13, 110] width 21 height 21
select select "**********"
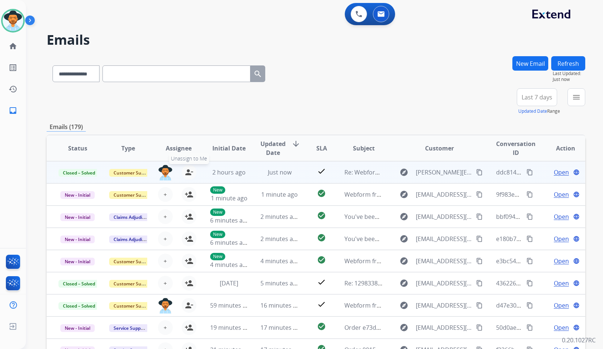
click at [182, 168] on button "person_remove Unassign to Me" at bounding box center [189, 172] width 15 height 15
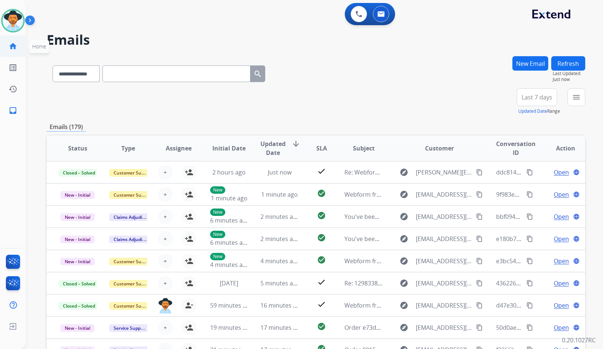
click at [18, 47] on link "home Home" at bounding box center [13, 46] width 21 height 21
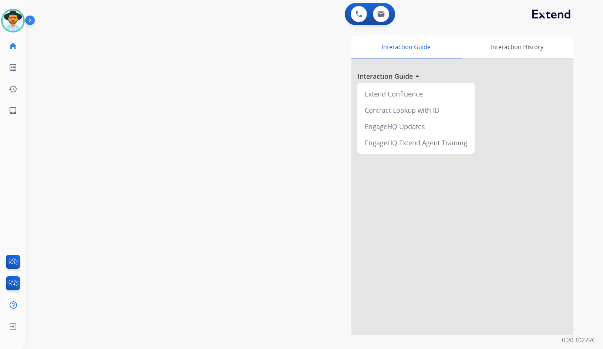
click at [88, 80] on div "swap_horiz Break voice bridge close_fullscreen Connect 3-Way Call merge_type Se…" at bounding box center [305, 181] width 559 height 309
click at [32, 20] on img at bounding box center [31, 22] width 13 height 14
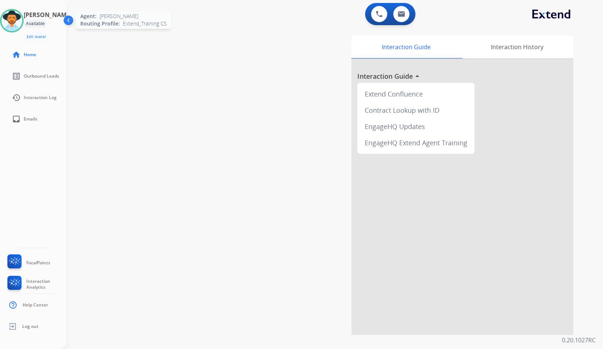
click at [22, 23] on img at bounding box center [11, 20] width 21 height 21
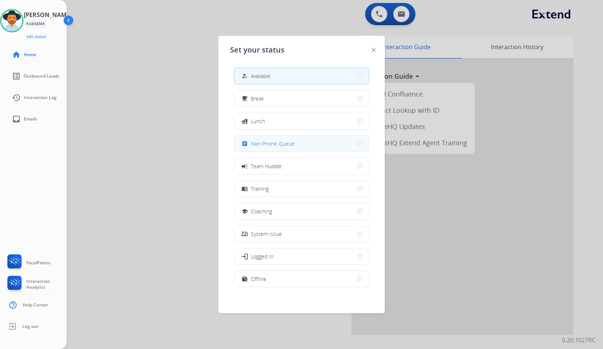
click at [269, 140] on span "Non-Phone Queue" at bounding box center [273, 144] width 44 height 8
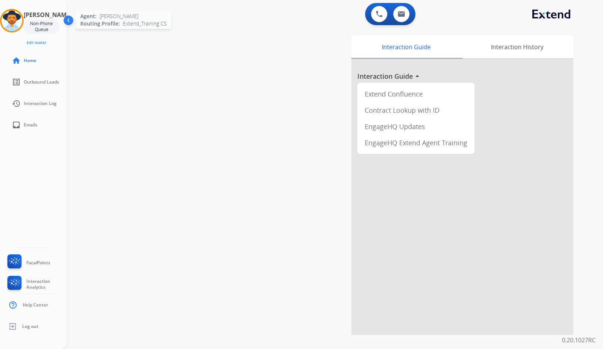
click at [20, 16] on img at bounding box center [11, 20] width 21 height 21
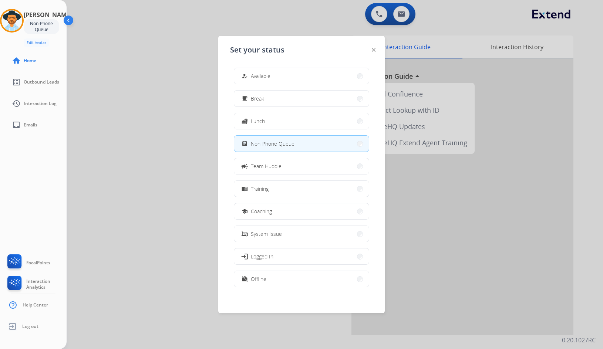
click at [327, 70] on button "how_to_reg Available" at bounding box center [301, 76] width 135 height 16
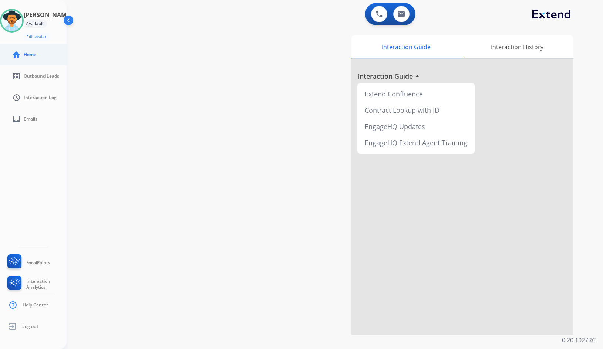
drag, startPoint x: 20, startPoint y: 16, endPoint x: 64, endPoint y: 44, distance: 53.3
click at [20, 16] on img at bounding box center [11, 20] width 21 height 21
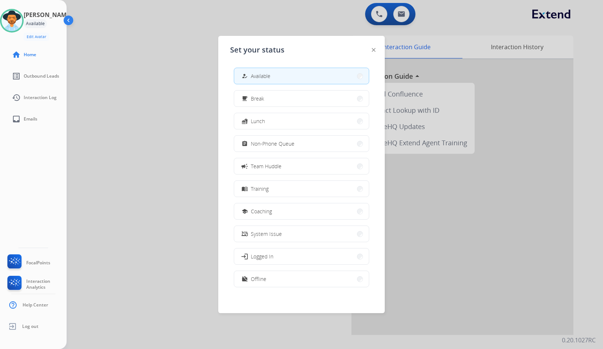
drag, startPoint x: 282, startPoint y: 144, endPoint x: 280, endPoint y: 135, distance: 8.7
click at [280, 136] on button "assignment Non-Phone Queue" at bounding box center [301, 144] width 135 height 16
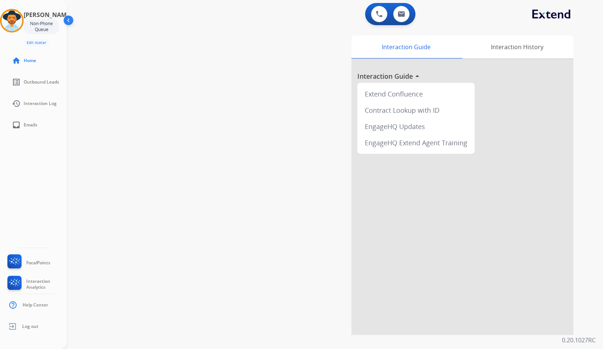
drag, startPoint x: 11, startPoint y: 20, endPoint x: 57, endPoint y: 19, distance: 45.9
click at [11, 20] on img at bounding box center [11, 20] width 21 height 21
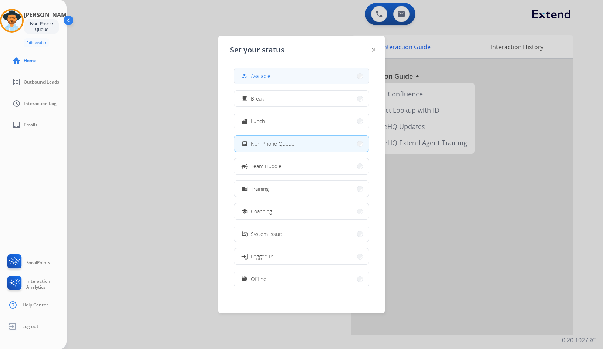
click at [274, 73] on button "how_to_reg Available" at bounding box center [301, 76] width 135 height 16
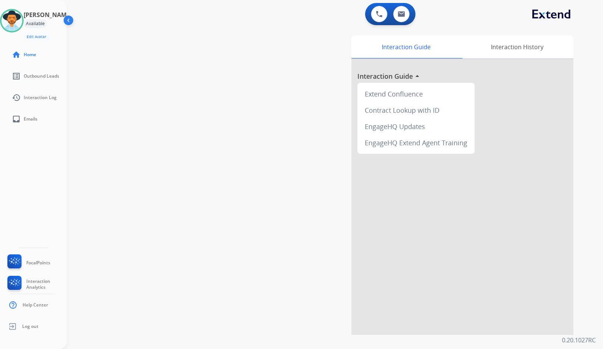
click at [291, 201] on div "Interaction Guide Interaction History Interaction Guide arrow_drop_up Extend Co…" at bounding box center [420, 186] width 306 height 300
click at [69, 18] on img at bounding box center [69, 22] width 14 height 14
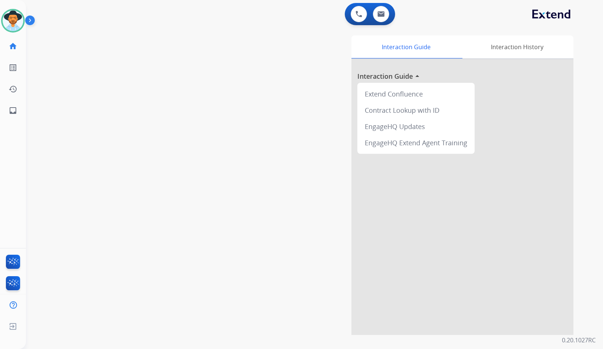
click at [324, 286] on div "Interaction Guide Interaction History Interaction Guide arrow_drop_up Extend Co…" at bounding box center [402, 186] width 341 height 300
click at [146, 95] on div "swap_horiz Break voice bridge close_fullscreen Connect 3-Way Call merge_type Se…" at bounding box center [305, 181] width 559 height 309
click at [32, 22] on img at bounding box center [31, 22] width 13 height 14
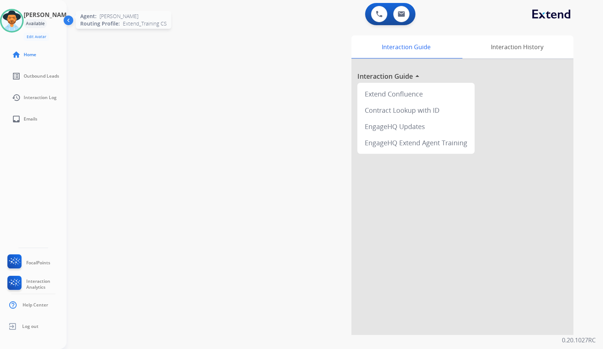
click at [18, 21] on img at bounding box center [11, 20] width 21 height 21
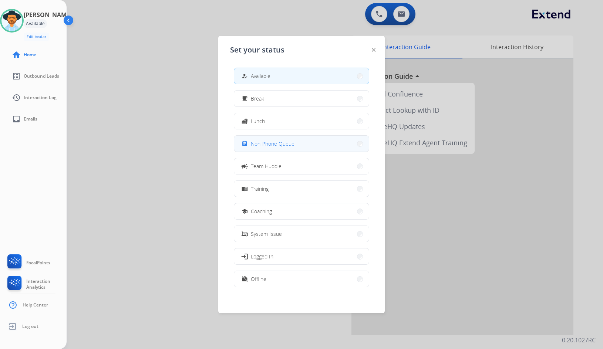
click at [294, 142] on button "assignment Non-Phone Queue" at bounding box center [301, 144] width 135 height 16
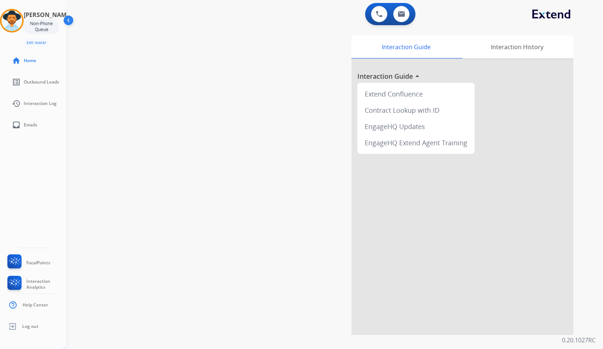
click at [6, 21] on div "Amanda Non-Phone Queue Edit Avatar Agent: Amanda Routing Profile: Extend_Traini…" at bounding box center [33, 28] width 67 height 38
click at [18, 18] on img at bounding box center [11, 20] width 21 height 21
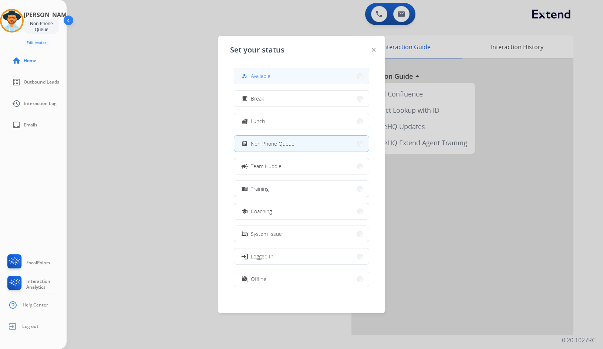
click at [257, 76] on span "Available" at bounding box center [261, 76] width 20 height 8
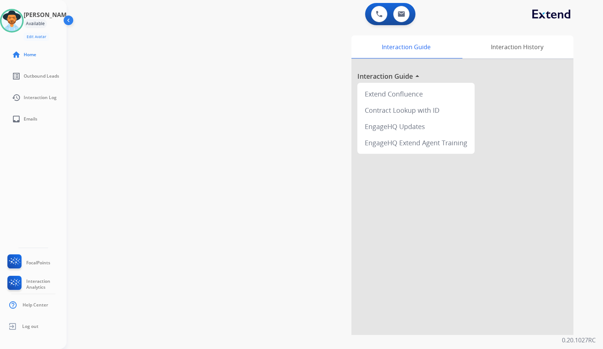
click at [229, 112] on div "swap_horiz Break voice bridge close_fullscreen Connect 3-Way Call merge_type Se…" at bounding box center [326, 181] width 519 height 309
click at [147, 149] on div "swap_horiz Break voice bridge close_fullscreen Connect 3-Way Call merge_type Se…" at bounding box center [326, 181] width 519 height 309
click at [70, 26] on img at bounding box center [69, 22] width 14 height 14
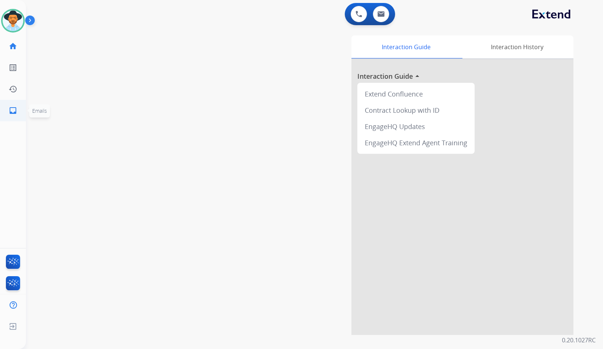
click at [16, 111] on mat-icon "inbox" at bounding box center [13, 110] width 9 height 9
select select "**********"
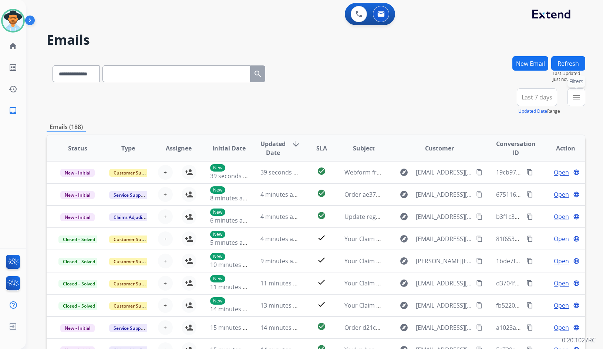
click at [579, 99] on mat-icon "menu" at bounding box center [576, 97] width 9 height 9
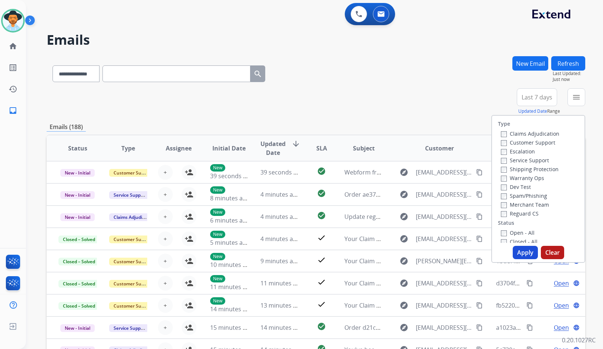
click at [530, 141] on label "Customer Support" at bounding box center [528, 142] width 54 height 7
click at [530, 170] on label "Shipping Protection" at bounding box center [530, 169] width 58 height 7
click at [518, 213] on label "Reguard CS" at bounding box center [520, 213] width 38 height 7
click at [521, 232] on label "Open - All" at bounding box center [518, 232] width 34 height 7
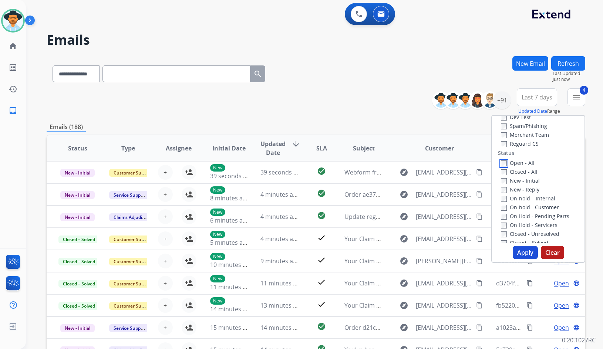
scroll to position [74, 0]
click at [537, 221] on label "On Hold - Servicers" at bounding box center [529, 221] width 57 height 7
click at [537, 212] on label "On Hold - Pending Parts" at bounding box center [535, 212] width 68 height 7
click at [537, 204] on label "On-hold - Customer" at bounding box center [530, 203] width 58 height 7
click at [537, 196] on label "On-hold – Internal" at bounding box center [528, 194] width 54 height 7
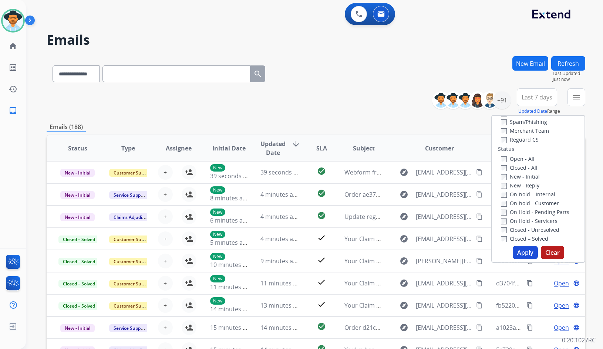
click at [533, 186] on label "New - Reply" at bounding box center [520, 185] width 38 height 7
click at [532, 176] on label "New - Initial" at bounding box center [520, 176] width 39 height 7
click at [524, 249] on button "Apply" at bounding box center [525, 252] width 25 height 13
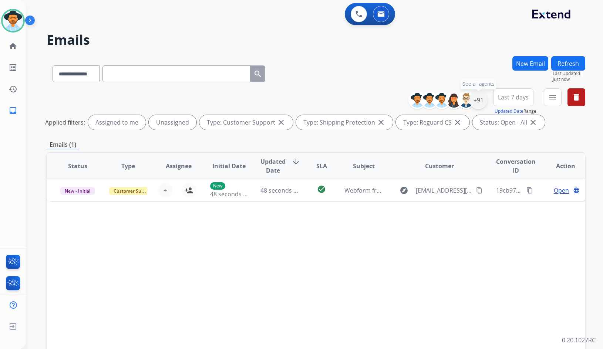
click at [481, 102] on div "+91" at bounding box center [478, 100] width 18 height 18
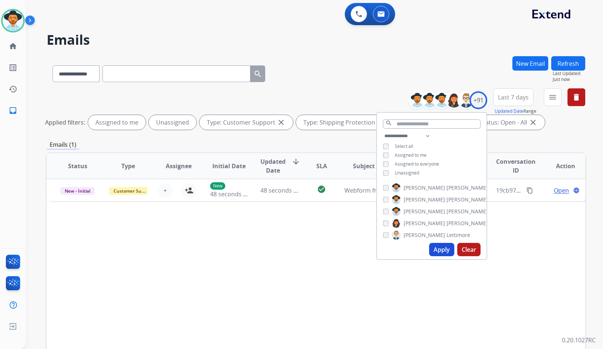
click at [417, 174] on span "Unassigned" at bounding box center [407, 173] width 24 height 6
click at [428, 205] on div "Alexis Martinez Alexis_ Martinez Amanda Baez Ashley Jackman Bonnie Lettimore Br…" at bounding box center [431, 211] width 109 height 60
click at [446, 212] on span "Baez" at bounding box center [466, 211] width 41 height 7
click at [436, 255] on button "Apply" at bounding box center [441, 249] width 25 height 13
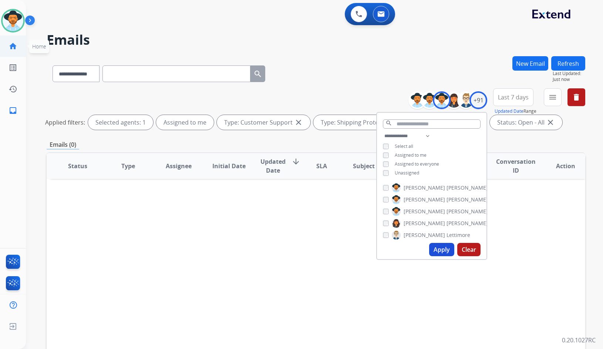
click at [23, 48] on link "home Home" at bounding box center [13, 46] width 21 height 21
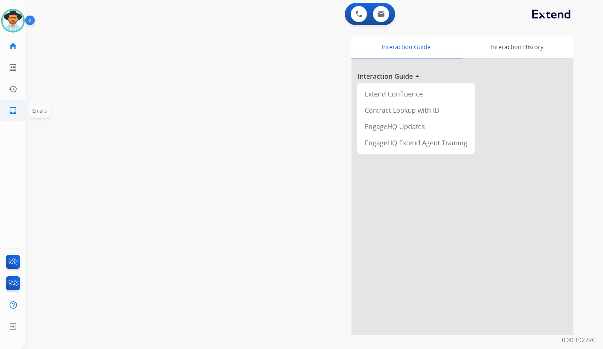
click at [14, 109] on mat-icon "inbox" at bounding box center [13, 110] width 9 height 9
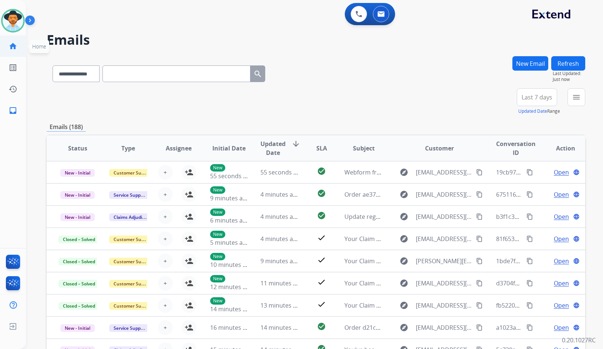
click at [7, 42] on link "home Home" at bounding box center [13, 46] width 21 height 21
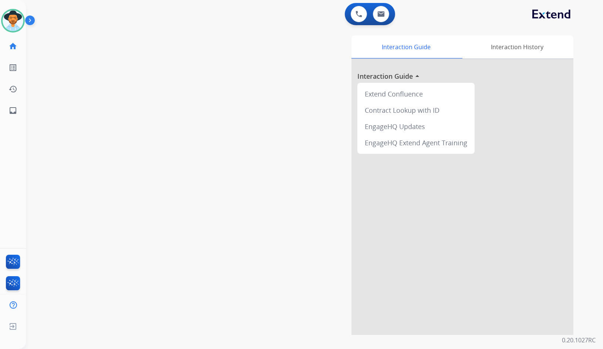
click at [65, 122] on div "swap_horiz Break voice bridge close_fullscreen Connect 3-Way Call merge_type Se…" at bounding box center [305, 181] width 559 height 309
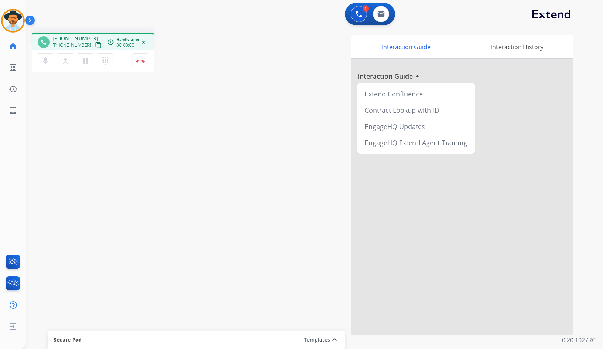
click at [95, 43] on mat-icon "content_copy" at bounding box center [98, 45] width 7 height 7
click at [140, 63] on img at bounding box center [140, 61] width 9 height 4
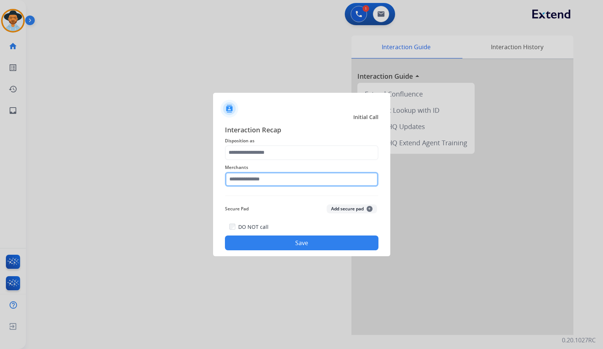
click at [316, 179] on input "text" at bounding box center [302, 179] width 154 height 15
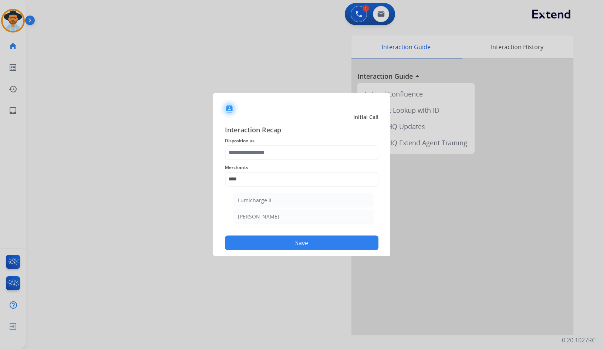
click at [252, 214] on div "Michaels" at bounding box center [258, 216] width 41 height 7
type input "********"
click at [259, 160] on div "Merchants ********" at bounding box center [302, 175] width 154 height 30
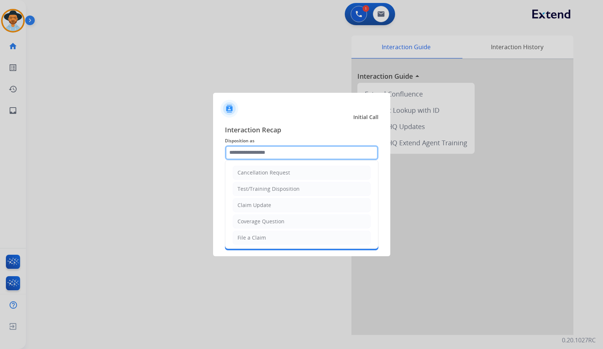
click at [261, 157] on input "text" at bounding box center [302, 152] width 154 height 15
click at [266, 222] on div "Coverage Question" at bounding box center [260, 221] width 47 height 7
type input "**********"
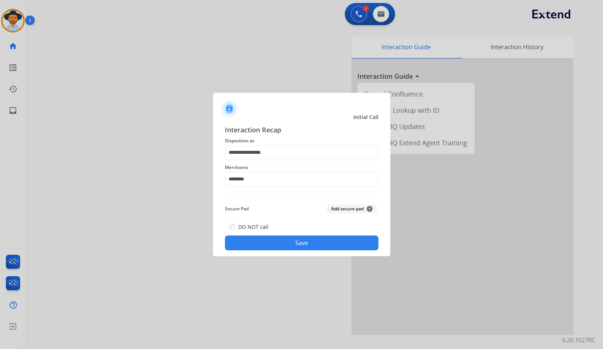
click at [276, 238] on button "Save" at bounding box center [302, 243] width 154 height 15
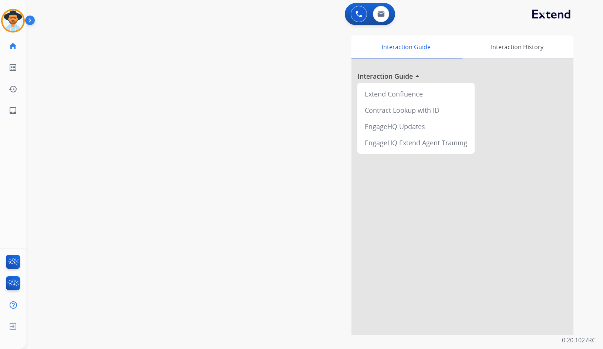
click at [116, 100] on div "swap_horiz Break voice bridge close_fullscreen Connect 3-Way Call merge_type Se…" at bounding box center [305, 181] width 559 height 309
click at [95, 46] on mat-icon "content_copy" at bounding box center [98, 45] width 7 height 7
click at [100, 173] on div "phone +17272508365 +17272508365 content_copy access_time Call metrics Queue 00:…" at bounding box center [305, 181] width 559 height 309
click at [136, 128] on div "phone +17272508365 +17272508365 content_copy access_time Call metrics Queue 00:…" at bounding box center [305, 181] width 559 height 309
click at [86, 61] on mat-icon "pause" at bounding box center [85, 61] width 9 height 9
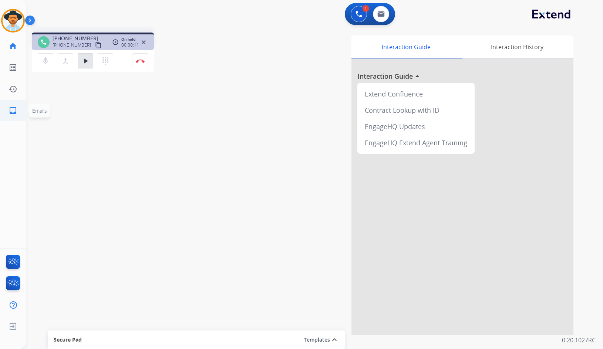
click at [10, 106] on link "inbox Emails" at bounding box center [13, 110] width 21 height 21
select select "**********"
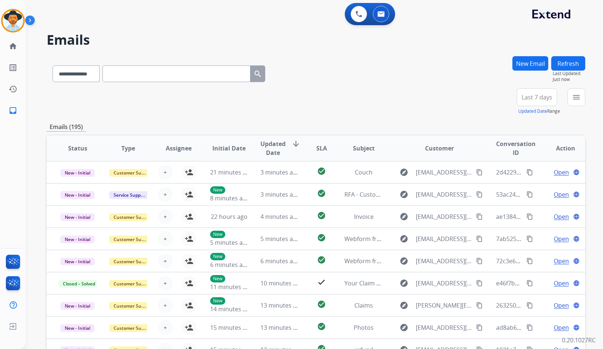
click at [181, 75] on input "text" at bounding box center [176, 73] width 148 height 17
paste input "**********"
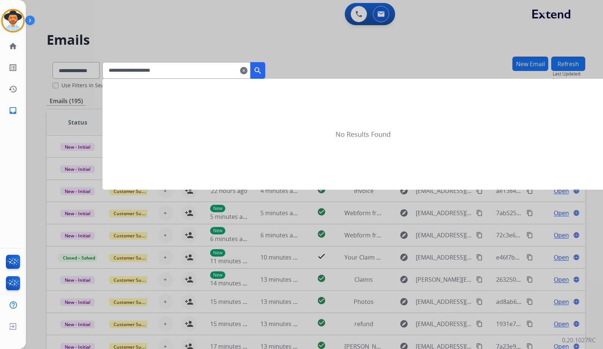
type input "**********"
click at [71, 71] on div at bounding box center [301, 174] width 603 height 349
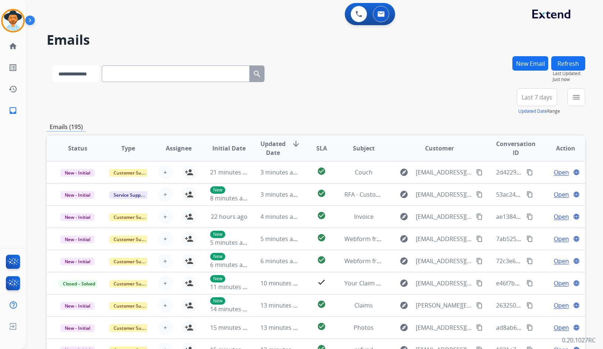
click at [71, 71] on select "**********" at bounding box center [76, 73] width 46 height 17
select select "**********"
click at [53, 65] on select "**********" at bounding box center [76, 73] width 46 height 17
click at [195, 76] on input "text" at bounding box center [176, 73] width 148 height 17
paste input "**********"
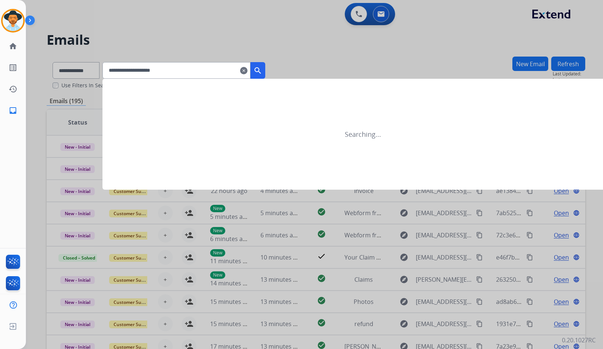
type input "**********"
click at [262, 68] on mat-icon "search" at bounding box center [257, 70] width 9 height 9
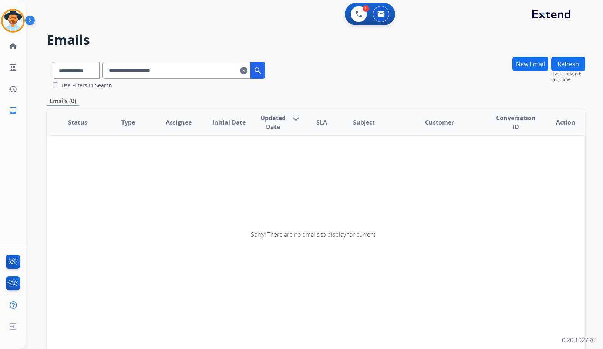
click at [223, 40] on h2 "Emails" at bounding box center [316, 40] width 539 height 15
click at [14, 49] on mat-icon "home" at bounding box center [13, 46] width 9 height 9
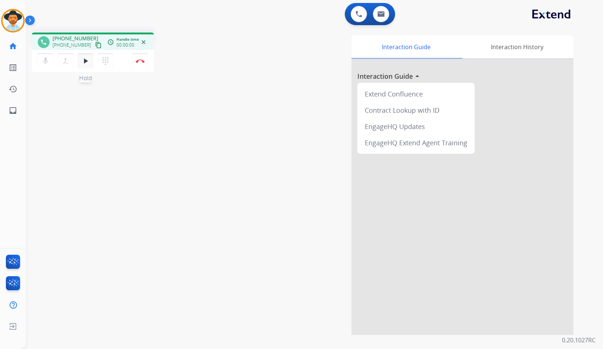
click at [85, 63] on mat-icon "play_arrow" at bounding box center [85, 61] width 9 height 9
click at [142, 57] on button "Disconnect" at bounding box center [140, 61] width 16 height 16
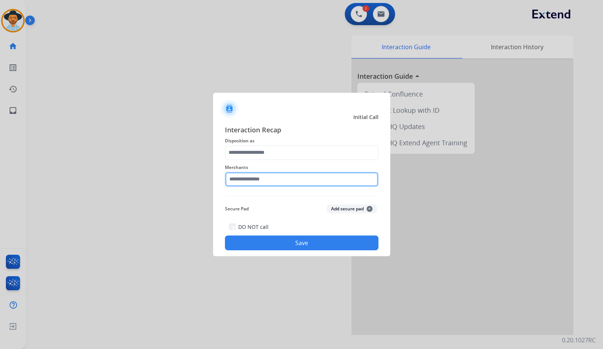
click at [279, 176] on input "text" at bounding box center [302, 179] width 154 height 15
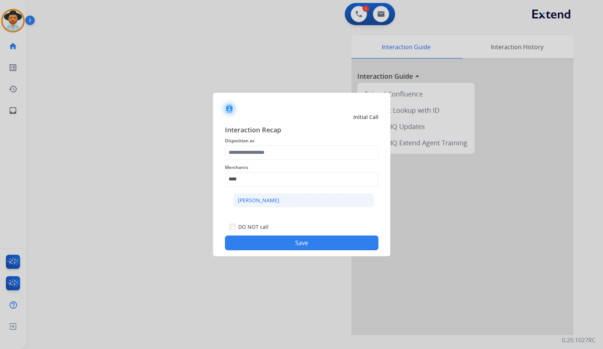
click at [299, 201] on li "Ashley - Reguard" at bounding box center [303, 200] width 141 height 14
type input "**********"
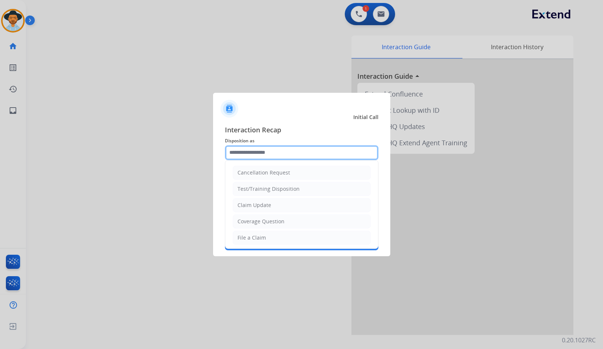
click at [291, 157] on input "text" at bounding box center [302, 152] width 154 height 15
click at [267, 222] on div "Coverage Question" at bounding box center [260, 221] width 47 height 7
type input "**********"
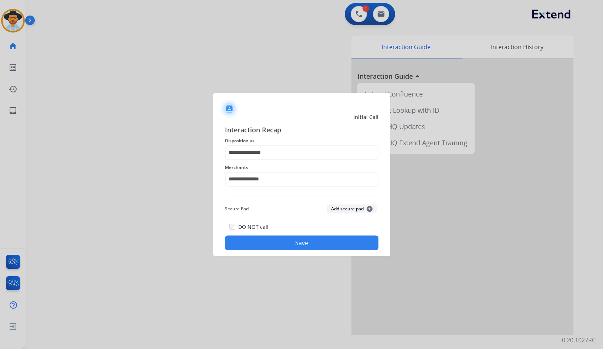
click at [268, 240] on button "Save" at bounding box center [302, 243] width 154 height 15
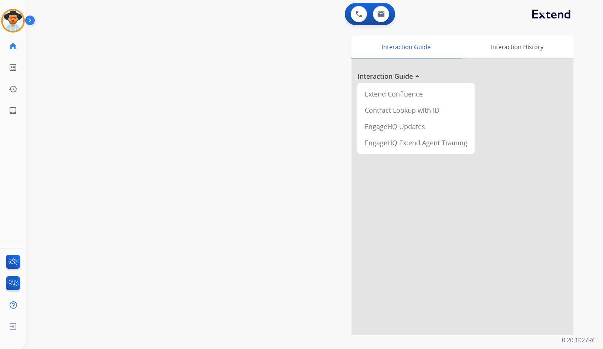
click at [97, 115] on div "swap_horiz Break voice bridge close_fullscreen Connect 3-Way Call merge_type Se…" at bounding box center [305, 181] width 559 height 309
click at [155, 115] on div "swap_horiz Break voice bridge close_fullscreen Connect 3-Way Call merge_type Se…" at bounding box center [305, 181] width 559 height 309
click at [206, 159] on div "swap_horiz Break voice bridge close_fullscreen Connect 3-Way Call merge_type Se…" at bounding box center [305, 181] width 559 height 309
click at [17, 107] on mat-icon "inbox" at bounding box center [13, 110] width 9 height 9
select select "**********"
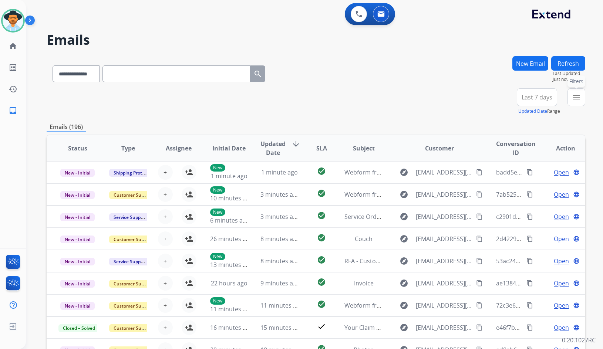
click at [575, 103] on button "menu Filters" at bounding box center [576, 97] width 18 height 18
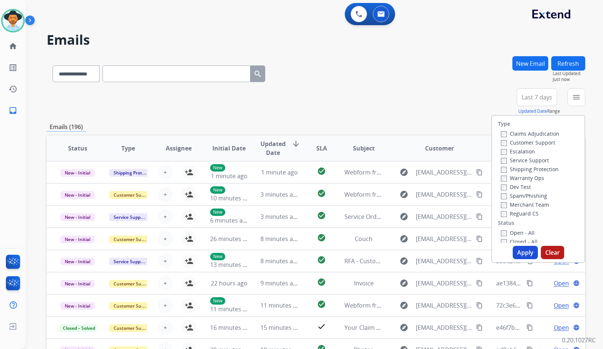
click at [530, 142] on label "Customer Support" at bounding box center [528, 142] width 54 height 7
click at [537, 173] on div "Shipping Protection" at bounding box center [530, 169] width 58 height 9
click at [537, 172] on label "Shipping Protection" at bounding box center [530, 169] width 58 height 7
click at [529, 211] on label "Reguard CS" at bounding box center [520, 213] width 38 height 7
click at [520, 230] on label "Open - All" at bounding box center [518, 232] width 34 height 7
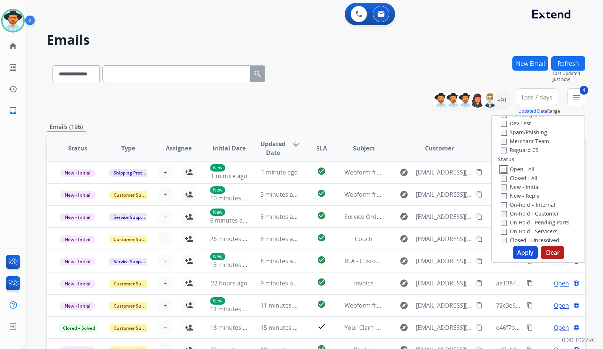
scroll to position [74, 0]
click at [542, 223] on label "On Hold - Servicers" at bounding box center [529, 221] width 57 height 7
click at [542, 211] on label "On Hold - Pending Parts" at bounding box center [535, 212] width 68 height 7
click at [542, 204] on label "On-hold - Customer" at bounding box center [530, 203] width 58 height 7
click at [540, 198] on label "On-hold – Internal" at bounding box center [528, 194] width 54 height 7
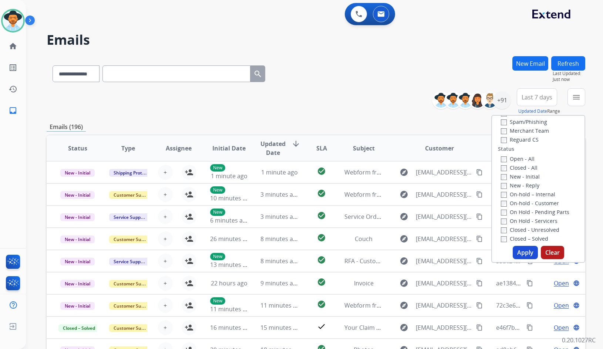
click at [523, 188] on label "New - Reply" at bounding box center [520, 185] width 38 height 7
click at [521, 181] on div "Open - All Closed - All New - Initial New - Reply On-hold – Internal On-hold - …" at bounding box center [538, 207] width 81 height 107
click at [521, 176] on label "New - Initial" at bounding box center [520, 176] width 39 height 7
click at [528, 250] on button "Apply" at bounding box center [525, 252] width 25 height 13
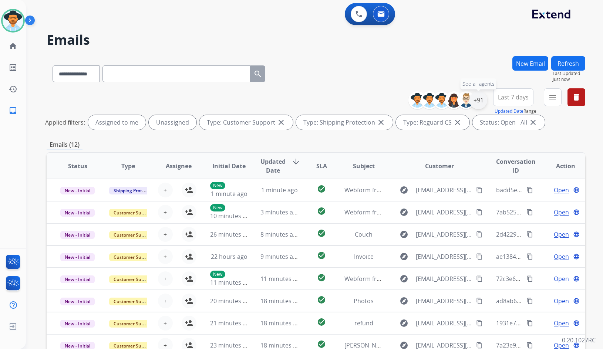
click at [474, 101] on div "+91" at bounding box center [478, 100] width 18 height 18
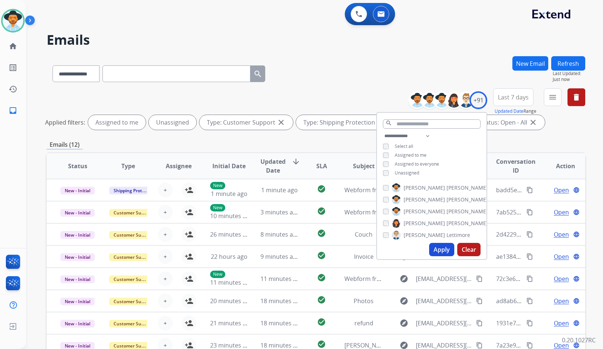
click at [407, 172] on span "Unassigned" at bounding box center [407, 173] width 24 height 6
click at [421, 212] on span "Amanda" at bounding box center [424, 211] width 41 height 7
click at [445, 249] on button "Apply" at bounding box center [441, 249] width 25 height 13
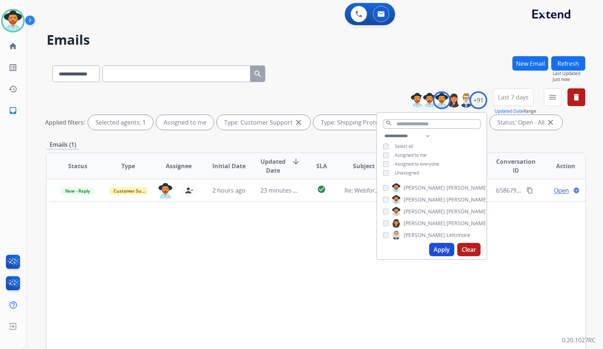
click at [196, 234] on div "Status Type Assignee Initial Date Updated Date arrow_downward SLA Subject Custo…" at bounding box center [316, 276] width 539 height 248
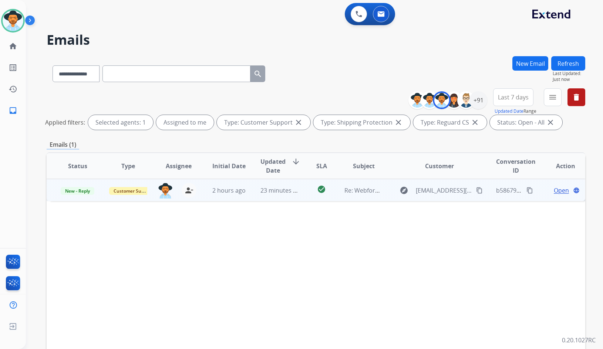
click at [554, 188] on span "Open" at bounding box center [561, 190] width 15 height 9
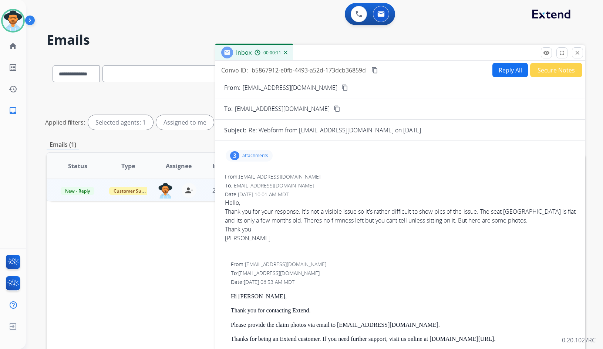
click at [341, 89] on mat-icon "content_copy" at bounding box center [344, 87] width 7 height 7
click at [252, 150] on div "3 attachments" at bounding box center [249, 156] width 47 height 12
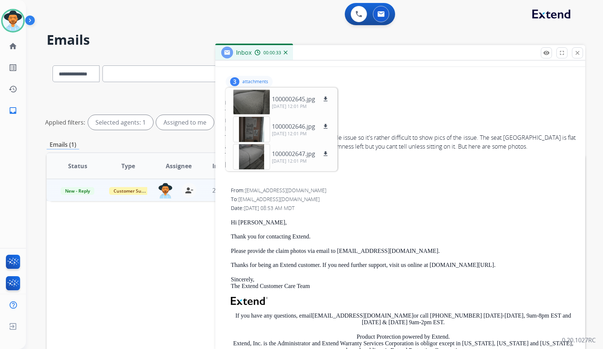
click at [253, 82] on p "attachments" at bounding box center [255, 82] width 26 height 6
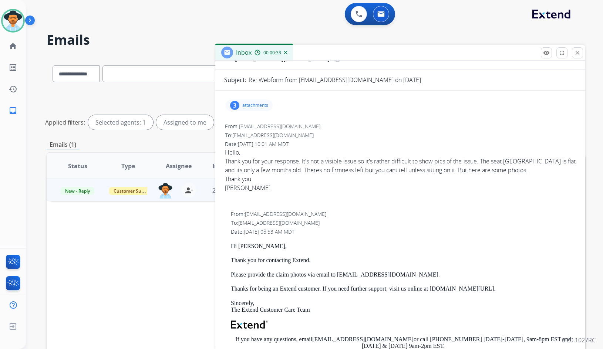
scroll to position [0, 0]
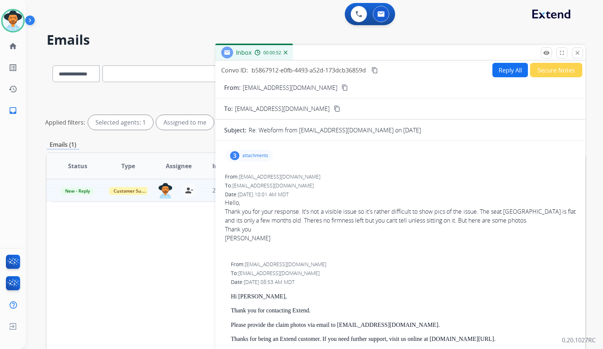
click at [566, 67] on button "Secure Notes" at bounding box center [556, 70] width 52 height 14
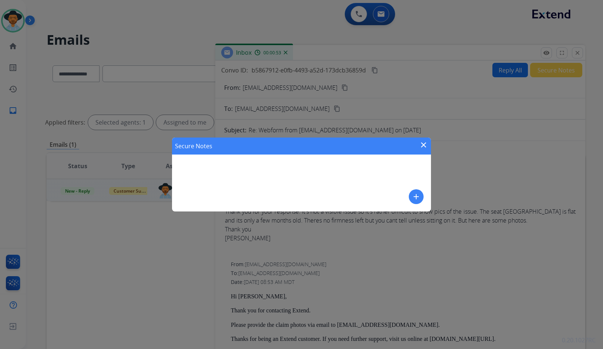
click at [418, 192] on mat-icon "add" at bounding box center [416, 196] width 9 height 9
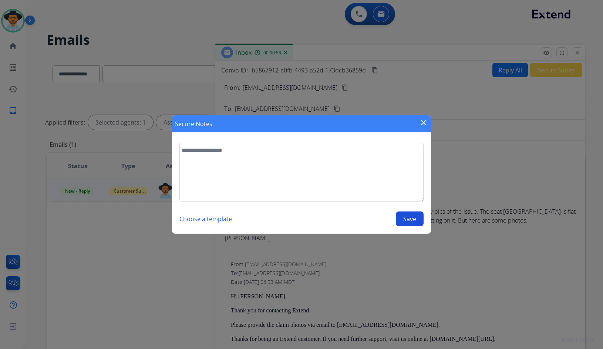
click at [386, 177] on textarea at bounding box center [301, 172] width 244 height 59
type textarea "**********"
click at [403, 218] on button "Save" at bounding box center [410, 219] width 28 height 15
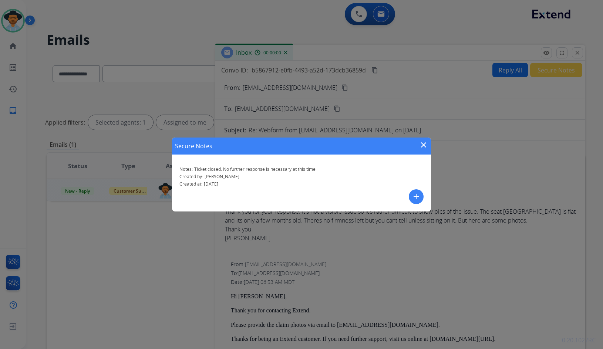
drag, startPoint x: 426, startPoint y: 147, endPoint x: 137, endPoint y: 192, distance: 292.1
click at [425, 146] on mat-icon "close" at bounding box center [423, 145] width 9 height 9
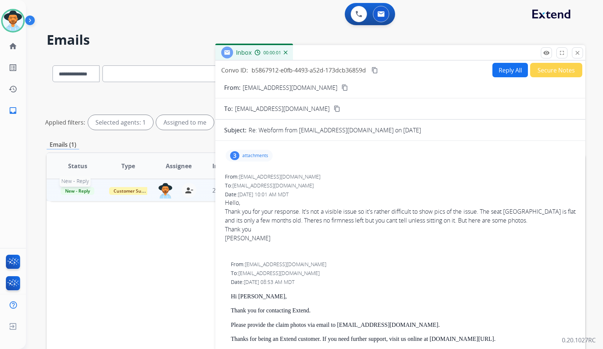
click at [85, 188] on span "New - Reply" at bounding box center [78, 191] width 34 height 8
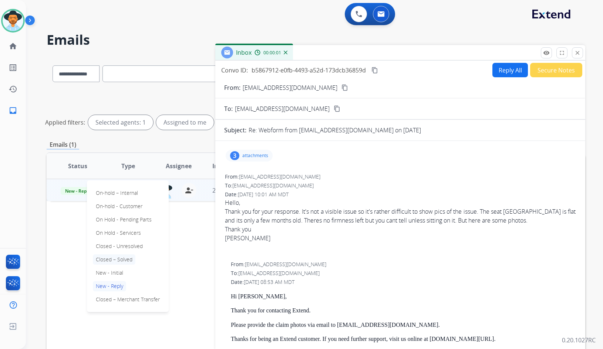
click at [119, 259] on p "Closed – Solved" at bounding box center [114, 260] width 43 height 10
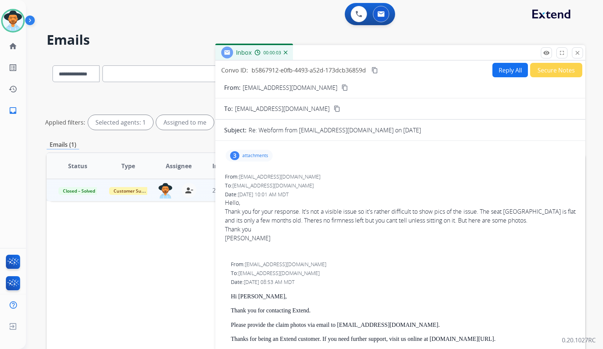
click at [582, 55] on button "close Close" at bounding box center [577, 52] width 11 height 11
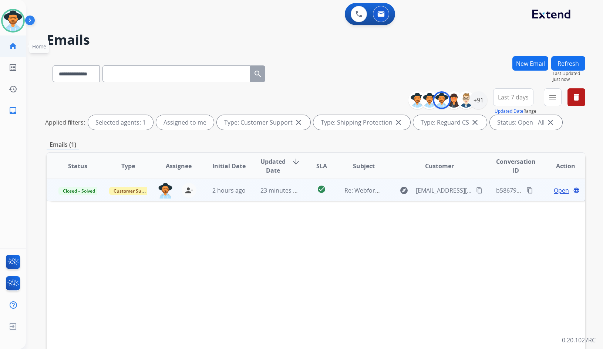
click at [18, 42] on link "home Home" at bounding box center [13, 46] width 21 height 21
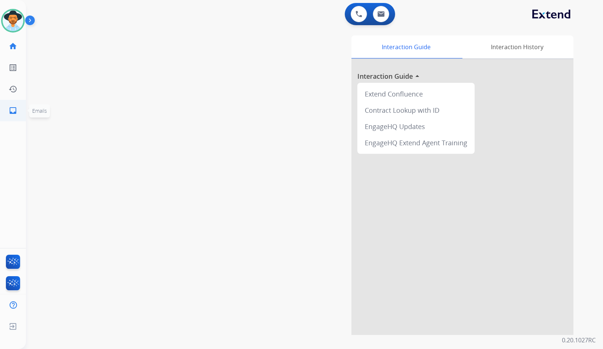
click at [19, 116] on link "inbox Emails" at bounding box center [13, 110] width 21 height 21
select select "**********"
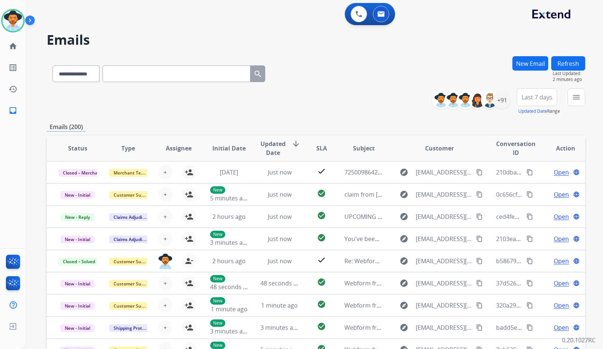
click at [534, 65] on button "New Email" at bounding box center [530, 63] width 36 height 14
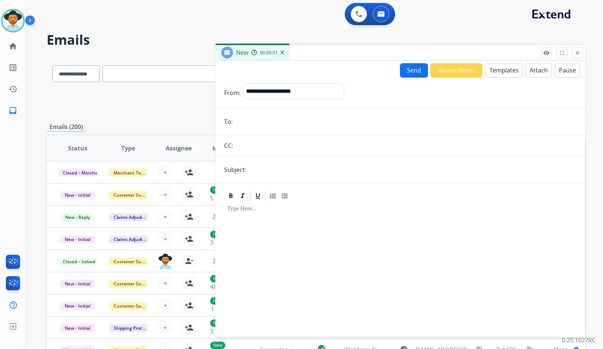
click at [266, 121] on input "email" at bounding box center [405, 121] width 341 height 15
paste input "**********"
type input "**********"
click at [507, 77] on button "Templates" at bounding box center [503, 70] width 37 height 14
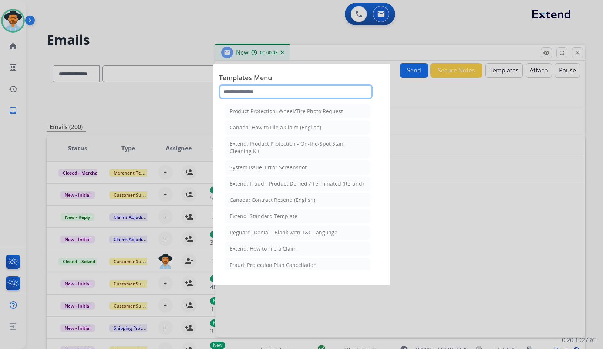
click at [319, 92] on input "text" at bounding box center [296, 91] width 154 height 15
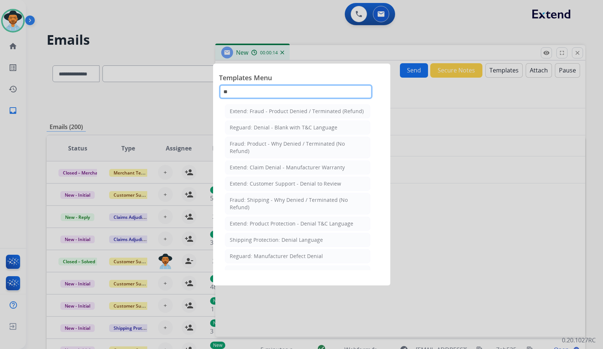
type input "*"
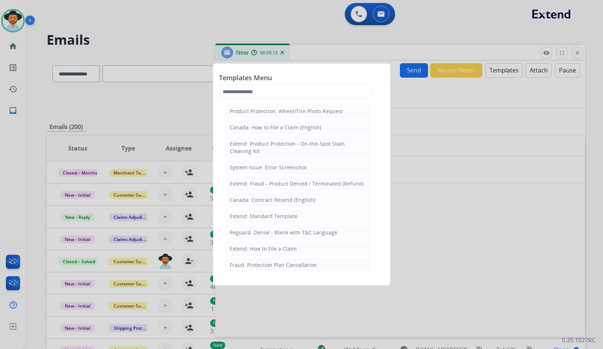
click at [470, 208] on div at bounding box center [301, 174] width 603 height 349
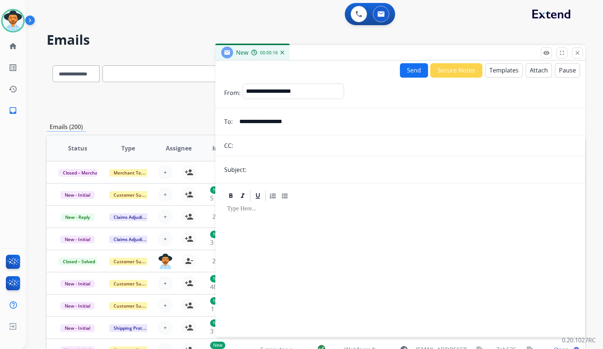
click at [497, 71] on button "Templates" at bounding box center [503, 70] width 37 height 14
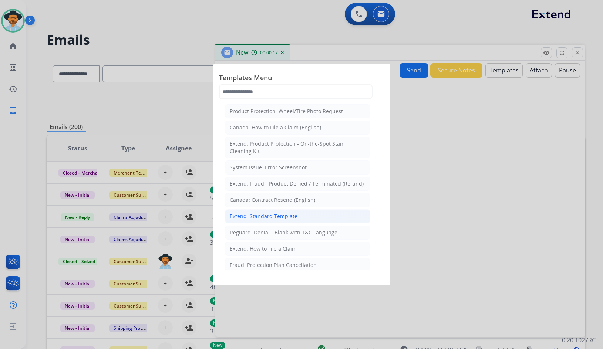
click at [284, 217] on div "Extend: Standard Template" at bounding box center [264, 216] width 68 height 7
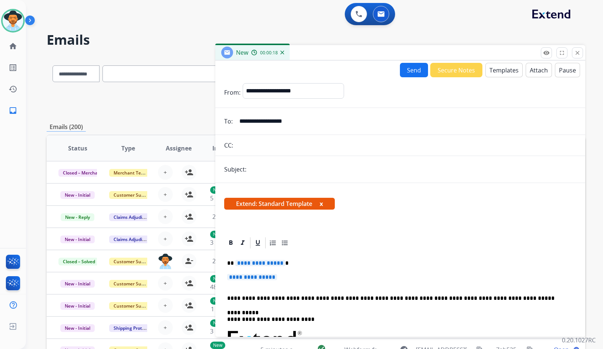
click at [262, 263] on span "**********" at bounding box center [260, 263] width 50 height 6
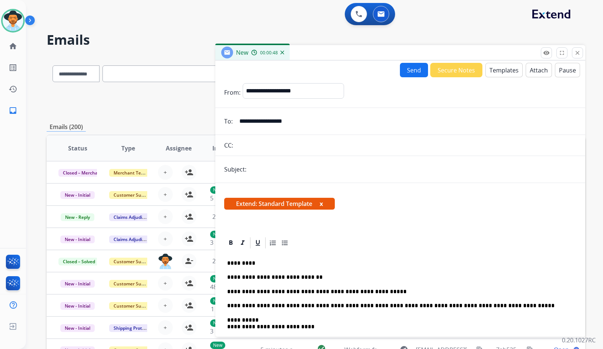
click at [384, 293] on p "**********" at bounding box center [397, 292] width 340 height 7
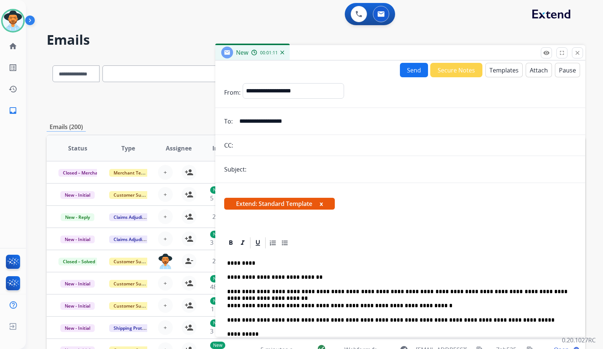
click at [332, 170] on input "text" at bounding box center [413, 169] width 328 height 15
type input "**********"
click at [406, 73] on button "Send" at bounding box center [414, 70] width 28 height 14
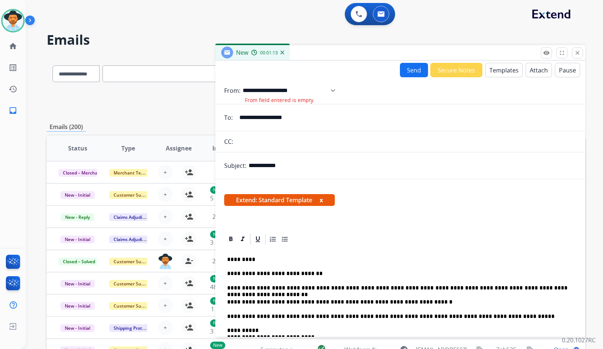
click at [305, 92] on select "**********" at bounding box center [292, 90] width 98 height 15
select select "**********"
click at [243, 83] on select "**********" at bounding box center [292, 90] width 98 height 15
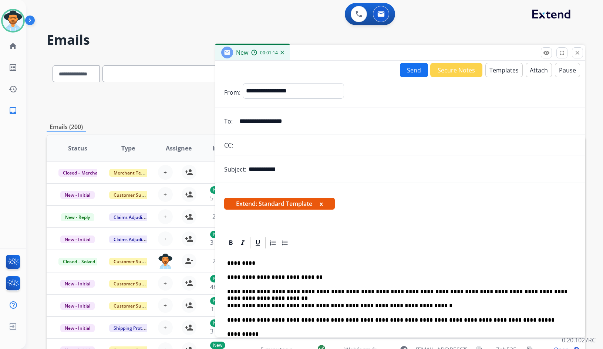
click at [424, 67] on button "Send" at bounding box center [414, 70] width 28 height 14
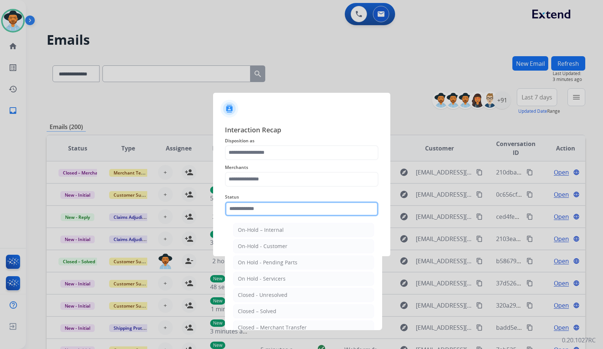
click at [297, 209] on input "text" at bounding box center [302, 209] width 154 height 15
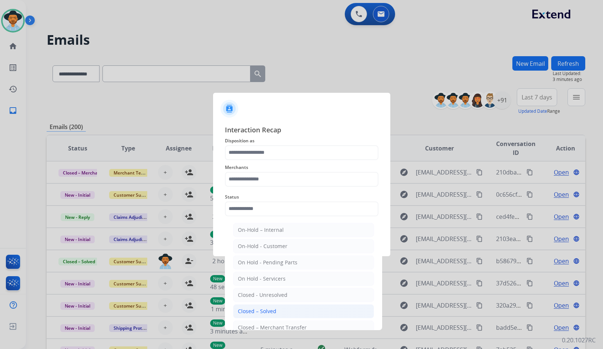
click at [276, 310] on li "Closed – Solved" at bounding box center [303, 311] width 141 height 14
type input "**********"
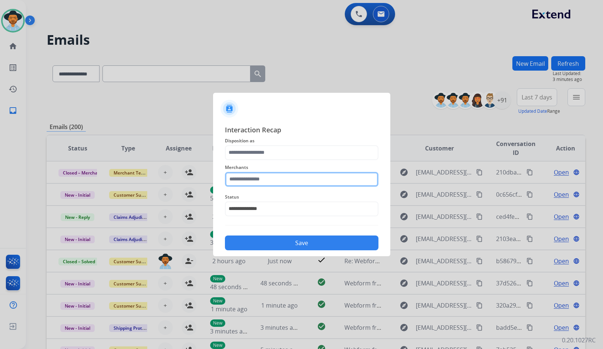
click at [264, 181] on input "text" at bounding box center [302, 179] width 154 height 15
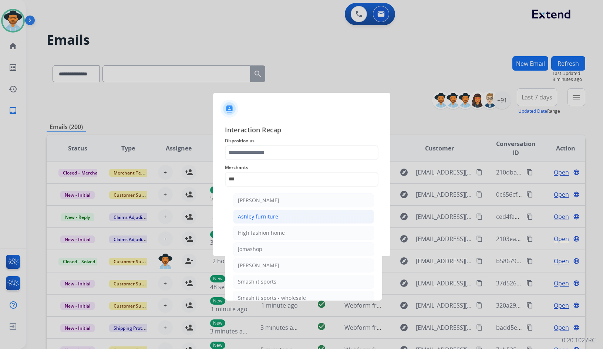
click at [264, 215] on div "Ashley furniture" at bounding box center [258, 216] width 40 height 7
type input "**********"
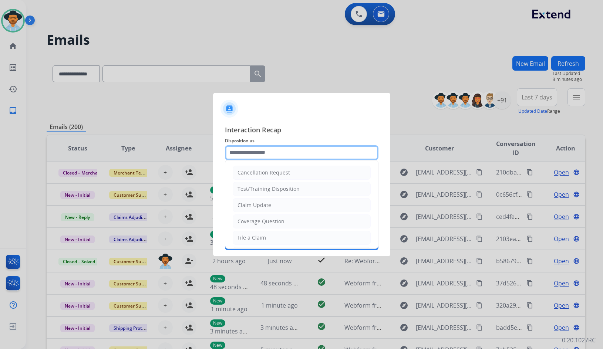
click at [265, 150] on input "text" at bounding box center [302, 152] width 154 height 15
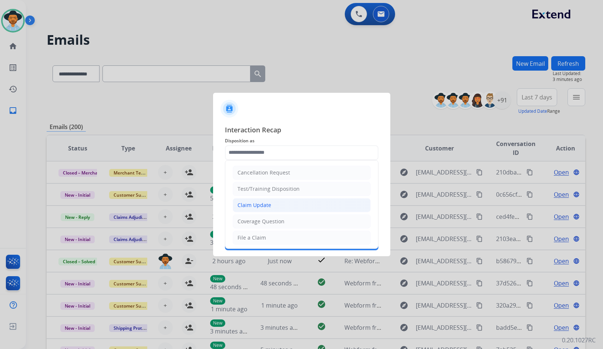
click at [273, 203] on li "Claim Update" at bounding box center [302, 205] width 138 height 14
type input "**********"
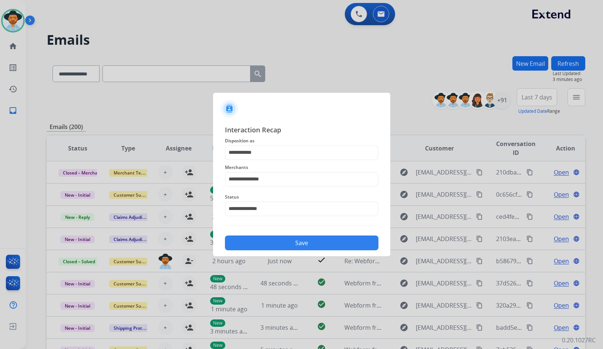
click at [282, 243] on button "Save" at bounding box center [302, 243] width 154 height 15
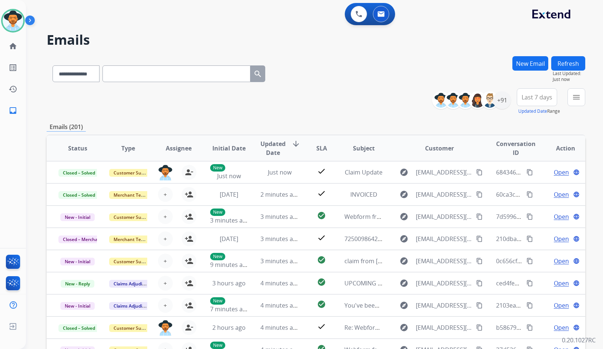
drag, startPoint x: 195, startPoint y: 111, endPoint x: 168, endPoint y: 107, distance: 27.4
click at [195, 111] on div "**********" at bounding box center [316, 101] width 539 height 27
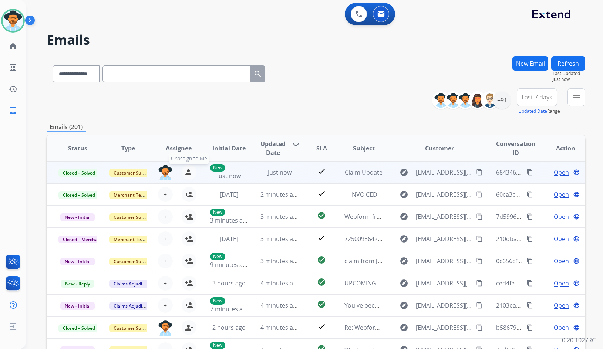
click at [193, 174] on button "person_remove Unassign to Me" at bounding box center [189, 172] width 15 height 15
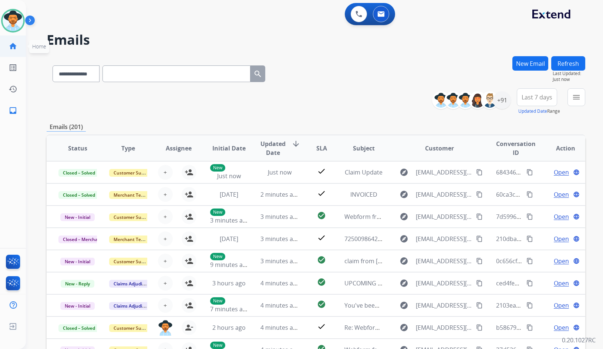
click at [15, 51] on link "home Home" at bounding box center [13, 46] width 21 height 21
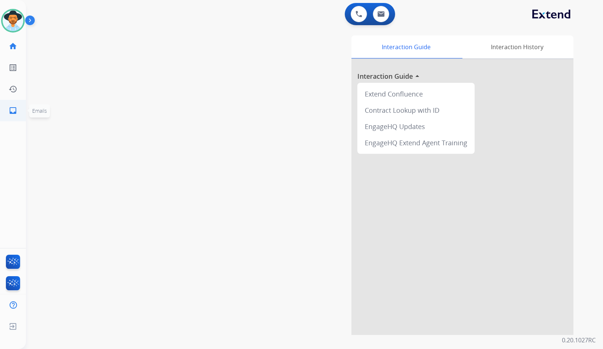
click at [22, 114] on link "inbox Emails" at bounding box center [13, 110] width 21 height 21
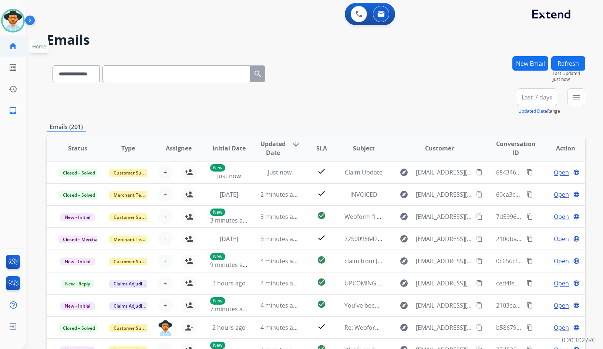
click at [18, 49] on link "home Home" at bounding box center [13, 46] width 21 height 21
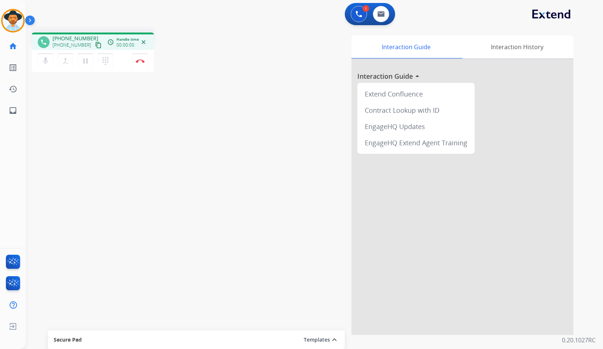
click at [95, 47] on mat-icon "content_copy" at bounding box center [98, 45] width 7 height 7
click at [141, 60] on img at bounding box center [140, 61] width 9 height 4
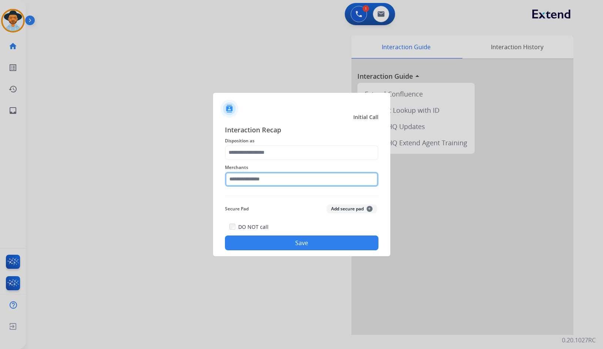
click at [295, 178] on input "text" at bounding box center [302, 179] width 154 height 15
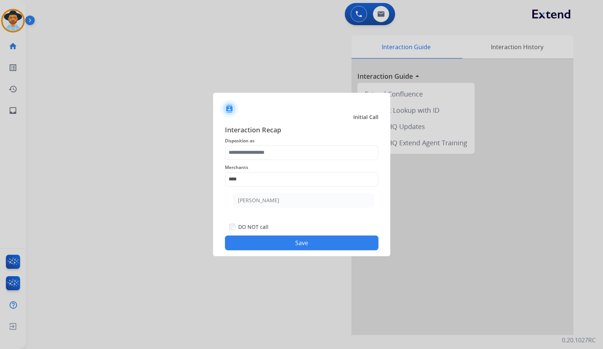
click at [287, 208] on ul "Ashley - Reguard" at bounding box center [303, 202] width 145 height 25
click at [287, 203] on li "Ashley - Reguard" at bounding box center [303, 200] width 141 height 14
type input "**********"
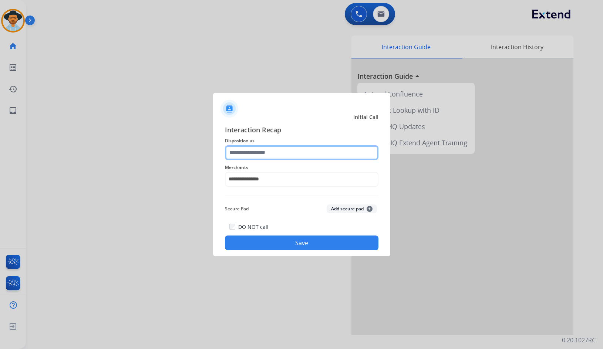
click at [280, 154] on input "text" at bounding box center [302, 152] width 154 height 15
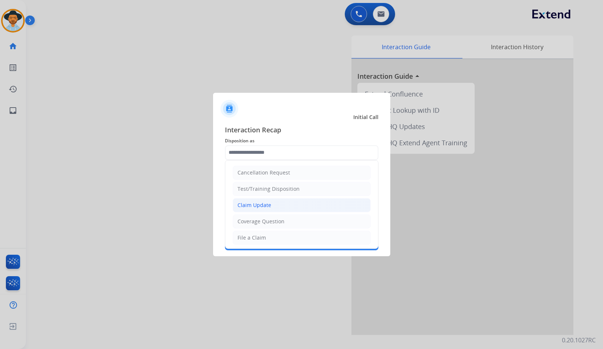
click at [274, 207] on li "Claim Update" at bounding box center [302, 205] width 138 height 14
type input "**********"
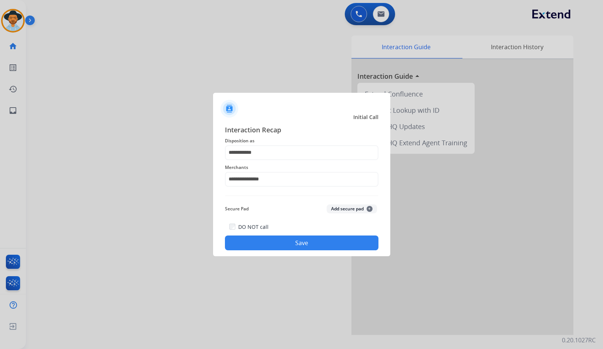
click at [271, 243] on button "Save" at bounding box center [302, 243] width 154 height 15
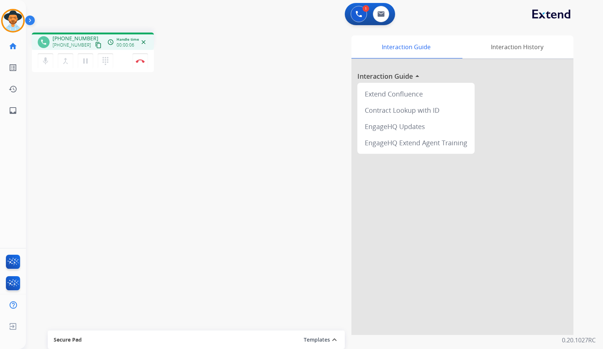
click at [95, 46] on mat-icon "content_copy" at bounding box center [98, 45] width 7 height 7
click at [83, 65] on mat-icon "pause" at bounding box center [85, 61] width 9 height 9
click at [88, 58] on mat-icon "play_arrow" at bounding box center [85, 61] width 9 height 9
click at [58, 166] on div "phone +17132496214 +17132496214 content_copy access_time Call metrics Queue 00:…" at bounding box center [305, 181] width 559 height 309
click at [142, 61] on img at bounding box center [140, 61] width 9 height 4
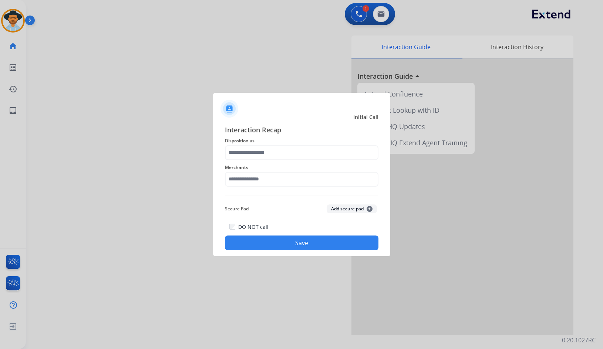
click at [299, 171] on span "Merchants" at bounding box center [302, 167] width 154 height 9
click at [299, 182] on input "text" at bounding box center [302, 179] width 154 height 15
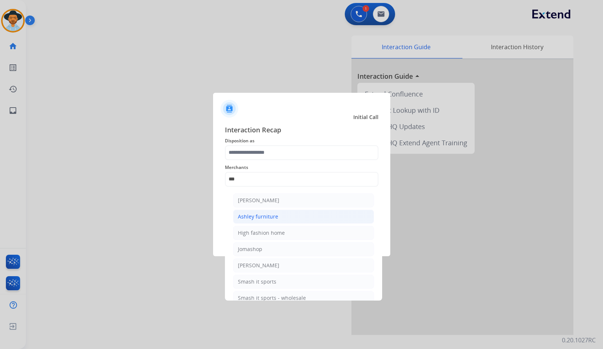
click at [260, 218] on div "Ashley furniture" at bounding box center [258, 216] width 40 height 7
type input "**********"
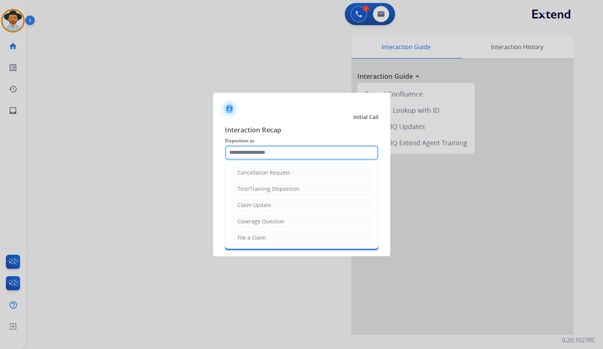
click at [263, 154] on input "text" at bounding box center [302, 152] width 154 height 15
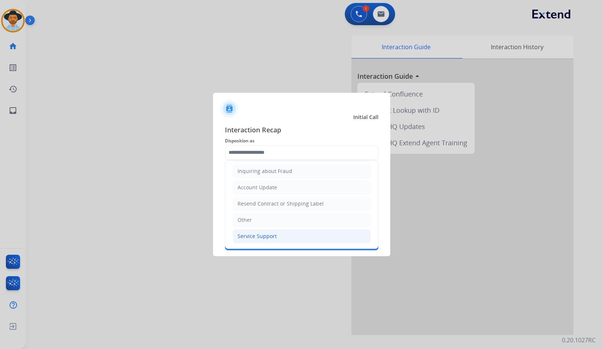
click at [266, 241] on li "Service Support" at bounding box center [302, 236] width 138 height 14
type input "**********"
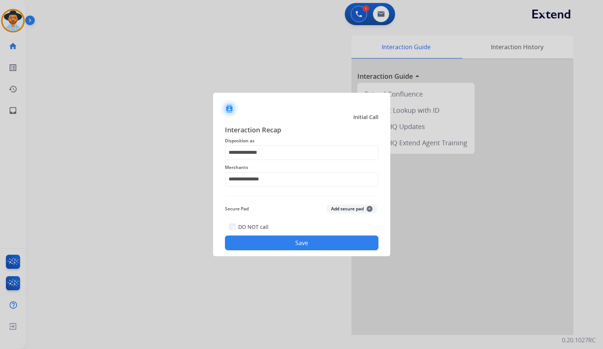
click at [266, 241] on button "Save" at bounding box center [302, 243] width 154 height 15
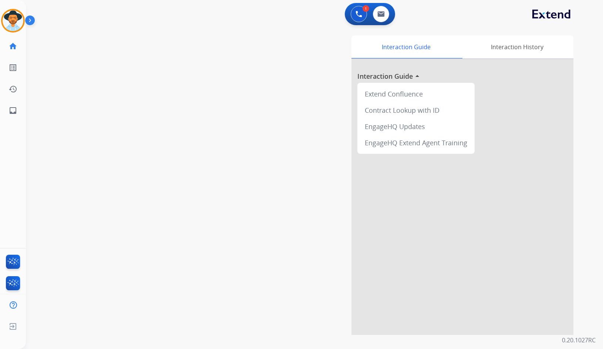
click at [31, 23] on img at bounding box center [31, 22] width 13 height 14
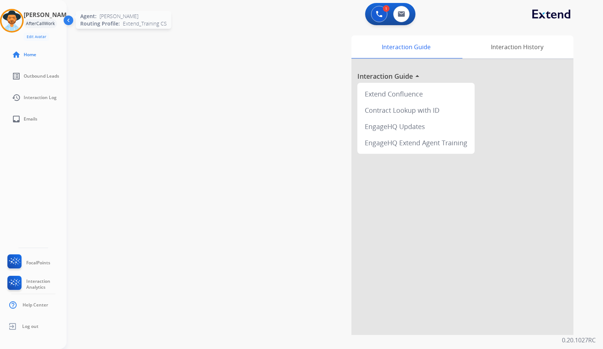
click at [16, 20] on img at bounding box center [11, 20] width 21 height 21
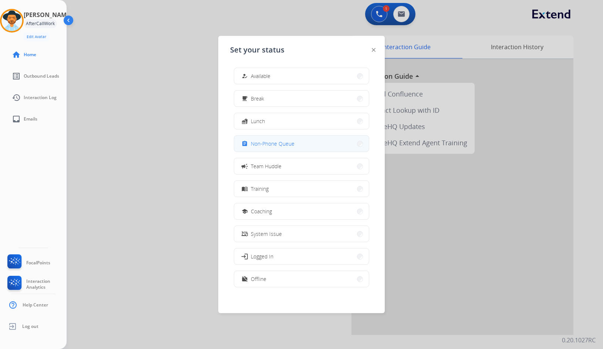
click at [265, 141] on span "Non-Phone Queue" at bounding box center [273, 144] width 44 height 8
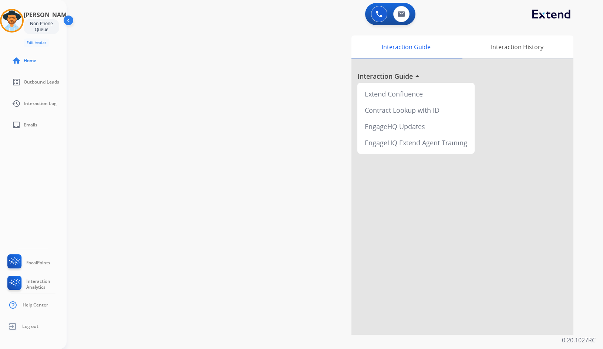
click at [225, 132] on div "swap_horiz Break voice bridge close_fullscreen Connect 3-Way Call merge_type Se…" at bounding box center [326, 181] width 519 height 309
click at [17, 19] on img at bounding box center [11, 20] width 21 height 21
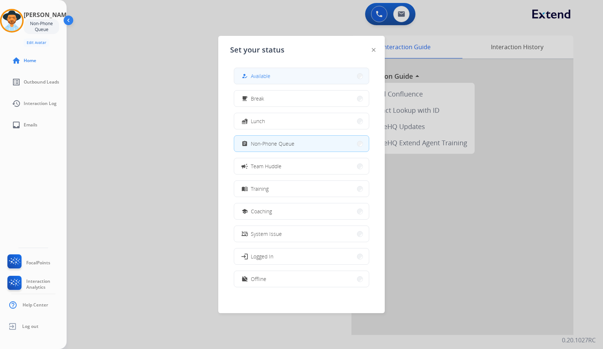
click at [264, 73] on span "Available" at bounding box center [261, 76] width 20 height 8
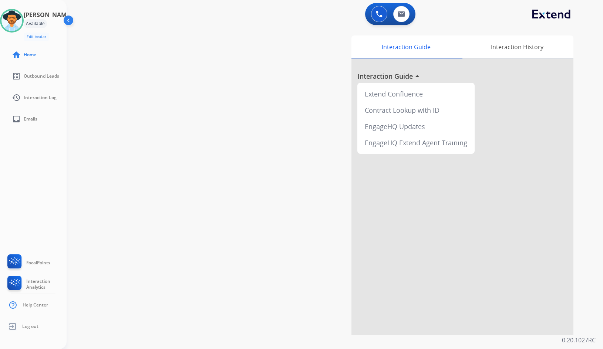
click at [72, 21] on img at bounding box center [69, 22] width 14 height 14
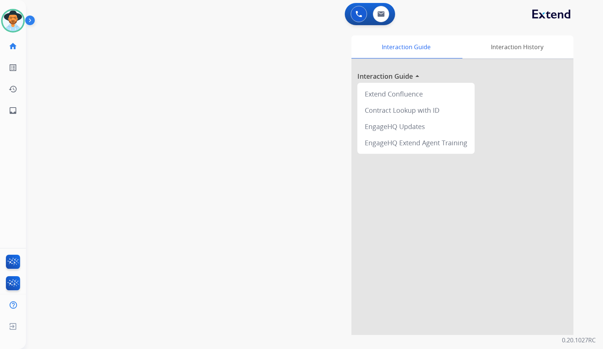
click at [156, 145] on div "swap_horiz Break voice bridge close_fullscreen Connect 3-Way Call merge_type Se…" at bounding box center [305, 181] width 559 height 309
click at [156, 144] on div "swap_horiz Break voice bridge close_fullscreen Connect 3-Way Call merge_type Se…" at bounding box center [305, 181] width 559 height 309
click at [163, 137] on div "swap_horiz Break voice bridge close_fullscreen Connect 3-Way Call merge_type Se…" at bounding box center [305, 181] width 559 height 309
click at [164, 136] on div "swap_horiz Break voice bridge close_fullscreen Connect 3-Way Call merge_type Se…" at bounding box center [305, 181] width 559 height 309
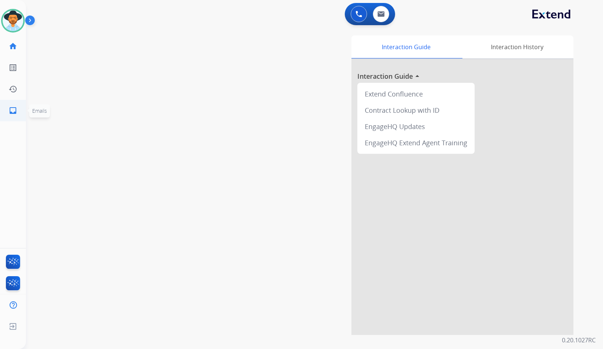
click at [13, 114] on mat-icon "inbox" at bounding box center [13, 110] width 9 height 9
select select "**********"
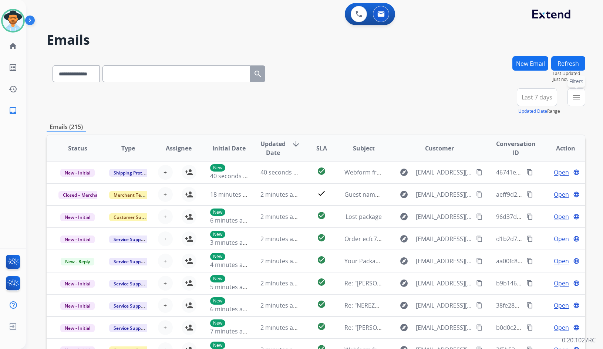
click at [585, 104] on div "menu Filters Type Claims Adjudication Customer Support Escalation Service Suppo…" at bounding box center [576, 101] width 18 height 27
click at [572, 103] on button "menu Filters" at bounding box center [576, 97] width 18 height 18
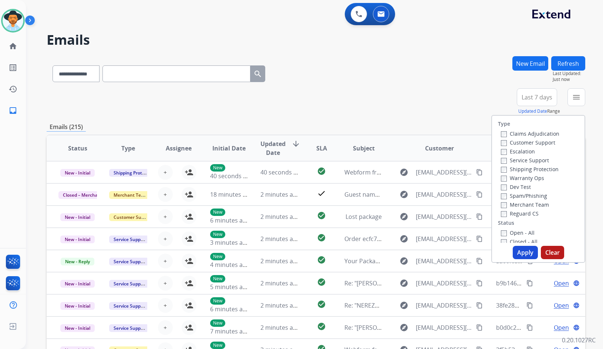
click at [522, 141] on label "Customer Support" at bounding box center [528, 142] width 54 height 7
click at [526, 168] on label "Shipping Protection" at bounding box center [530, 169] width 58 height 7
click at [523, 212] on label "Reguard CS" at bounding box center [520, 213] width 38 height 7
click at [516, 234] on label "Open - All" at bounding box center [518, 232] width 34 height 7
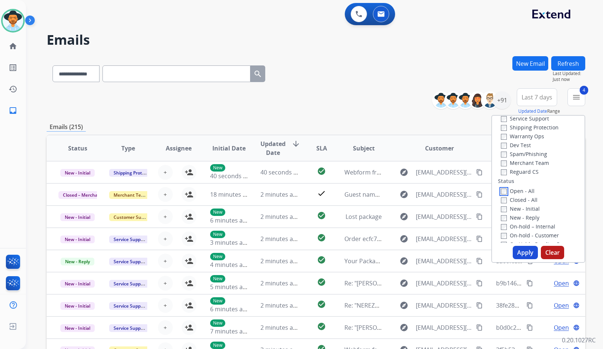
scroll to position [74, 0]
click at [527, 220] on label "On Hold - Servicers" at bounding box center [529, 221] width 57 height 7
click at [527, 213] on label "On Hold - Pending Parts" at bounding box center [535, 212] width 68 height 7
click at [527, 204] on label "On-hold - Customer" at bounding box center [530, 203] width 58 height 7
click at [527, 195] on label "On-hold – Internal" at bounding box center [528, 194] width 54 height 7
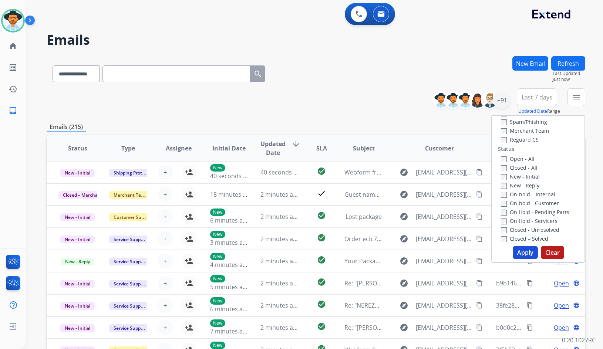
click at [525, 186] on label "New - Reply" at bounding box center [520, 185] width 38 height 7
drag, startPoint x: 525, startPoint y: 181, endPoint x: 525, endPoint y: 176, distance: 4.1
click at [525, 180] on div "New - Initial" at bounding box center [540, 176] width 78 height 9
click at [525, 176] on label "New - Initial" at bounding box center [520, 176] width 39 height 7
click at [529, 253] on button "Apply" at bounding box center [525, 252] width 25 height 13
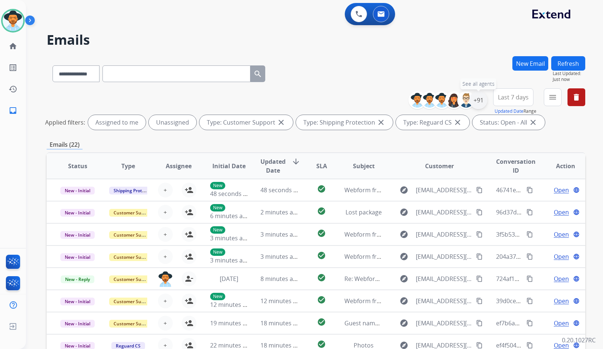
click at [482, 105] on div "+91" at bounding box center [478, 100] width 18 height 18
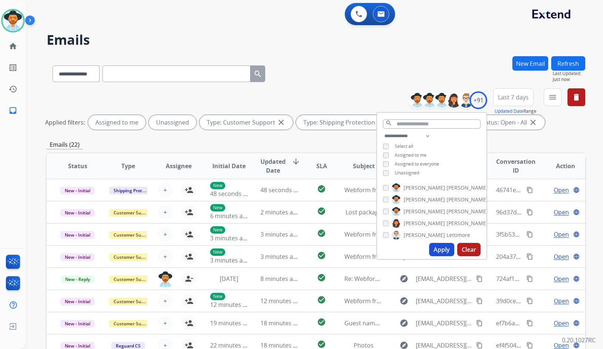
click at [413, 174] on span "Unassigned" at bounding box center [407, 173] width 24 height 6
click at [446, 209] on span "Baez" at bounding box center [466, 211] width 41 height 7
click at [441, 243] on div "Apply Clear" at bounding box center [431, 249] width 109 height 19
click at [441, 246] on button "Apply" at bounding box center [441, 249] width 25 height 13
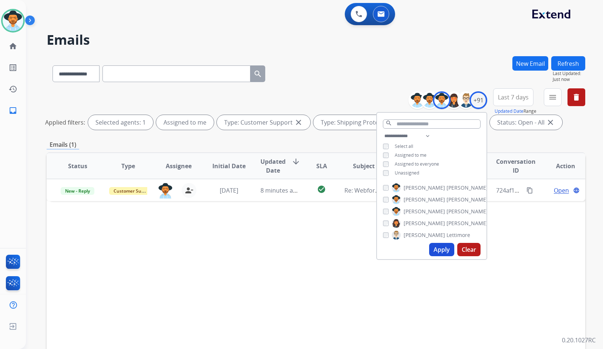
click at [291, 273] on div "Status Type Assignee Initial Date Updated Date arrow_downward SLA Subject Custo…" at bounding box center [316, 276] width 539 height 248
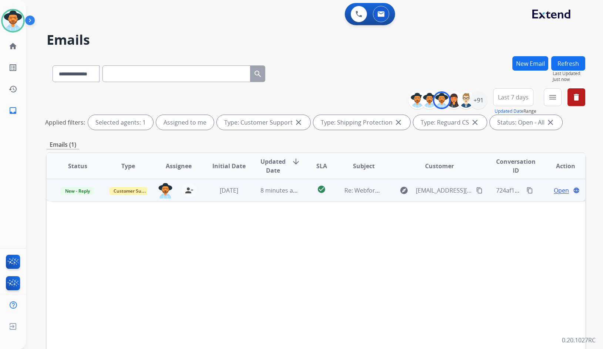
click at [536, 191] on td "Open language" at bounding box center [560, 190] width 51 height 22
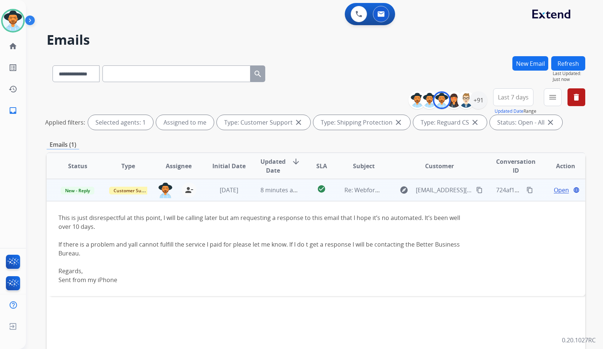
click at [536, 191] on td "Open language" at bounding box center [560, 190] width 51 height 22
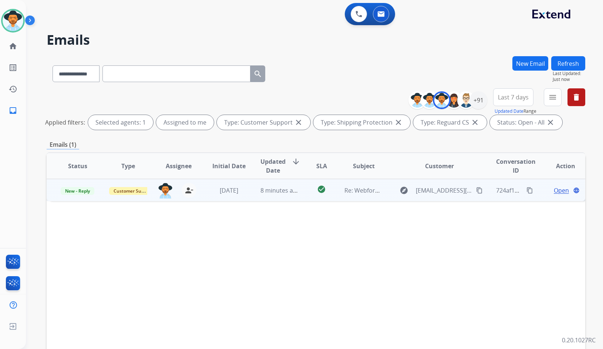
click at [554, 191] on span "Open" at bounding box center [561, 190] width 15 height 9
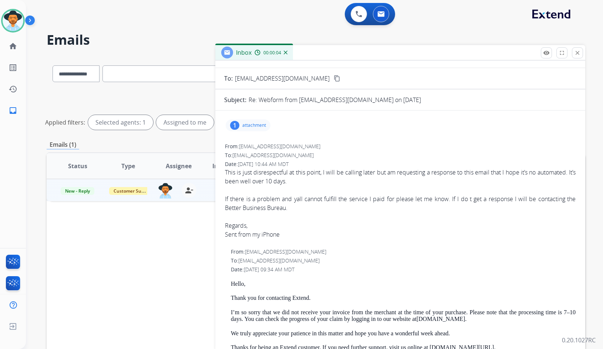
scroll to position [0, 0]
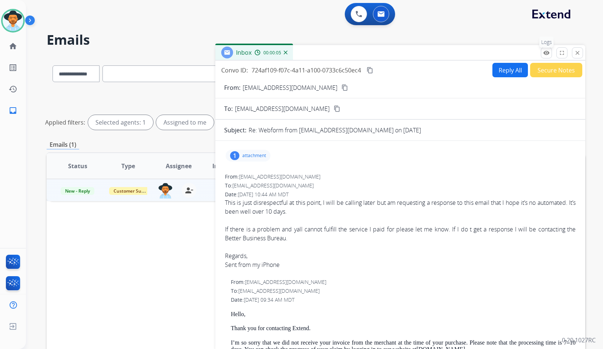
click at [550, 51] on button "remove_red_eye Logs" at bounding box center [546, 52] width 11 height 11
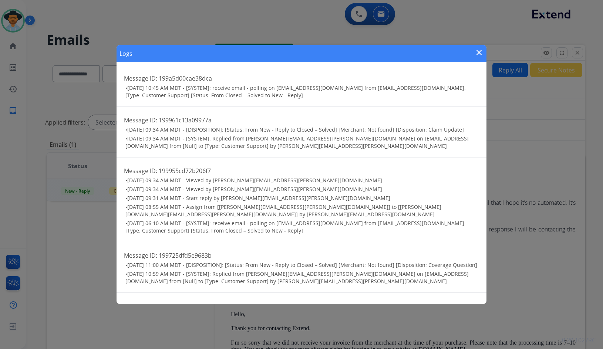
click at [482, 50] on mat-icon "close" at bounding box center [479, 52] width 9 height 9
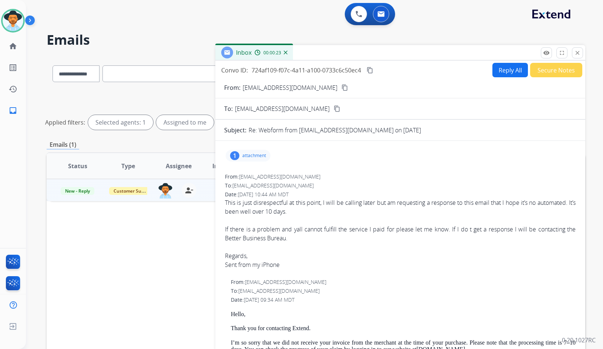
click at [563, 75] on button "Secure Notes" at bounding box center [556, 70] width 52 height 14
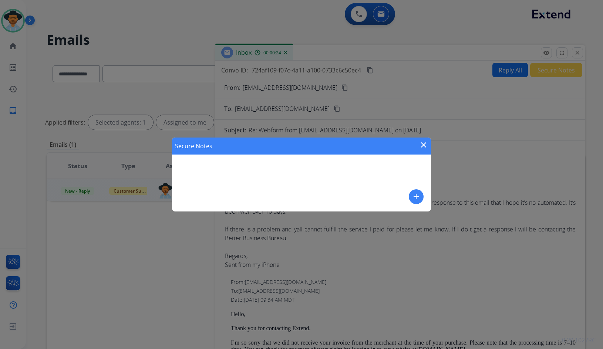
click at [425, 144] on mat-icon "close" at bounding box center [423, 145] width 9 height 9
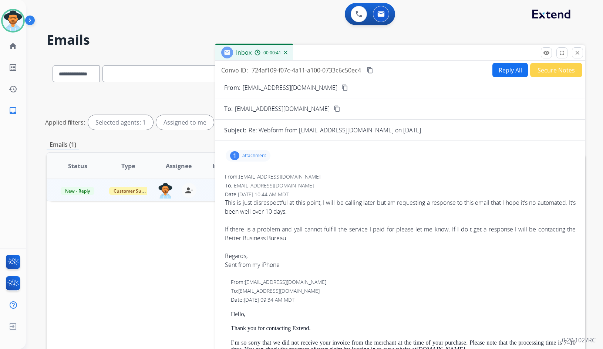
click at [341, 88] on mat-icon "content_copy" at bounding box center [344, 87] width 7 height 7
click at [255, 155] on p "attachment" at bounding box center [254, 156] width 24 height 6
click at [252, 173] on div at bounding box center [251, 176] width 37 height 26
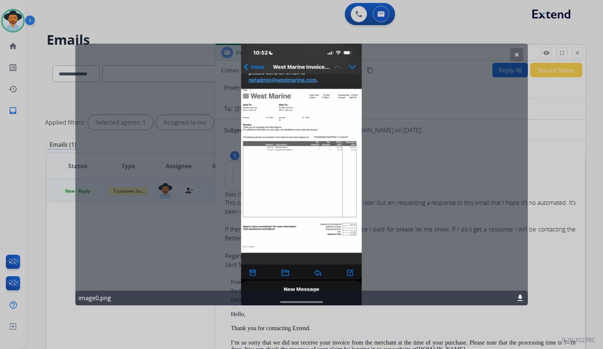
click at [512, 54] on button "clear" at bounding box center [516, 54] width 13 height 13
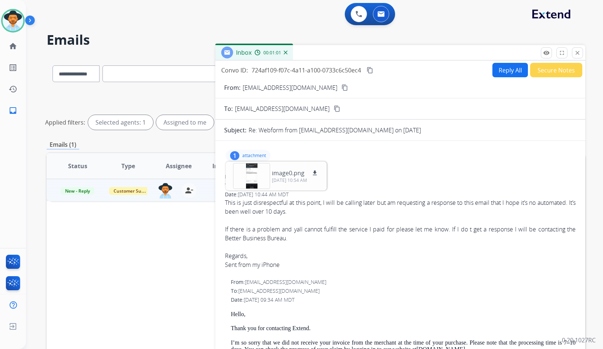
click at [438, 236] on div "If there is a problem and yall cannot fulfill the service I paid for please let…" at bounding box center [400, 234] width 351 height 18
click at [244, 155] on p "attachment" at bounding box center [254, 156] width 24 height 6
click at [532, 73] on button "Secure Notes" at bounding box center [556, 70] width 52 height 14
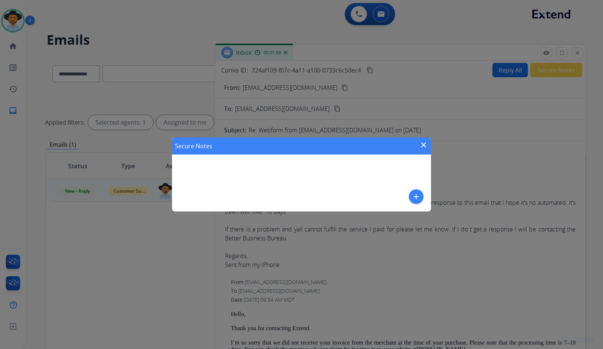
click at [412, 198] on mat-icon "add" at bounding box center [416, 196] width 9 height 9
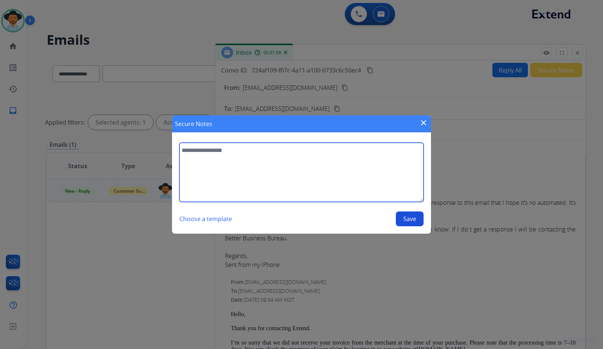
click at [380, 165] on textarea at bounding box center [301, 172] width 244 height 59
paste textarea "**********"
click at [364, 151] on textarea "**********" at bounding box center [301, 172] width 244 height 59
type textarea "*"
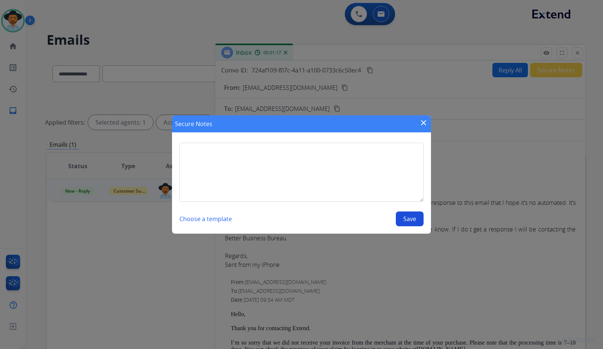
click at [423, 125] on mat-icon "close" at bounding box center [423, 122] width 9 height 9
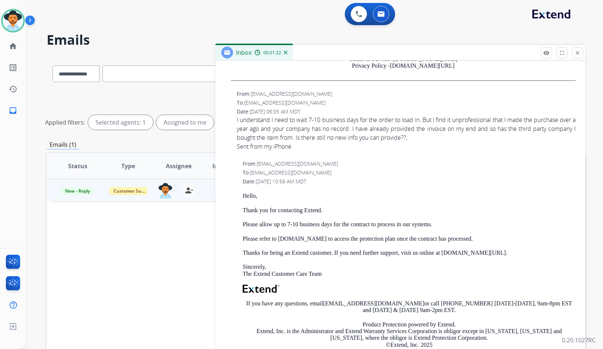
scroll to position [444, 0]
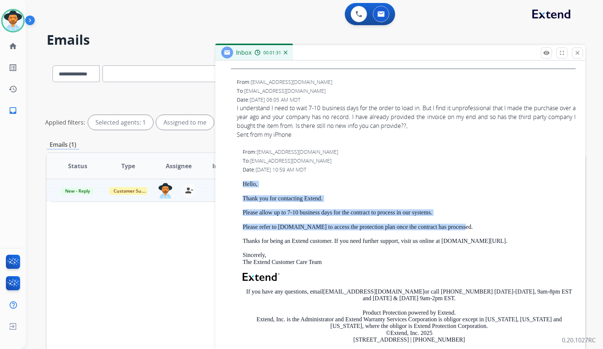
drag, startPoint x: 454, startPoint y: 229, endPoint x: 241, endPoint y: 182, distance: 218.1
click at [241, 182] on div "From: support@extend.com To: bm0430585@gmail.com Date: 09/22/2025 - 10:59 AM MD…" at bounding box center [400, 265] width 352 height 235
copy div "Hello, Thank you for contacting Extend. Please allow up to 7-10 business days f…"
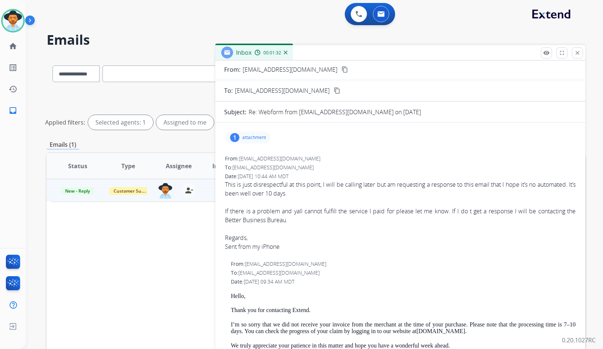
scroll to position [0, 0]
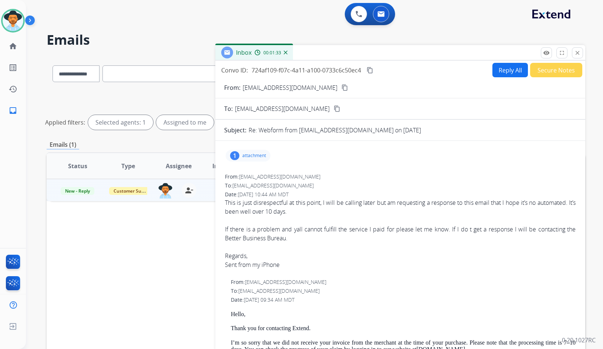
click at [509, 77] on button "Reply All" at bounding box center [510, 70] width 36 height 14
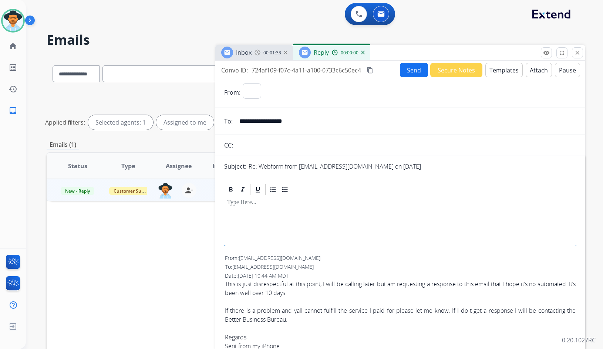
click at [509, 77] on button "Templates" at bounding box center [503, 70] width 37 height 14
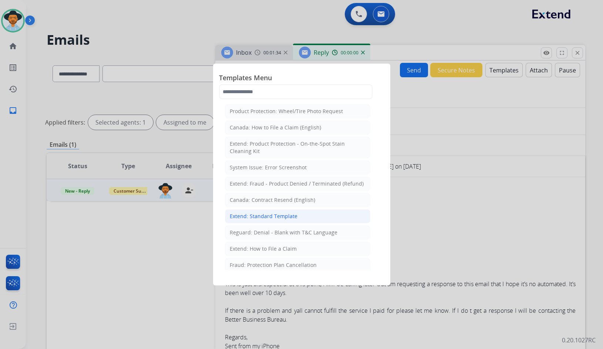
select select "**********"
click at [261, 214] on div "Extend: Standard Template" at bounding box center [264, 216] width 68 height 7
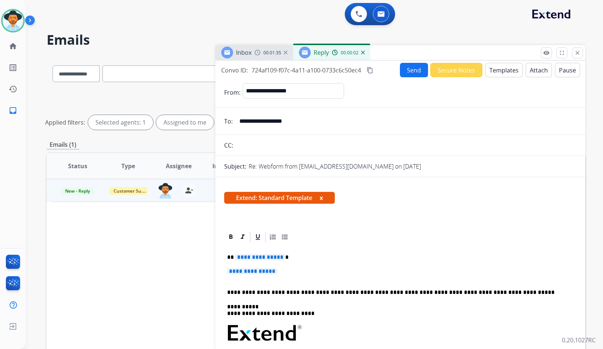
click at [254, 260] on span "**********" at bounding box center [260, 257] width 50 height 6
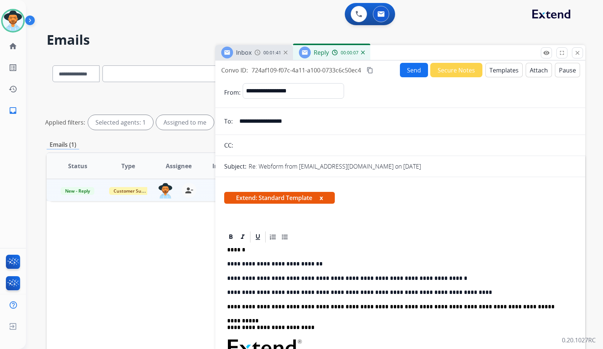
click at [328, 266] on p "**********" at bounding box center [397, 264] width 340 height 7
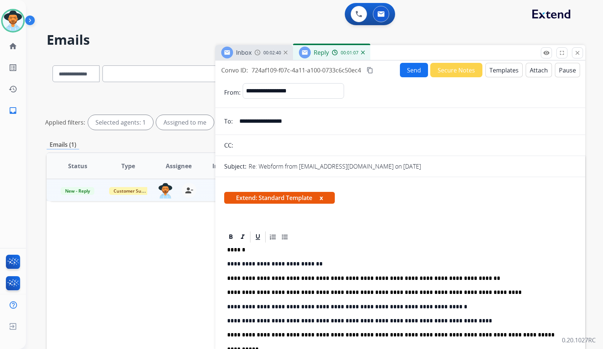
click at [410, 72] on button "Send" at bounding box center [414, 70] width 28 height 14
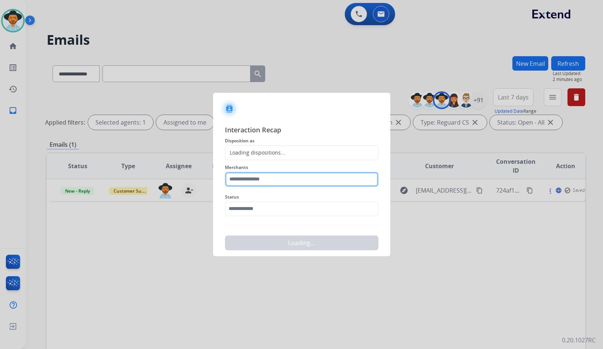
click at [280, 179] on input "text" at bounding box center [302, 179] width 154 height 15
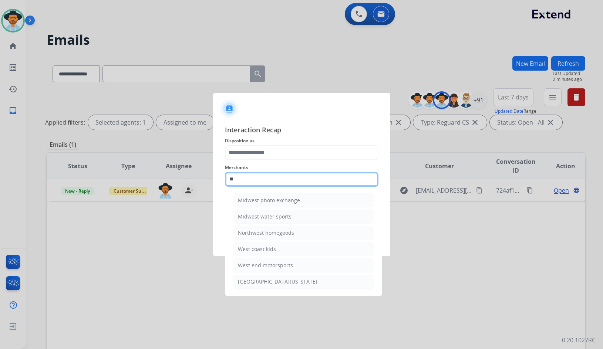
type input "*"
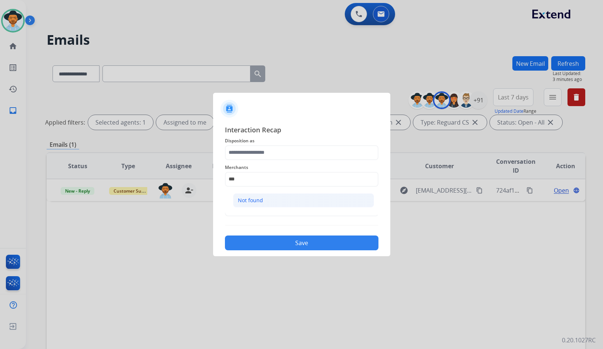
click at [259, 200] on div "Not found" at bounding box center [250, 200] width 25 height 7
type input "*********"
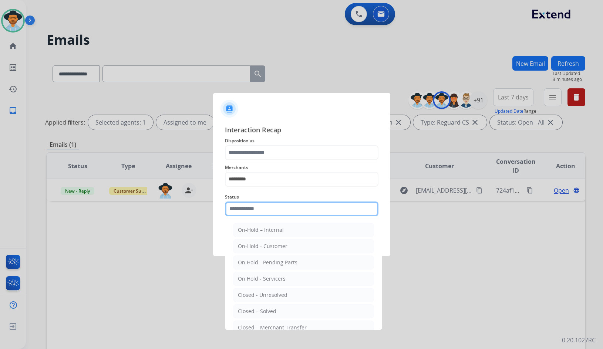
click at [259, 202] on input "text" at bounding box center [302, 209] width 154 height 15
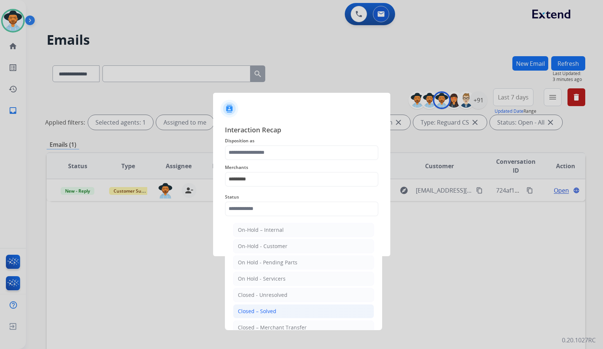
click at [276, 310] on li "Closed – Solved" at bounding box center [303, 311] width 141 height 14
type input "**********"
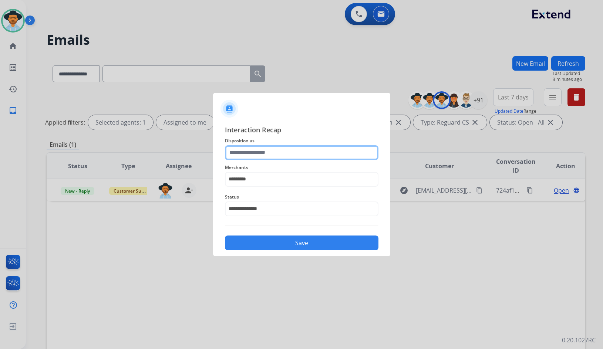
click at [269, 154] on input "text" at bounding box center [302, 152] width 154 height 15
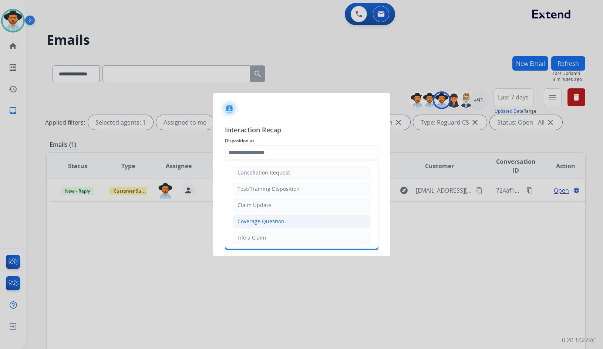
click at [269, 222] on div "Coverage Question" at bounding box center [260, 221] width 47 height 7
type input "**********"
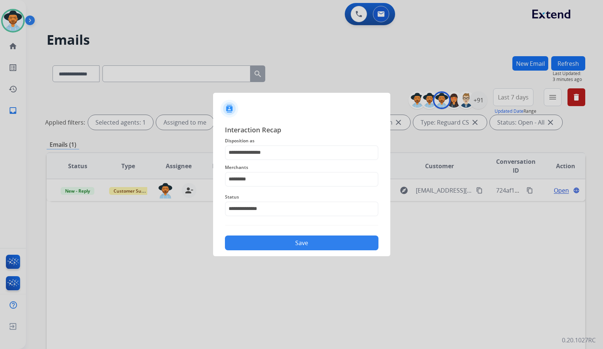
click at [272, 241] on button "Save" at bounding box center [302, 243] width 154 height 15
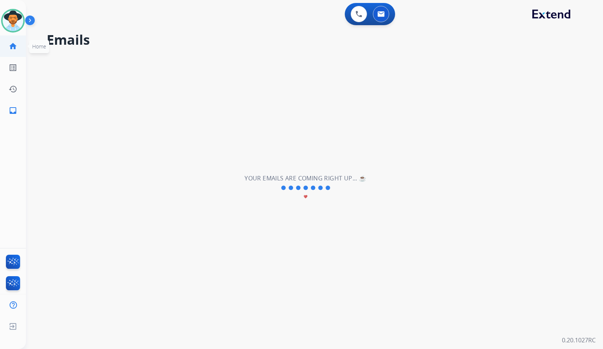
click at [14, 46] on mat-icon "home" at bounding box center [13, 46] width 9 height 9
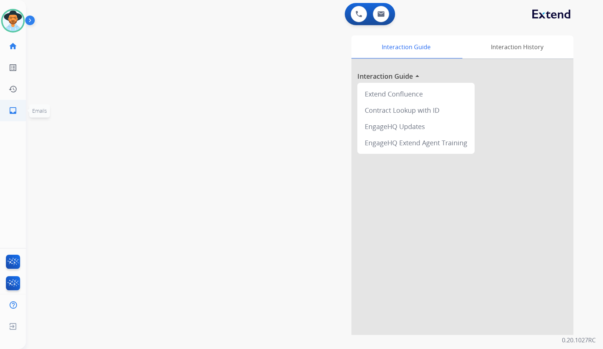
click at [14, 114] on mat-icon "inbox" at bounding box center [13, 110] width 9 height 9
select select "**********"
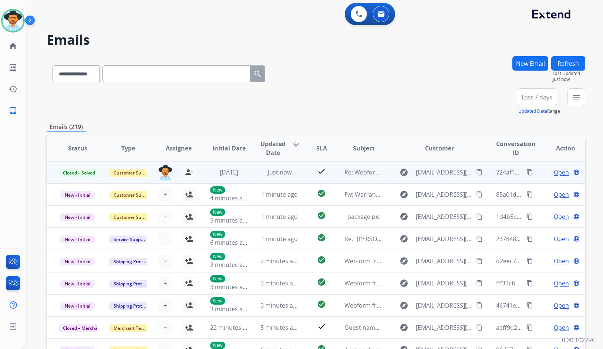
click at [195, 169] on div "amanda.baez@eccogroupusa.com person_remove Unassign to Me" at bounding box center [173, 172] width 50 height 21
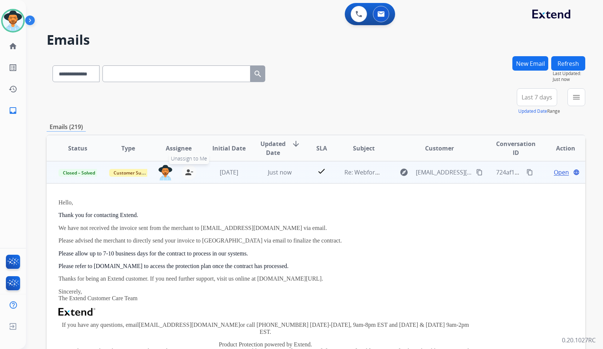
click at [182, 171] on button "person_remove Unassign to Me" at bounding box center [189, 172] width 15 height 15
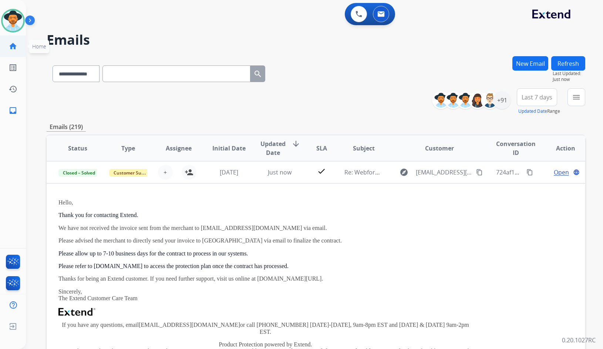
click at [12, 47] on mat-icon "home" at bounding box center [13, 46] width 9 height 9
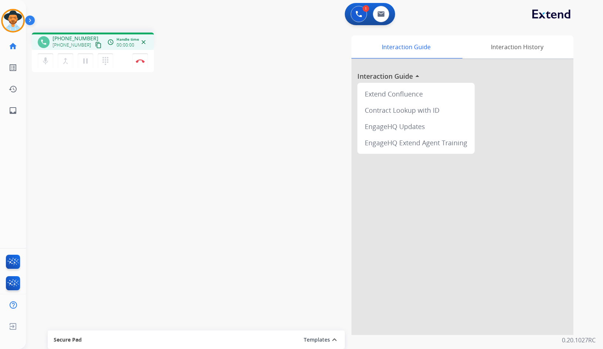
click at [95, 46] on mat-icon "content_copy" at bounding box center [98, 45] width 7 height 7
click at [84, 60] on mat-icon "pause" at bounding box center [85, 61] width 9 height 9
click at [87, 67] on button "play_arrow Hold" at bounding box center [86, 61] width 16 height 16
click at [137, 64] on button "Disconnect" at bounding box center [140, 61] width 16 height 16
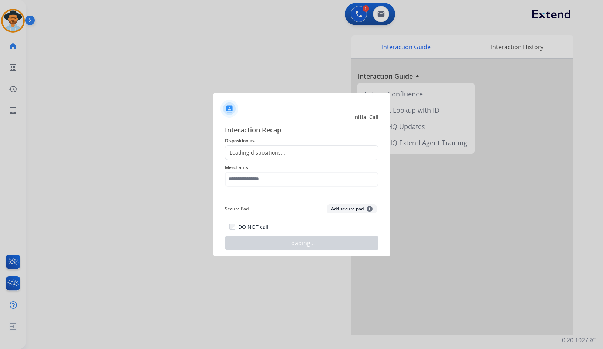
click at [289, 170] on span "Merchants" at bounding box center [302, 167] width 154 height 9
click at [289, 174] on input "text" at bounding box center [302, 179] width 154 height 15
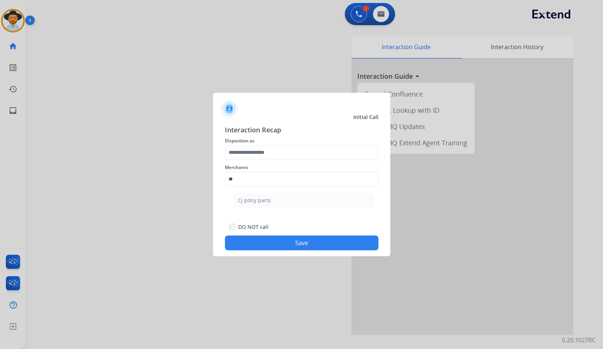
click at [349, 200] on li "Cj pony parts" at bounding box center [303, 200] width 141 height 14
type input "**********"
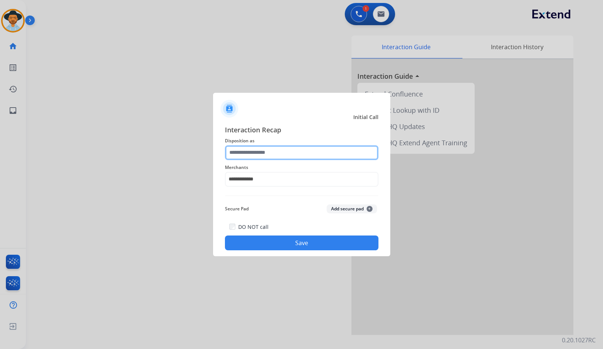
click at [273, 152] on input "text" at bounding box center [302, 152] width 154 height 15
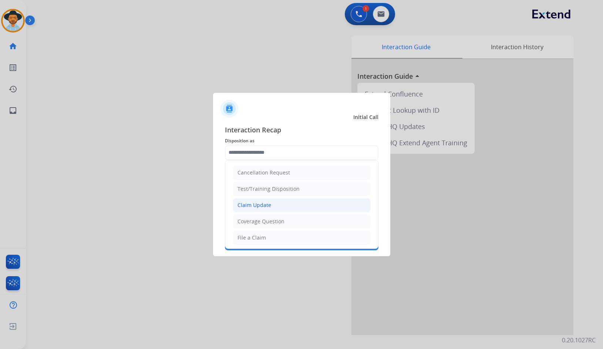
click at [267, 203] on div "Claim Update" at bounding box center [254, 205] width 34 height 7
type input "**********"
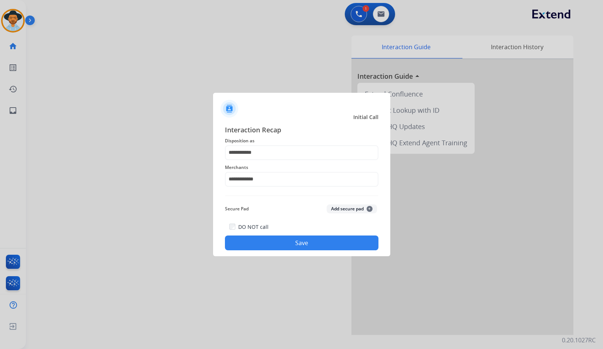
click at [274, 240] on button "Save" at bounding box center [302, 243] width 154 height 15
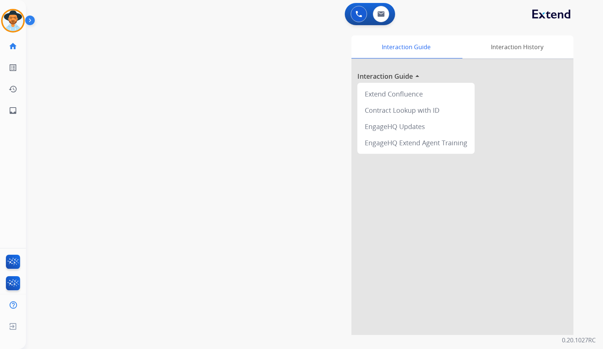
click at [81, 89] on div "swap_horiz Break voice bridge close_fullscreen Connect 3-Way Call merge_type Se…" at bounding box center [305, 181] width 559 height 309
click at [28, 20] on img at bounding box center [31, 22] width 13 height 14
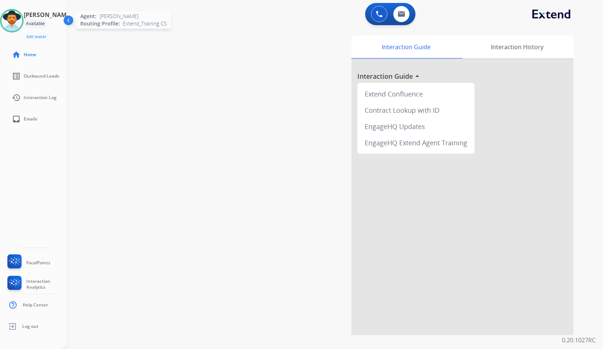
click at [22, 19] on img at bounding box center [11, 20] width 21 height 21
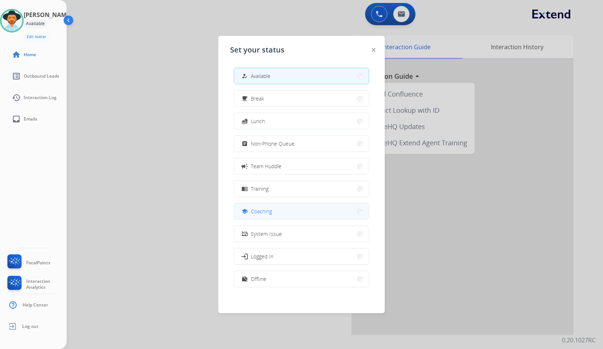
click at [288, 213] on button "school Coaching" at bounding box center [301, 211] width 135 height 16
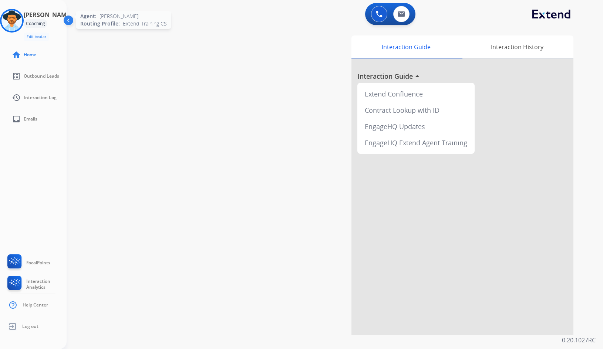
click at [16, 17] on img at bounding box center [11, 20] width 21 height 21
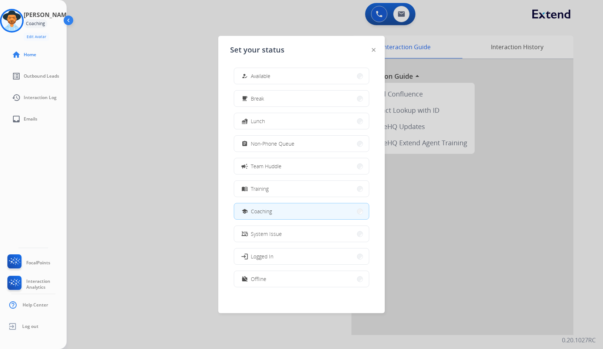
click at [323, 72] on button "how_to_reg Available" at bounding box center [301, 76] width 135 height 16
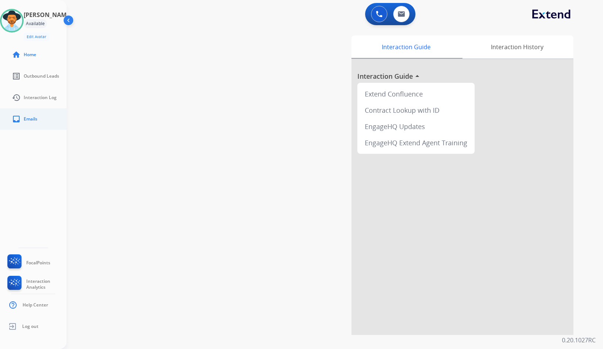
click at [63, 124] on link "inbox Emails" at bounding box center [39, 119] width 67 height 21
select select "**********"
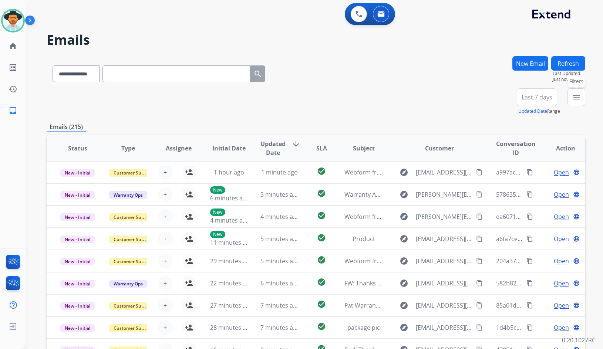
click at [579, 99] on mat-icon "menu" at bounding box center [576, 97] width 9 height 9
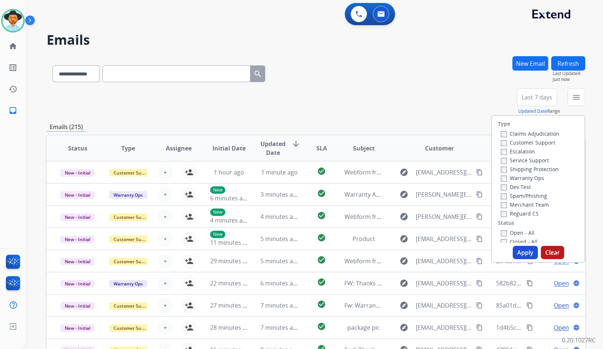
drag, startPoint x: 542, startPoint y: 144, endPoint x: 540, endPoint y: 147, distance: 4.0
click at [542, 142] on label "Customer Support" at bounding box center [528, 142] width 54 height 7
click at [526, 171] on label "Shipping Protection" at bounding box center [530, 169] width 58 height 7
click at [530, 168] on label "Shipping Protection" at bounding box center [530, 169] width 58 height 7
click at [522, 213] on label "Reguard CS" at bounding box center [520, 213] width 38 height 7
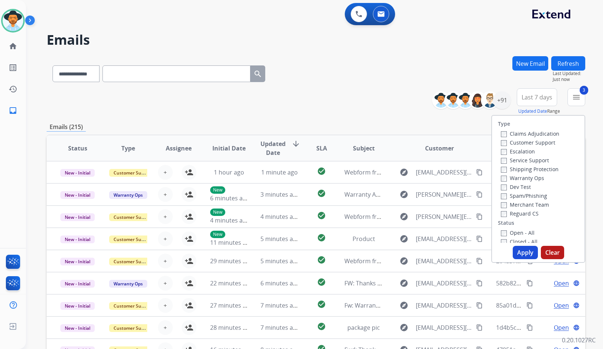
click at [522, 232] on label "Open - All" at bounding box center [518, 232] width 34 height 7
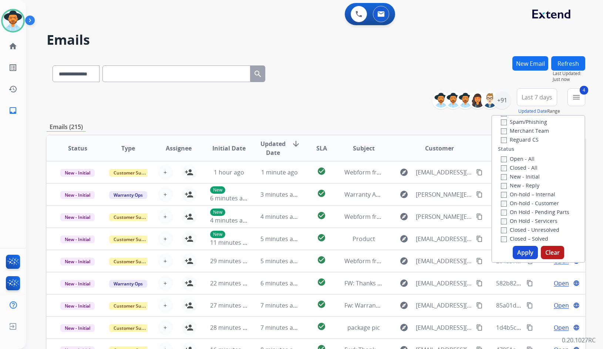
click at [529, 223] on label "On Hold - Servicers" at bounding box center [529, 221] width 57 height 7
click at [529, 211] on label "On Hold - Pending Parts" at bounding box center [535, 212] width 68 height 7
click at [530, 203] on label "On-hold - Customer" at bounding box center [530, 203] width 58 height 7
click at [531, 195] on label "On-hold – Internal" at bounding box center [528, 194] width 54 height 7
click at [529, 188] on label "New - Reply" at bounding box center [520, 185] width 38 height 7
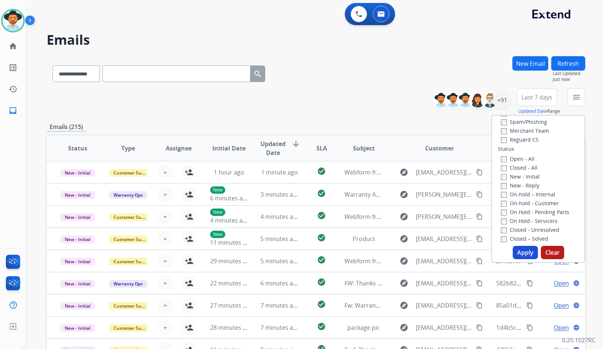
click at [528, 179] on label "New - Initial" at bounding box center [520, 176] width 39 height 7
click at [523, 250] on button "Apply" at bounding box center [525, 252] width 25 height 13
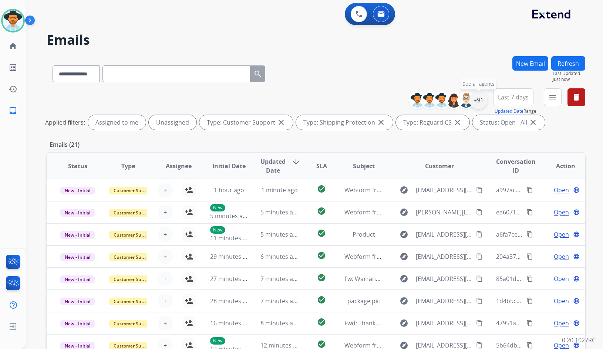
click at [477, 101] on div "+91" at bounding box center [478, 100] width 18 height 18
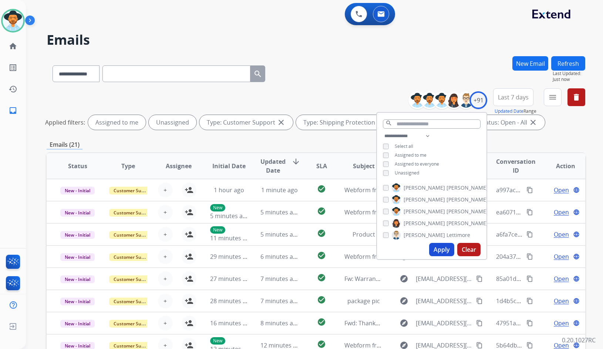
click at [407, 173] on span "Unassigned" at bounding box center [407, 173] width 24 height 6
click at [419, 208] on span "Amanda" at bounding box center [424, 211] width 41 height 7
click at [435, 247] on button "Apply" at bounding box center [441, 249] width 25 height 13
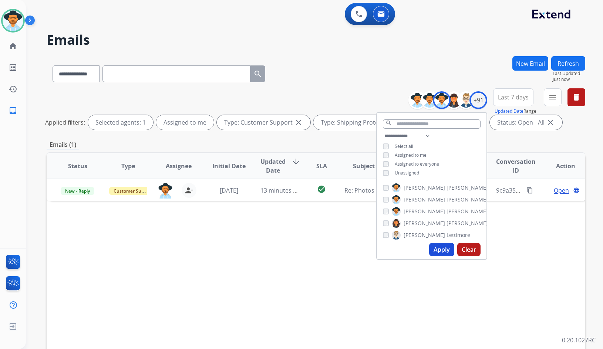
click at [333, 231] on div "Status Type Assignee Initial Date Updated Date arrow_downward SLA Subject Custo…" at bounding box center [316, 276] width 539 height 248
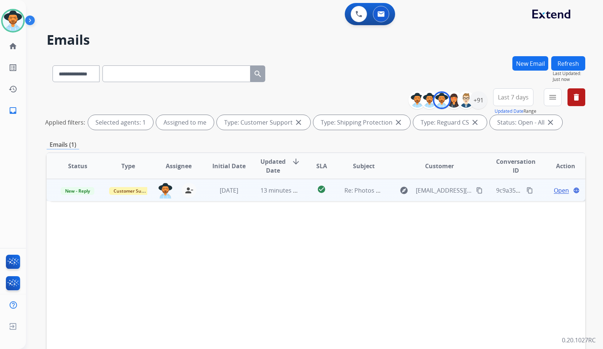
click at [535, 187] on td "Open language" at bounding box center [560, 190] width 51 height 22
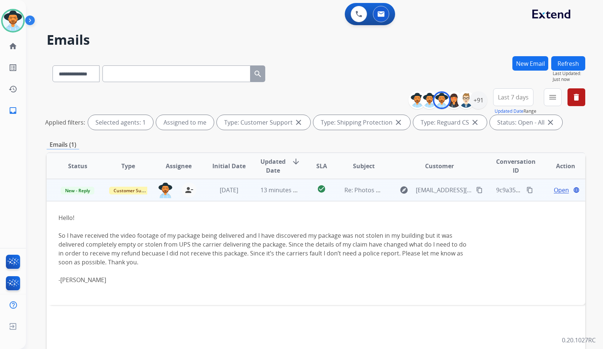
click at [554, 189] on span "Open" at bounding box center [561, 190] width 15 height 9
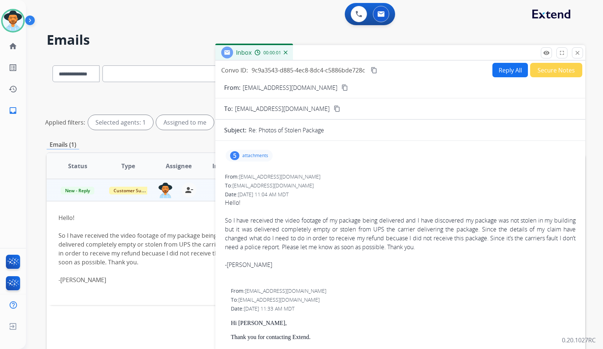
click at [246, 152] on div "5 attachments" at bounding box center [249, 156] width 47 height 12
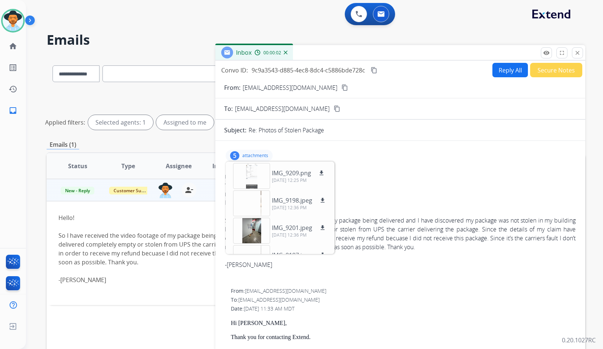
click at [260, 156] on p "attachments" at bounding box center [255, 156] width 26 height 6
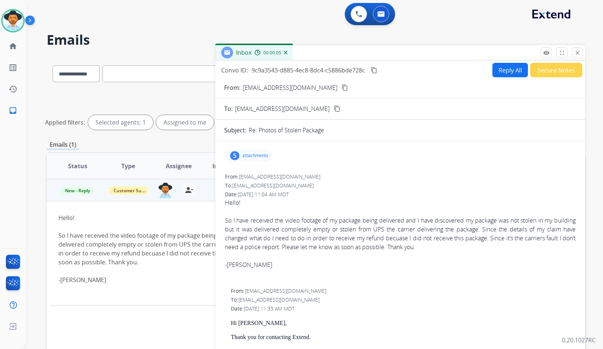
click at [340, 88] on button "content_copy" at bounding box center [344, 87] width 9 height 9
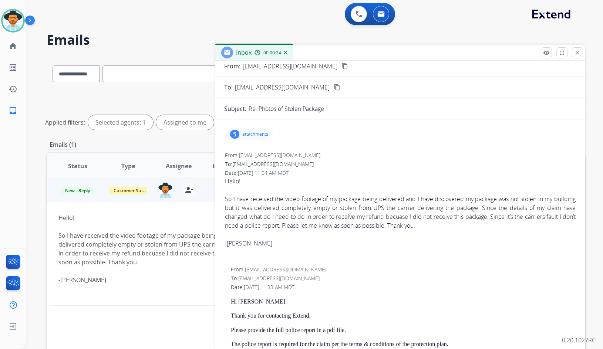
scroll to position [0, 0]
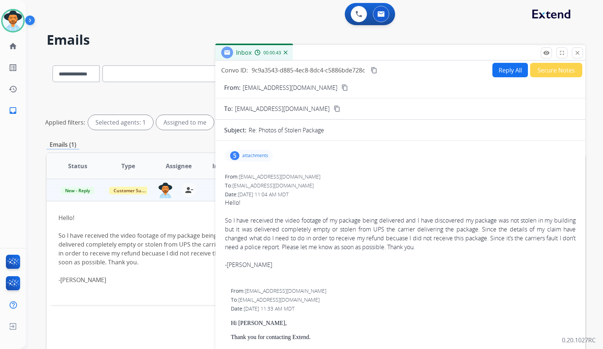
click at [316, 274] on div at bounding box center [400, 273] width 351 height 9
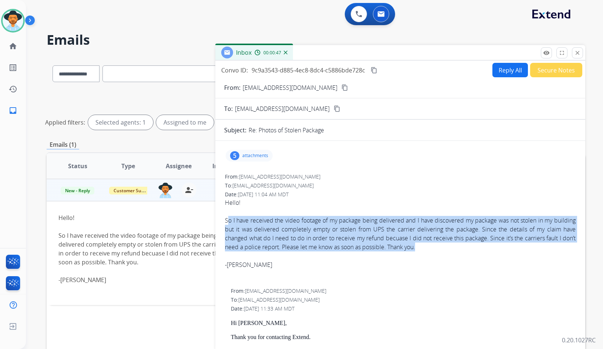
drag, startPoint x: 454, startPoint y: 245, endPoint x: 228, endPoint y: 222, distance: 227.2
click at [228, 222] on div "So I have received the video footage of my package being delivered and I have d…" at bounding box center [400, 234] width 351 height 36
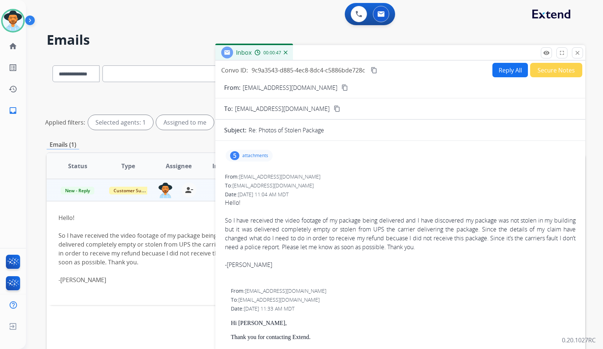
click at [224, 222] on div "From: shayask8@gmail.com To: support@extend.com Date: 10/02/2025 - 11:04 AM MDT…" at bounding box center [400, 228] width 352 height 112
click at [230, 220] on div "So I have received the video footage of my package being delivered and I have d…" at bounding box center [400, 234] width 351 height 36
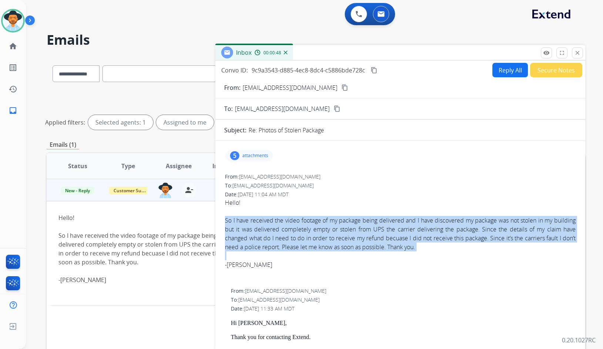
click at [230, 220] on div "So I have received the video footage of my package being delivered and I have d…" at bounding box center [400, 234] width 351 height 36
copy div "So I have received the video footage of my package being delivered and I have d…"
click at [492, 71] on button "Reply All" at bounding box center [510, 70] width 36 height 14
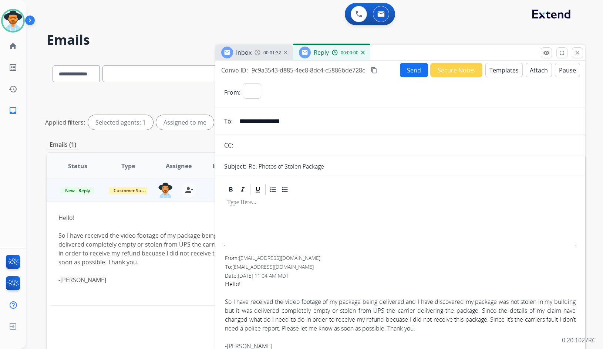
click at [502, 73] on button "Templates" at bounding box center [503, 70] width 37 height 14
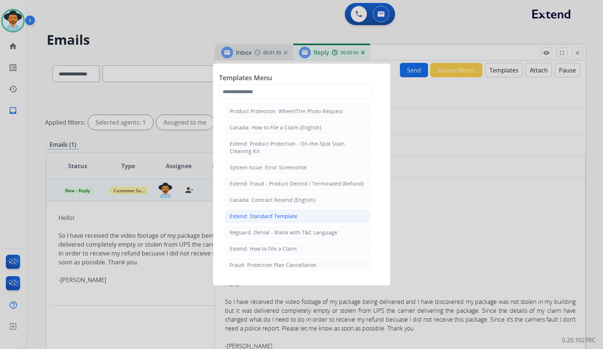
select select "**********"
click at [285, 215] on div "Extend: Standard Template" at bounding box center [264, 216] width 68 height 7
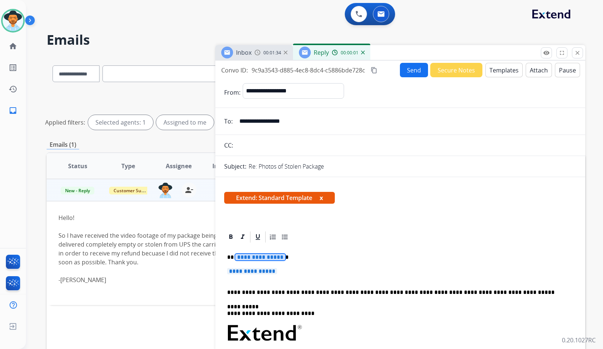
click at [268, 259] on span "**********" at bounding box center [260, 257] width 50 height 6
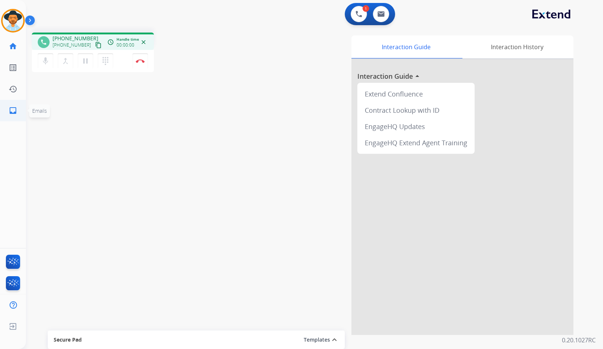
click at [8, 109] on link "inbox Emails" at bounding box center [13, 110] width 21 height 21
select select "**********"
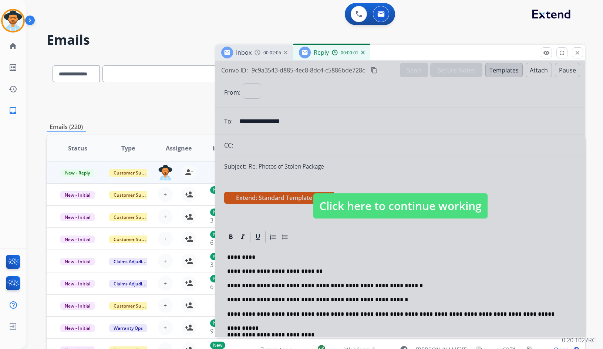
select select "**********"
click at [416, 205] on span "Click here to continue working" at bounding box center [400, 205] width 174 height 25
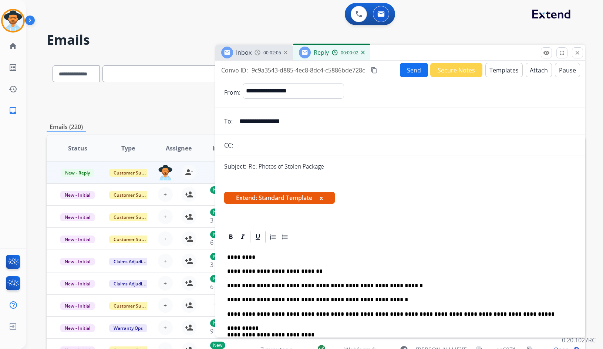
click at [377, 297] on p "**********" at bounding box center [397, 300] width 340 height 7
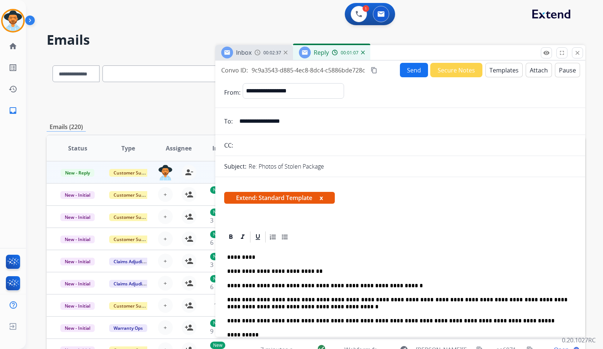
click at [413, 74] on button "Send" at bounding box center [414, 70] width 28 height 14
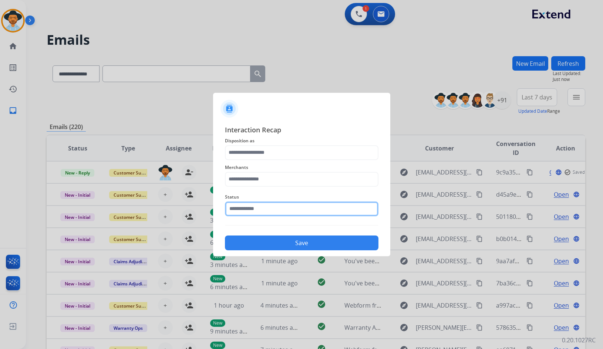
click at [292, 212] on input "text" at bounding box center [302, 209] width 154 height 15
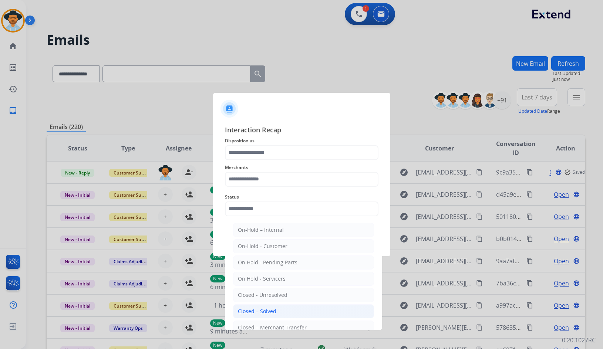
click at [271, 305] on li "Closed – Solved" at bounding box center [303, 311] width 141 height 14
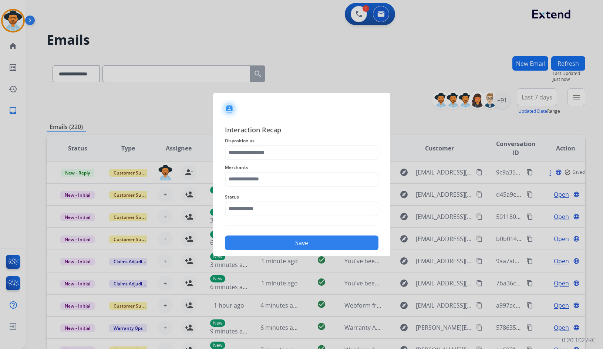
type input "**********"
click at [261, 174] on input "text" at bounding box center [302, 179] width 154 height 15
click at [246, 205] on li "Carparts.com" at bounding box center [303, 200] width 141 height 14
type input "**********"
click at [270, 149] on input "text" at bounding box center [302, 152] width 154 height 15
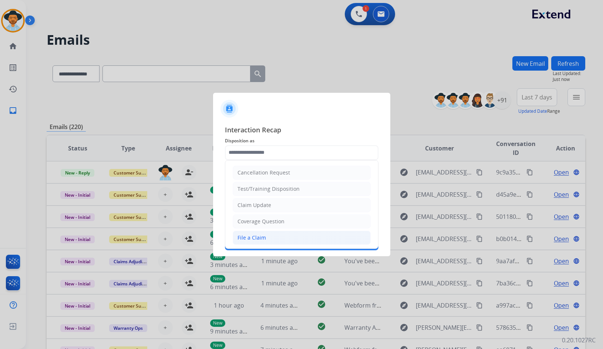
click at [252, 240] on div "File a Claim" at bounding box center [251, 237] width 28 height 7
type input "**********"
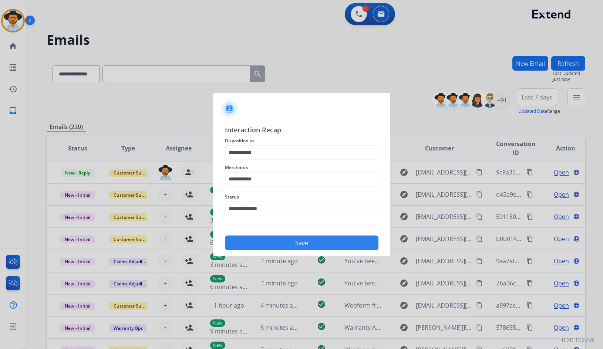
click at [256, 244] on button "Save" at bounding box center [302, 243] width 154 height 15
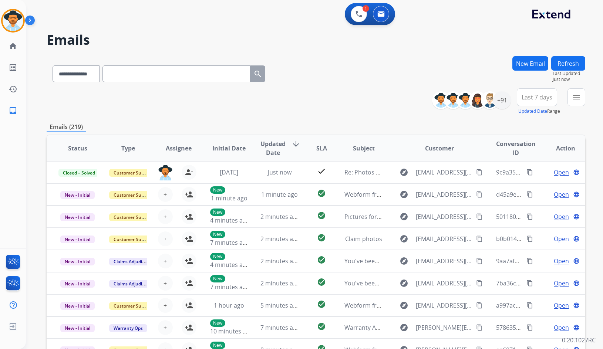
click at [144, 32] on div "**********" at bounding box center [305, 201] width 559 height 349
click at [23, 47] on ul "home Home Home" at bounding box center [13, 46] width 26 height 21
click at [16, 48] on mat-icon "home" at bounding box center [13, 46] width 9 height 9
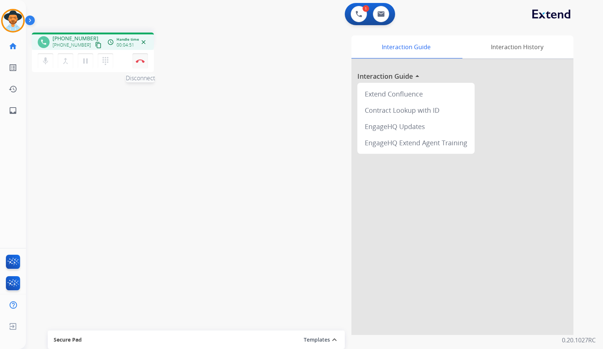
click at [142, 57] on button "Disconnect" at bounding box center [140, 61] width 16 height 16
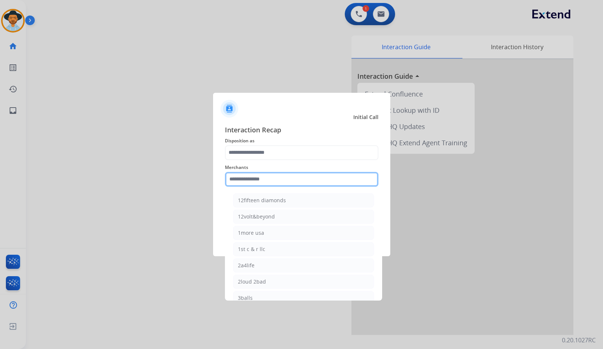
click at [294, 181] on input "text" at bounding box center [302, 179] width 154 height 15
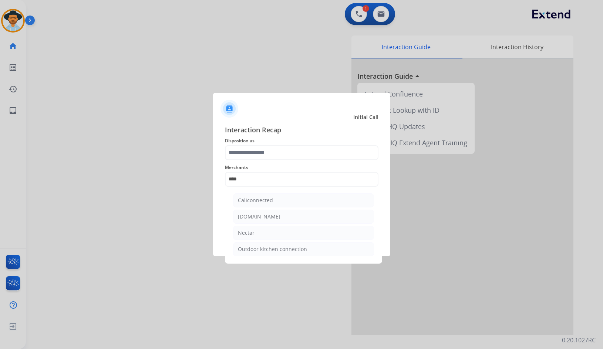
drag, startPoint x: 288, startPoint y: 235, endPoint x: 281, endPoint y: 199, distance: 37.3
click at [288, 235] on li "Nectar" at bounding box center [303, 233] width 141 height 14
type input "******"
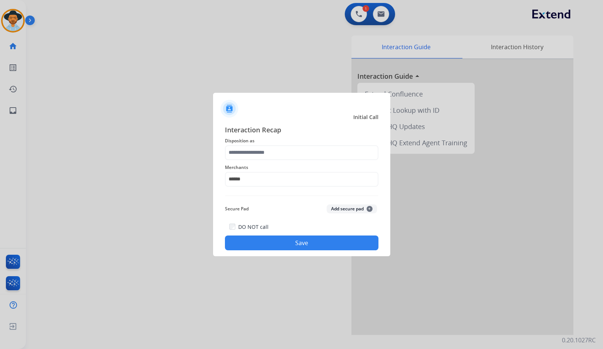
drag, startPoint x: 279, startPoint y: 163, endPoint x: 279, endPoint y: 158, distance: 5.6
click at [279, 162] on div "Merchants ******" at bounding box center [302, 175] width 154 height 30
click at [279, 156] on input "text" at bounding box center [302, 152] width 154 height 15
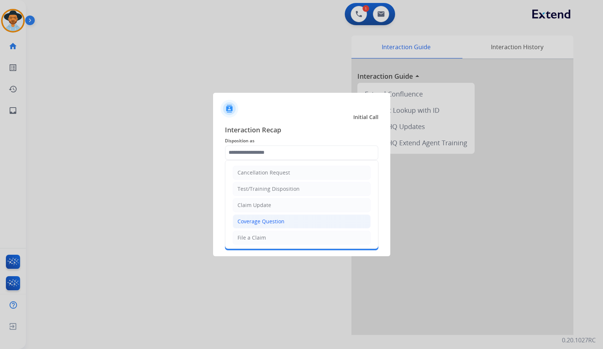
click at [269, 223] on div "Coverage Question" at bounding box center [260, 221] width 47 height 7
type input "**********"
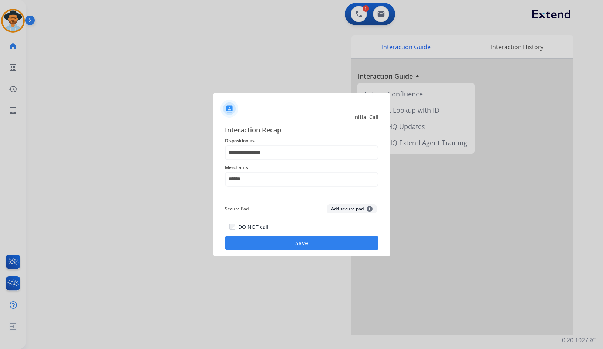
click at [285, 244] on button "Save" at bounding box center [302, 243] width 154 height 15
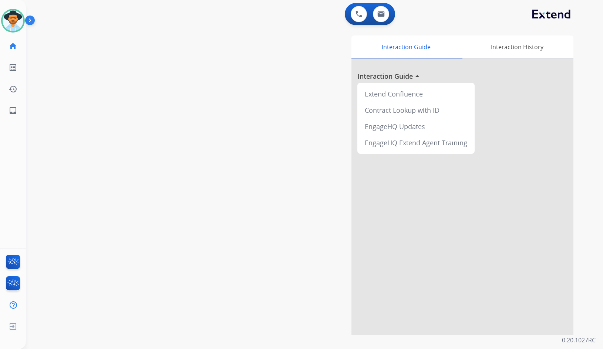
drag, startPoint x: 158, startPoint y: 143, endPoint x: 156, endPoint y: 139, distance: 4.1
click at [157, 142] on div "swap_horiz Break voice bridge close_fullscreen Connect 3-Way Call merge_type Se…" at bounding box center [305, 181] width 559 height 309
click at [156, 135] on div "swap_horiz Break voice bridge close_fullscreen Connect 3-Way Call merge_type Se…" at bounding box center [305, 181] width 559 height 309
click at [176, 131] on div "swap_horiz Break voice bridge close_fullscreen Connect 3-Way Call merge_type Se…" at bounding box center [305, 181] width 559 height 309
drag, startPoint x: 35, startPoint y: 20, endPoint x: 4, endPoint y: 30, distance: 32.3
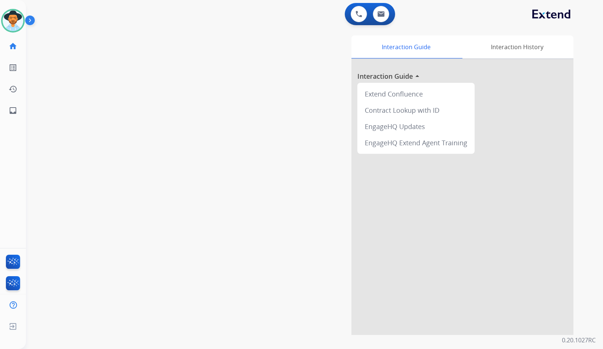
click at [35, 20] on img at bounding box center [31, 22] width 13 height 14
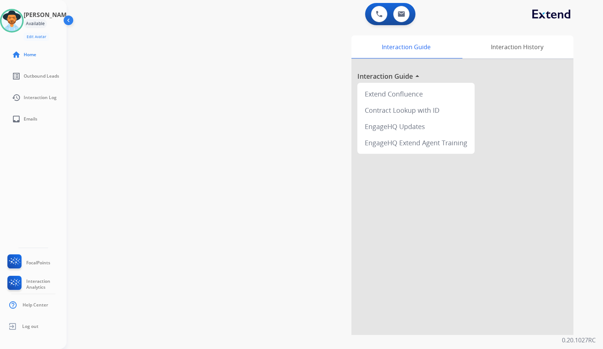
click at [106, 172] on div "swap_horiz Break voice bridge close_fullscreen Connect 3-Way Call merge_type Se…" at bounding box center [326, 181] width 519 height 309
click at [22, 23] on img at bounding box center [11, 20] width 21 height 21
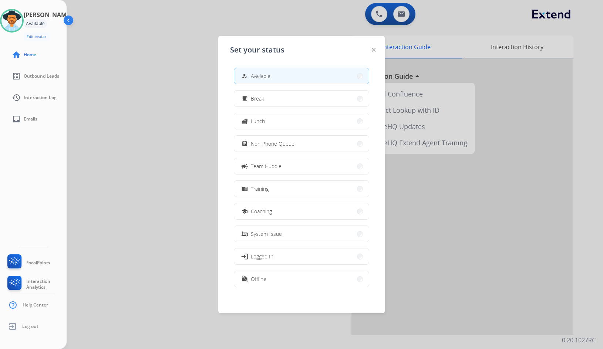
click at [122, 149] on div at bounding box center [301, 174] width 603 height 349
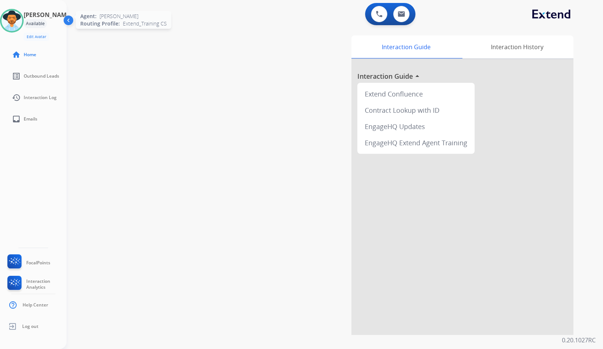
click at [22, 20] on img at bounding box center [11, 20] width 21 height 21
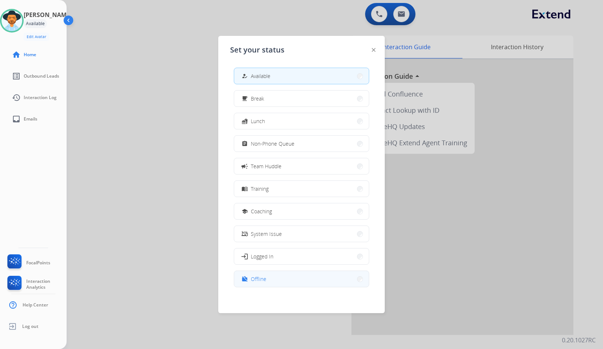
click at [277, 279] on button "work_off Offline" at bounding box center [301, 279] width 135 height 16
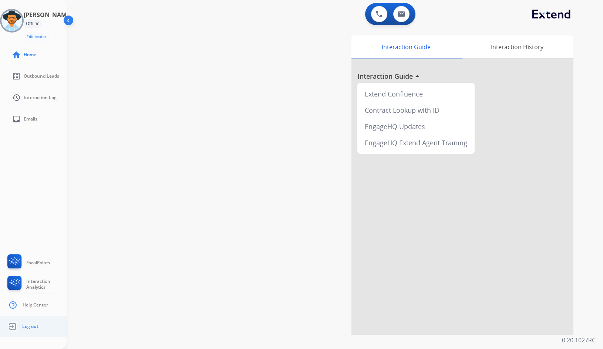
drag, startPoint x: 29, startPoint y: 317, endPoint x: 34, endPoint y: 327, distance: 10.9
click at [29, 317] on ul "Log out" at bounding box center [33, 326] width 67 height 21
click at [37, 333] on link "Log out" at bounding box center [22, 327] width 33 height 14
